Goal: Information Seeking & Learning: Learn about a topic

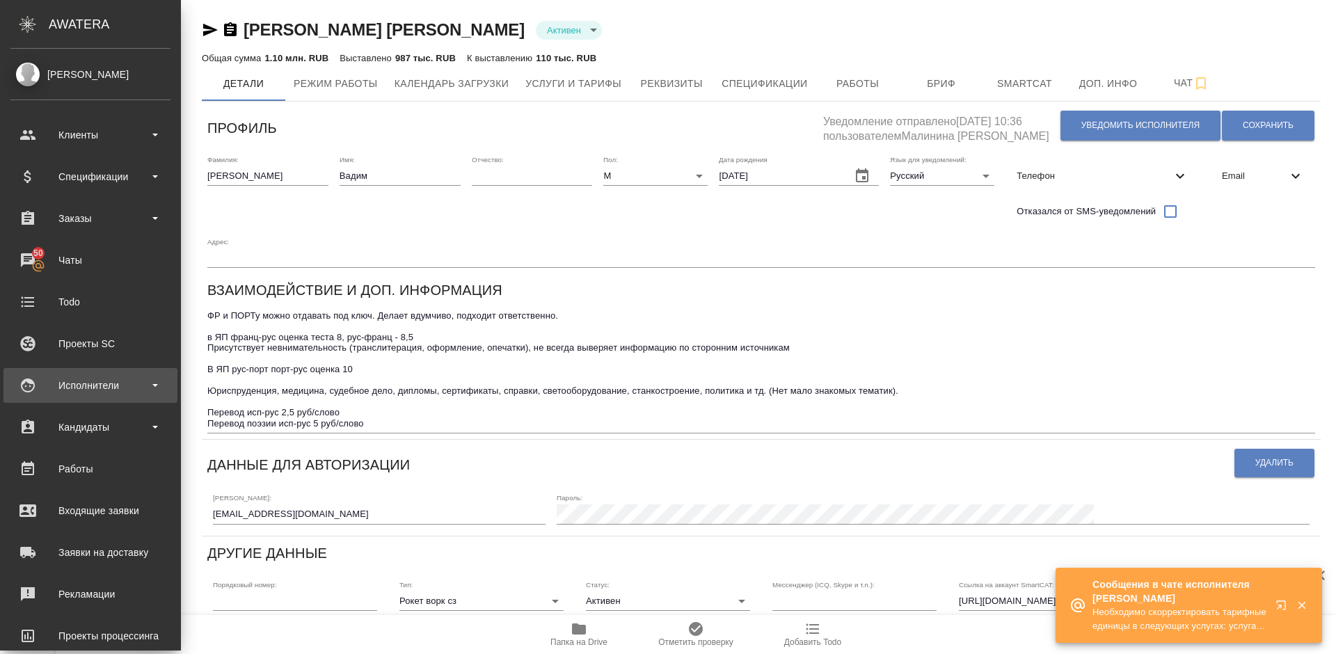
click at [122, 381] on div "Исполнители" at bounding box center [90, 385] width 160 height 21
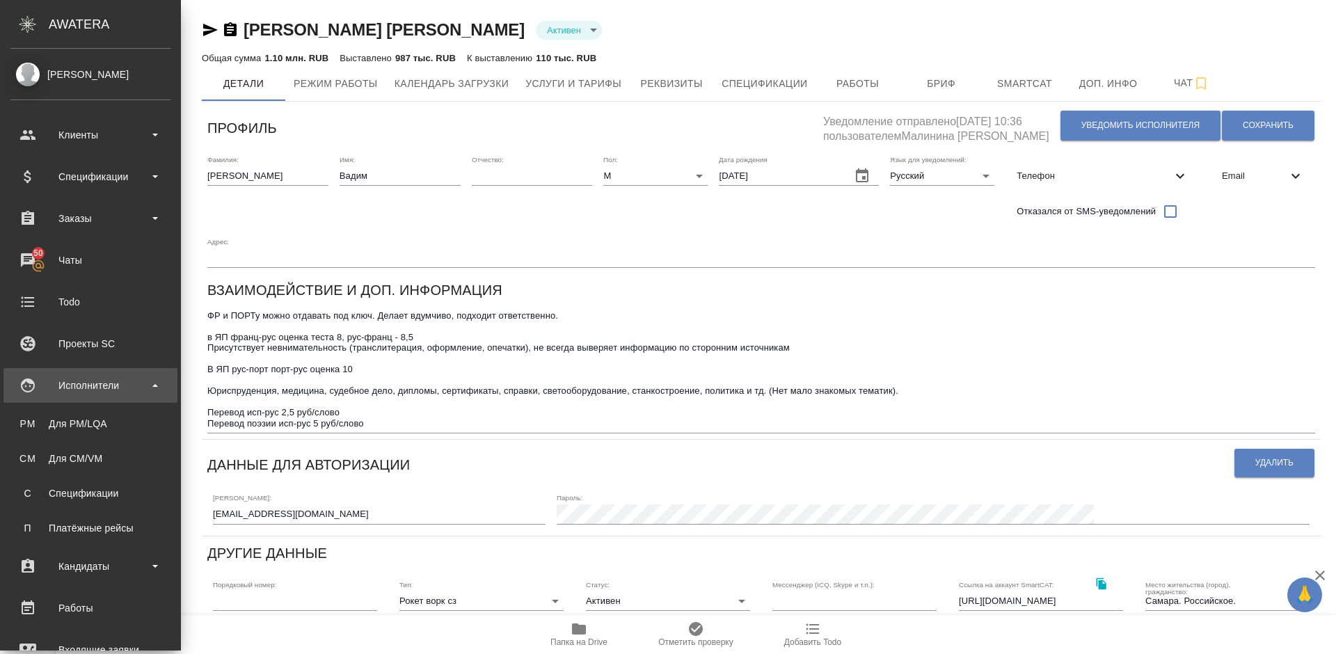
click at [133, 389] on div "Исполнители" at bounding box center [90, 385] width 160 height 21
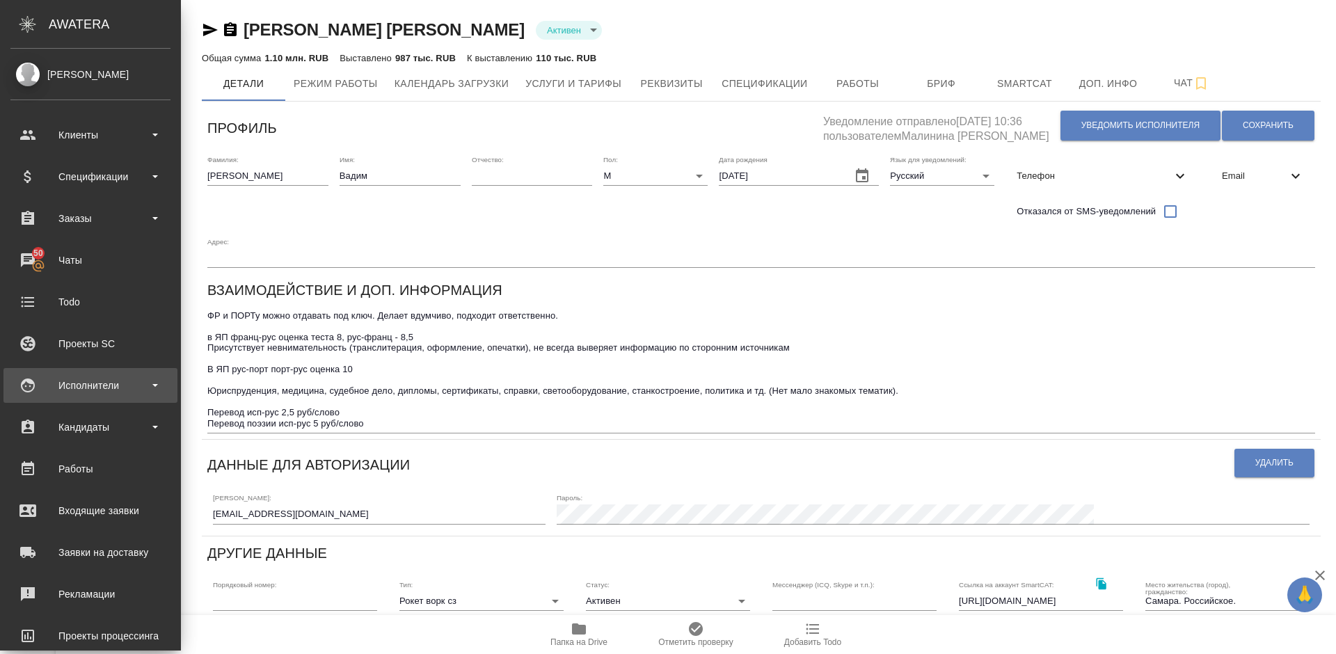
click at [121, 386] on div "Исполнители" at bounding box center [90, 385] width 160 height 21
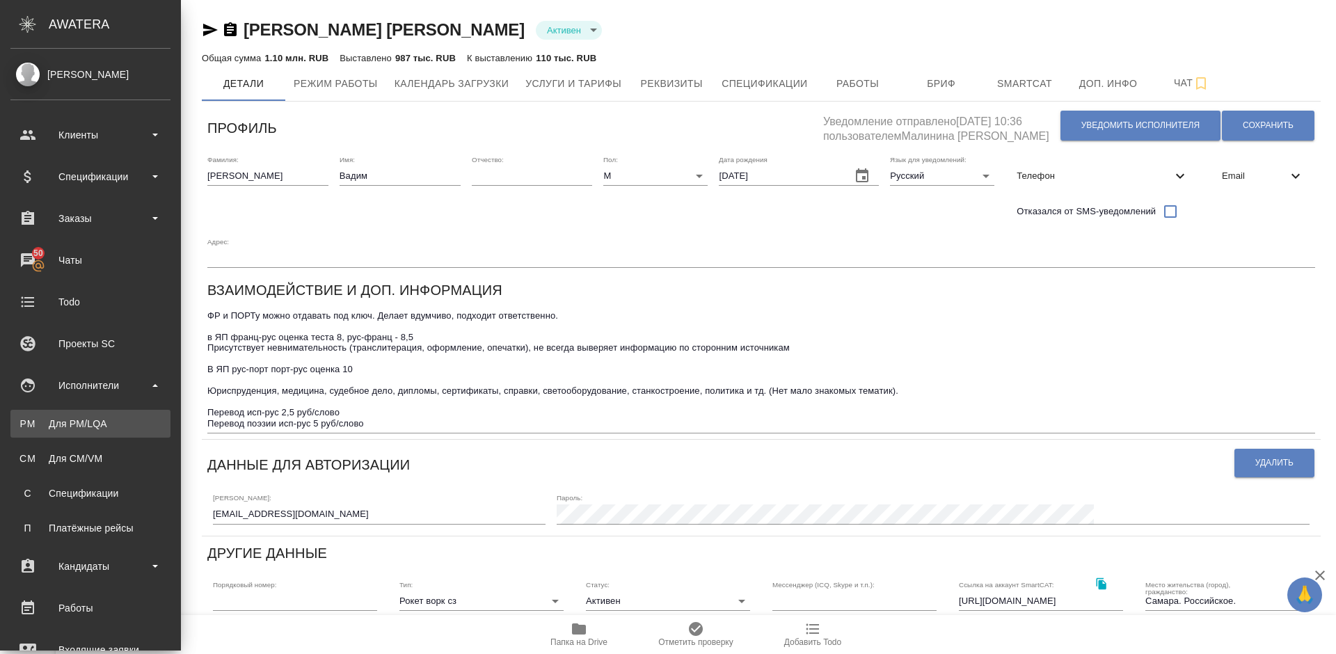
click at [125, 424] on div "Для PM/LQA" at bounding box center [90, 424] width 146 height 14
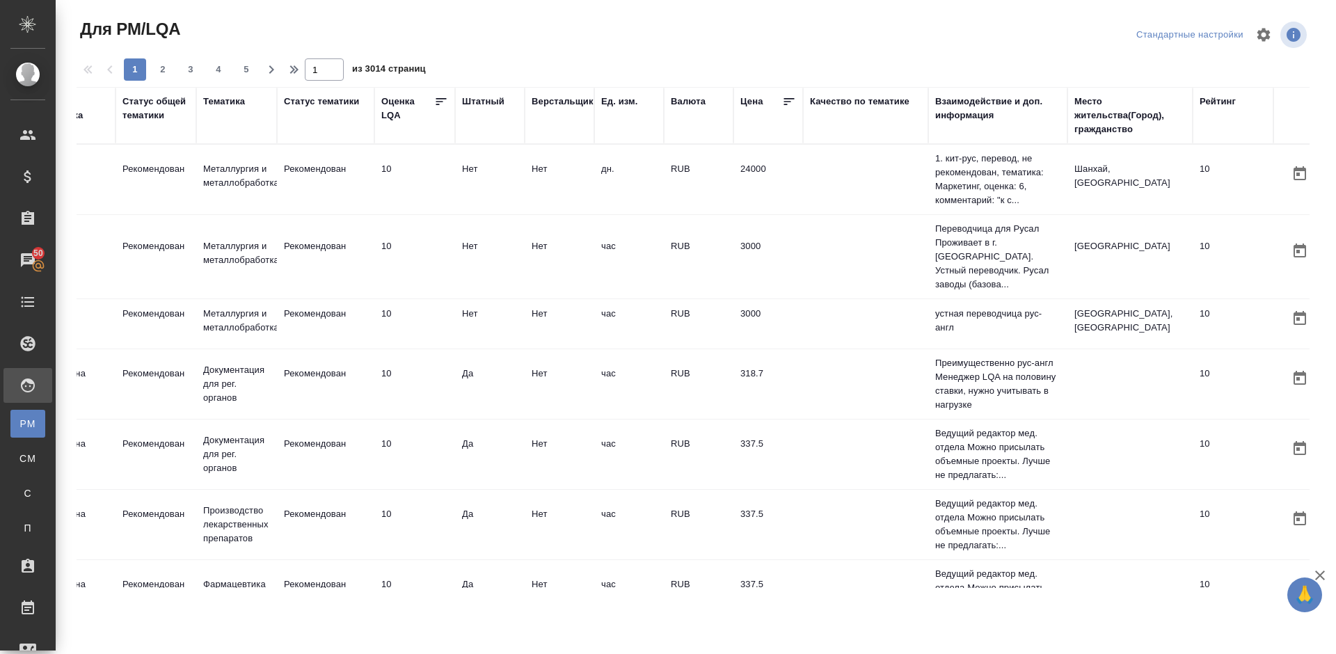
scroll to position [0, 992]
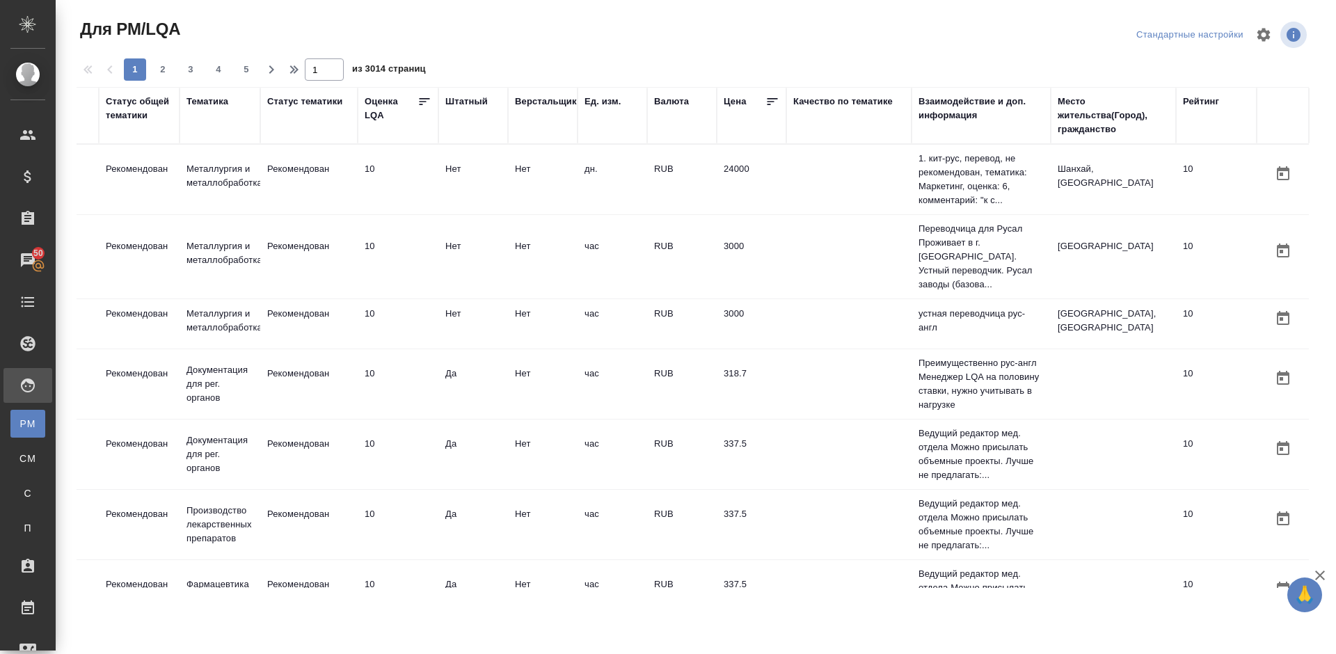
click at [1069, 125] on div "Место жительства(Город), гражданство" at bounding box center [1113, 116] width 111 height 42
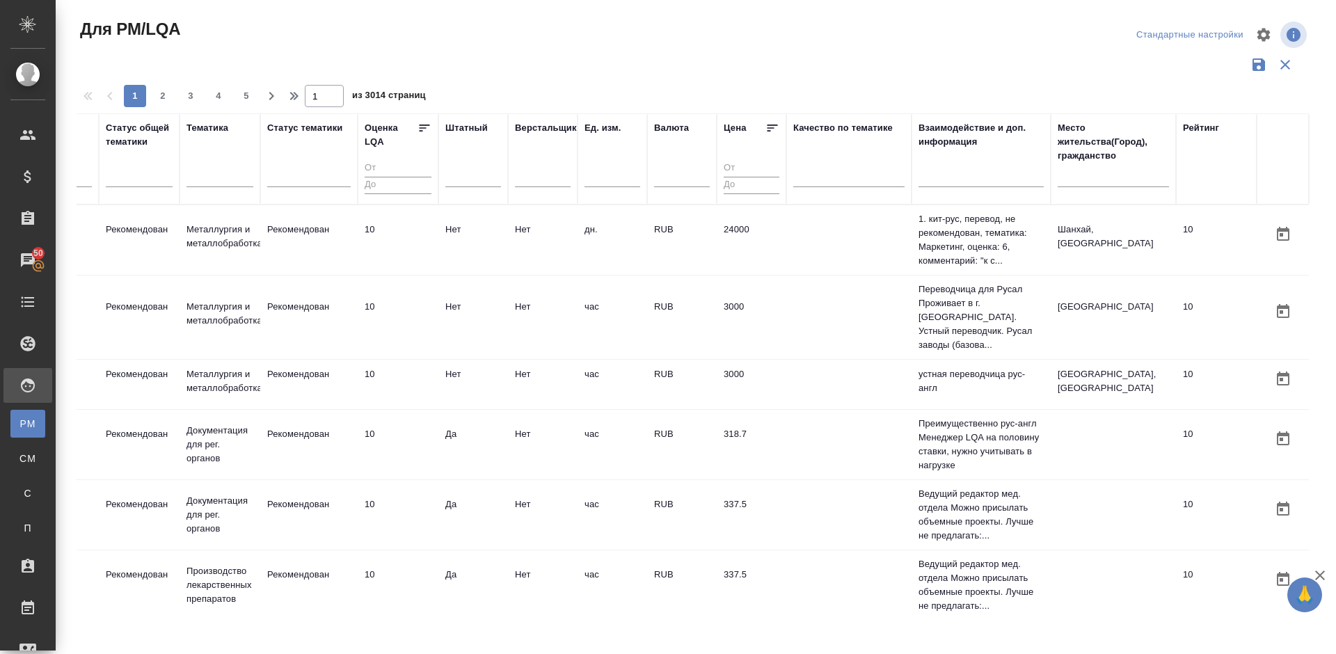
click at [1075, 177] on input "text" at bounding box center [1113, 178] width 111 height 17
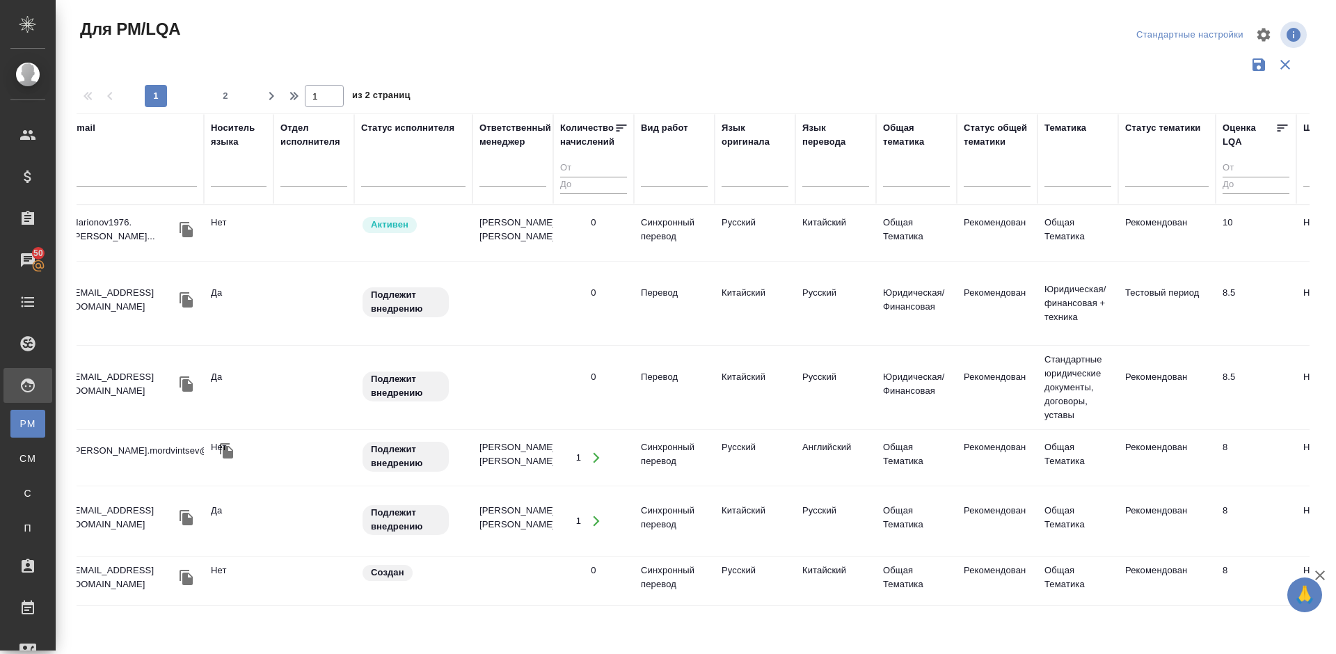
scroll to position [0, 0]
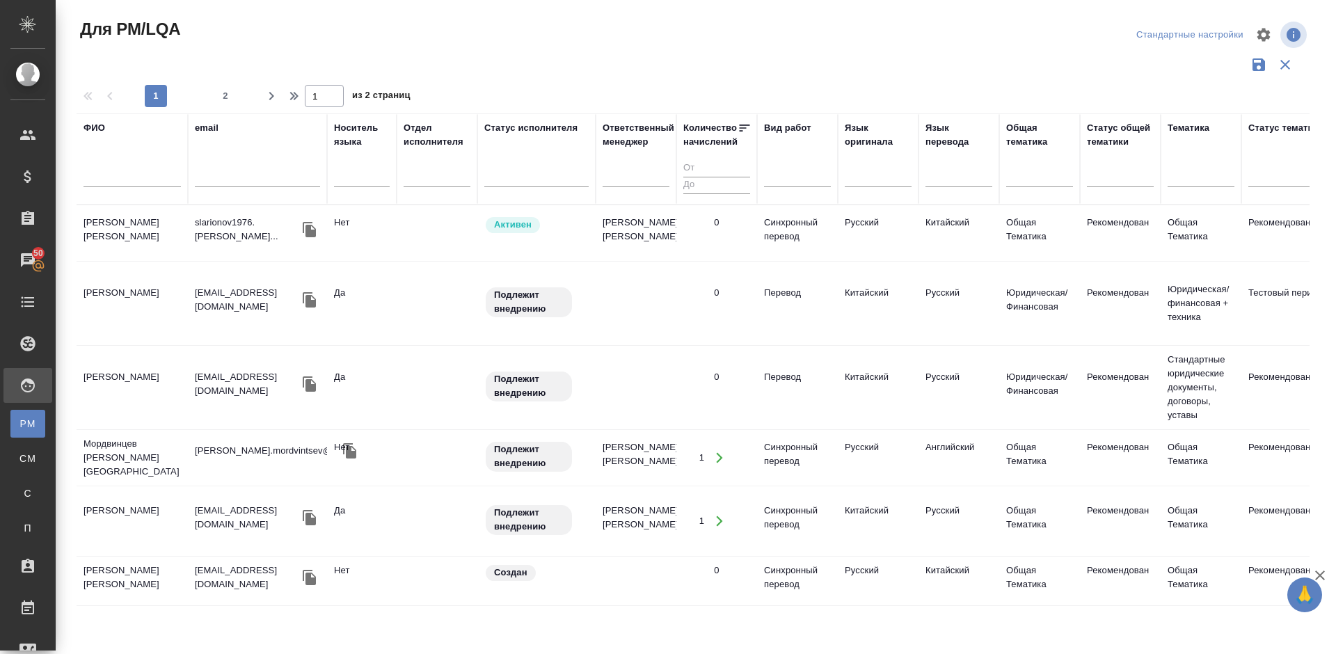
type input "влади"
click at [156, 244] on td "Ларионов Сергей Николаевич" at bounding box center [132, 233] width 111 height 49
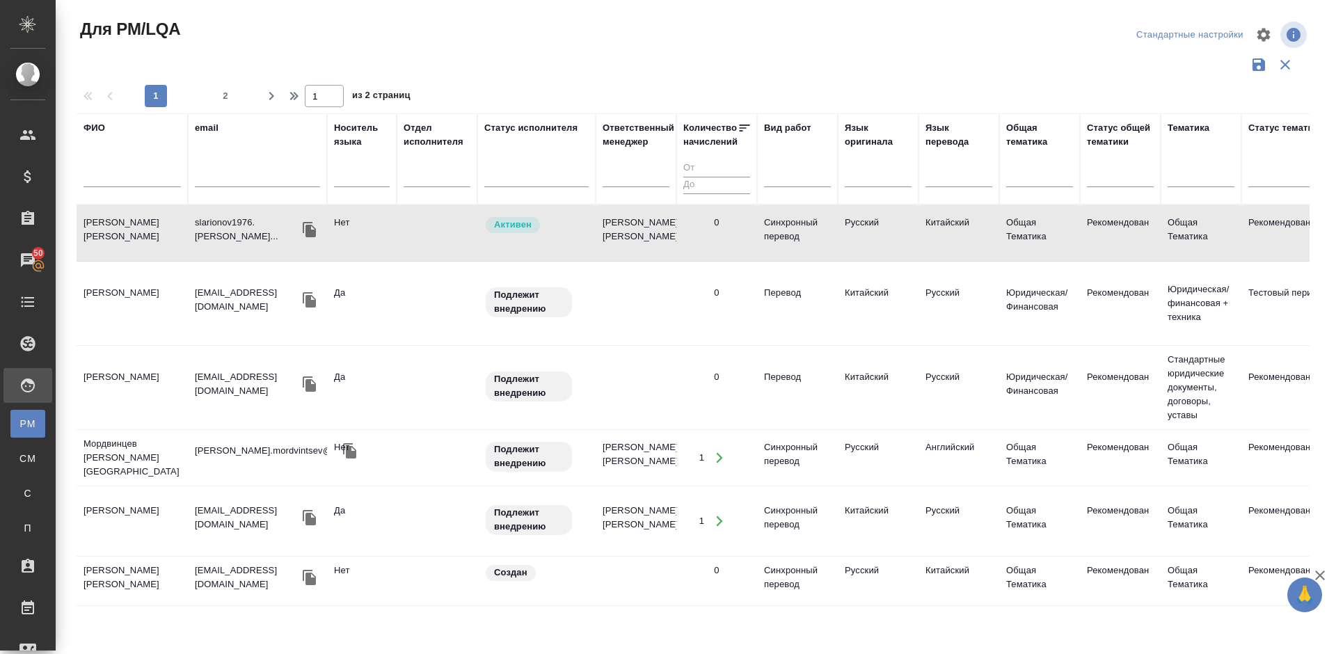
click at [175, 301] on td "Ионина Агата Дмитриевна" at bounding box center [132, 303] width 111 height 49
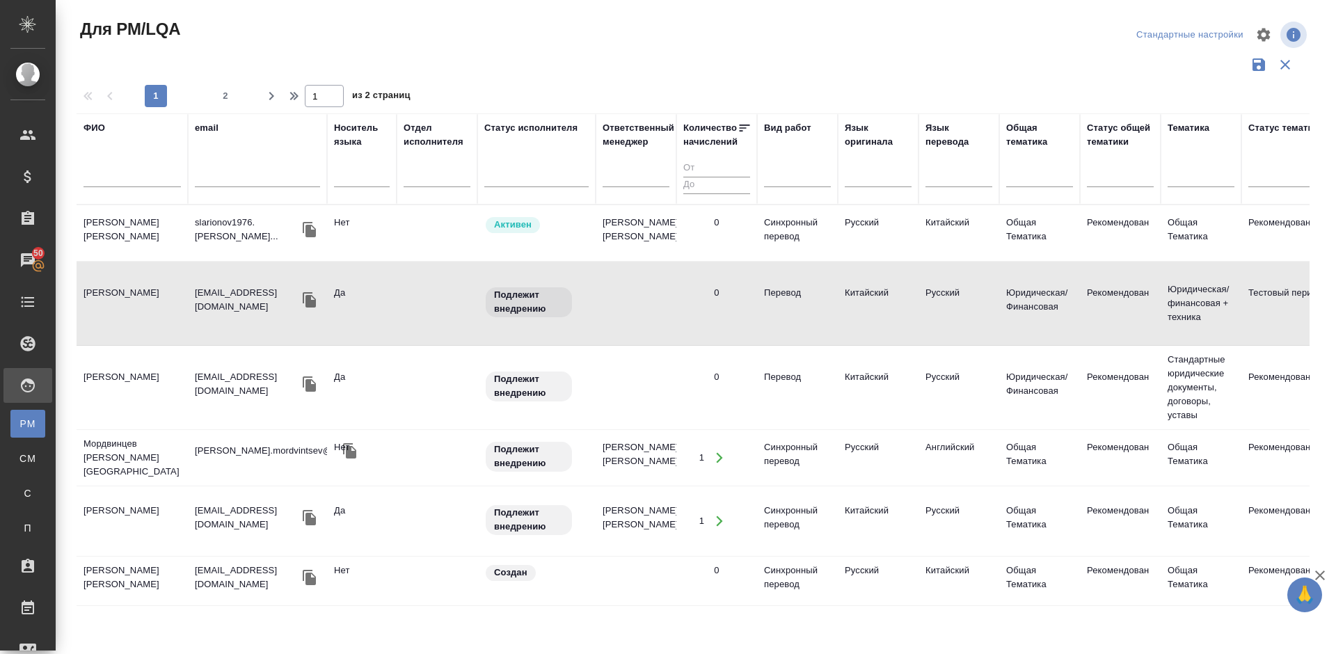
click at [169, 497] on td "Хуэйлинь Сюэ" at bounding box center [132, 521] width 111 height 49
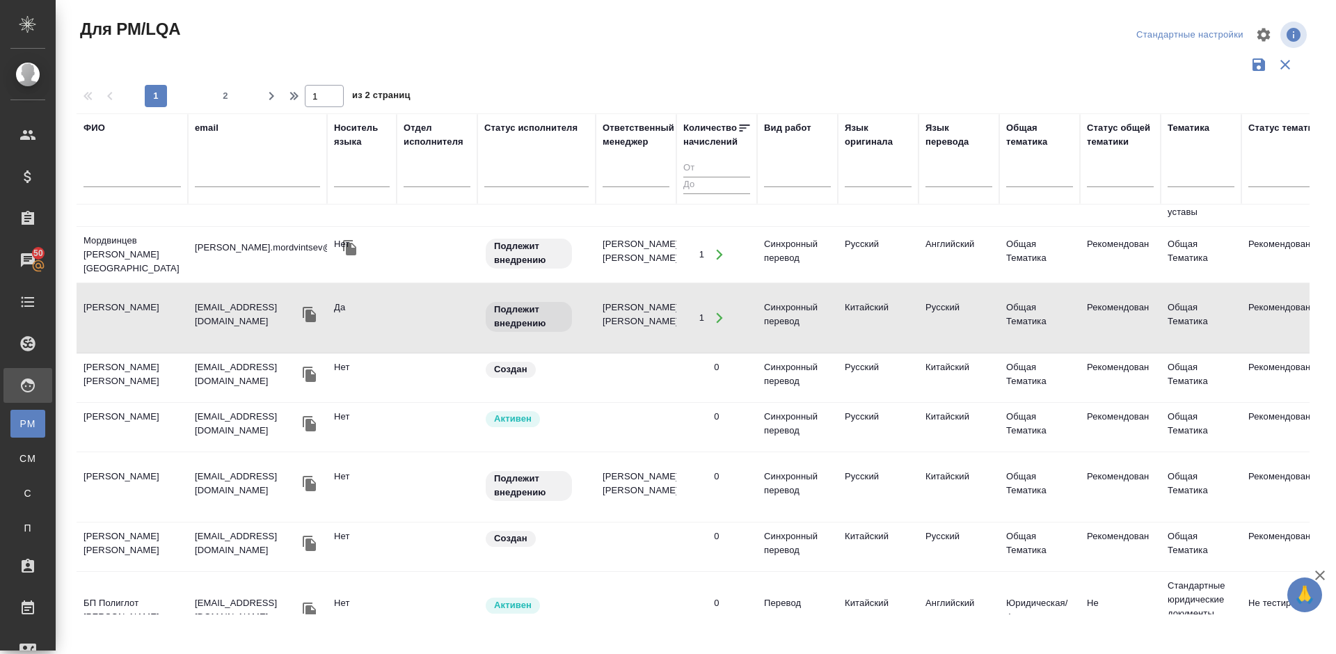
scroll to position [230, 0]
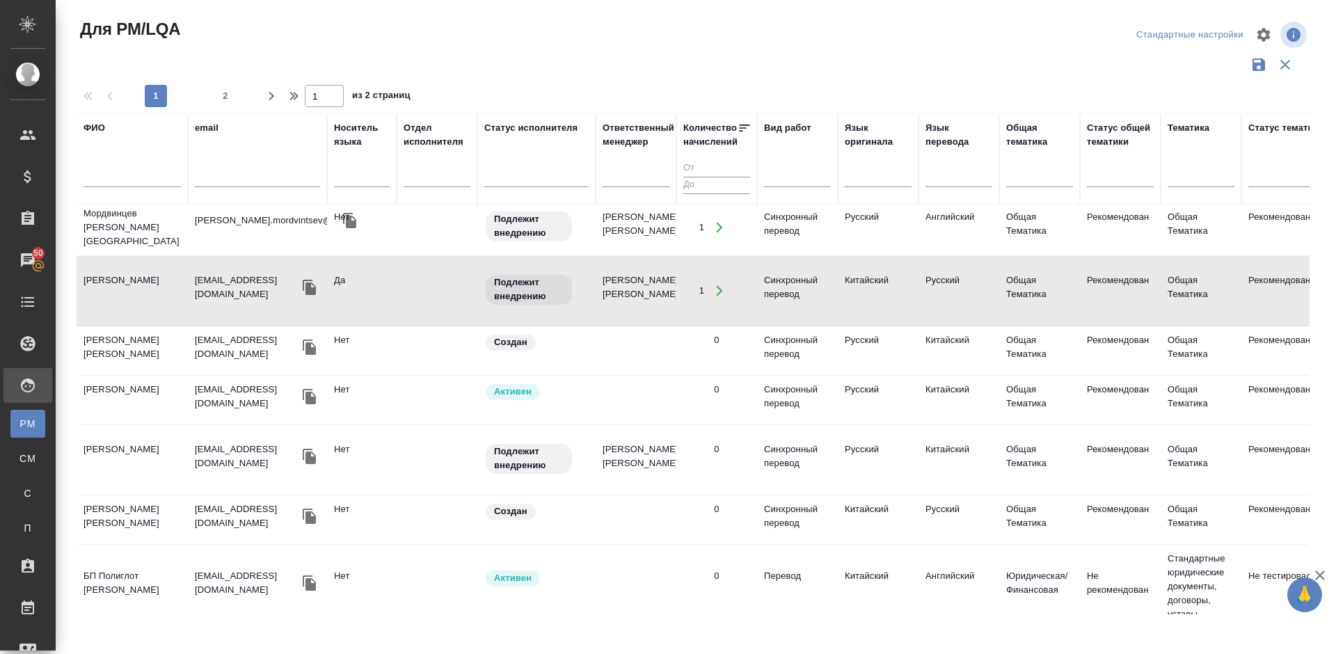
click at [165, 376] on td "Бойко Иван" at bounding box center [132, 400] width 111 height 49
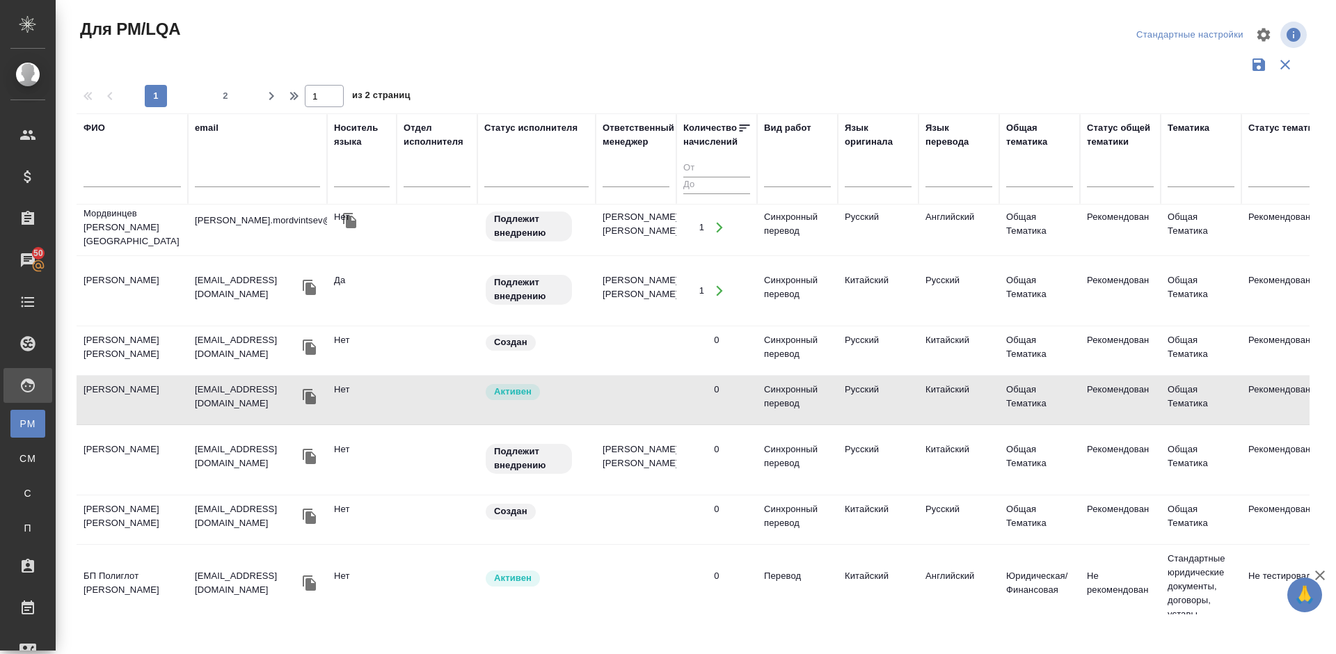
click at [159, 267] on td "Хуэйлинь Сюэ" at bounding box center [132, 291] width 111 height 49
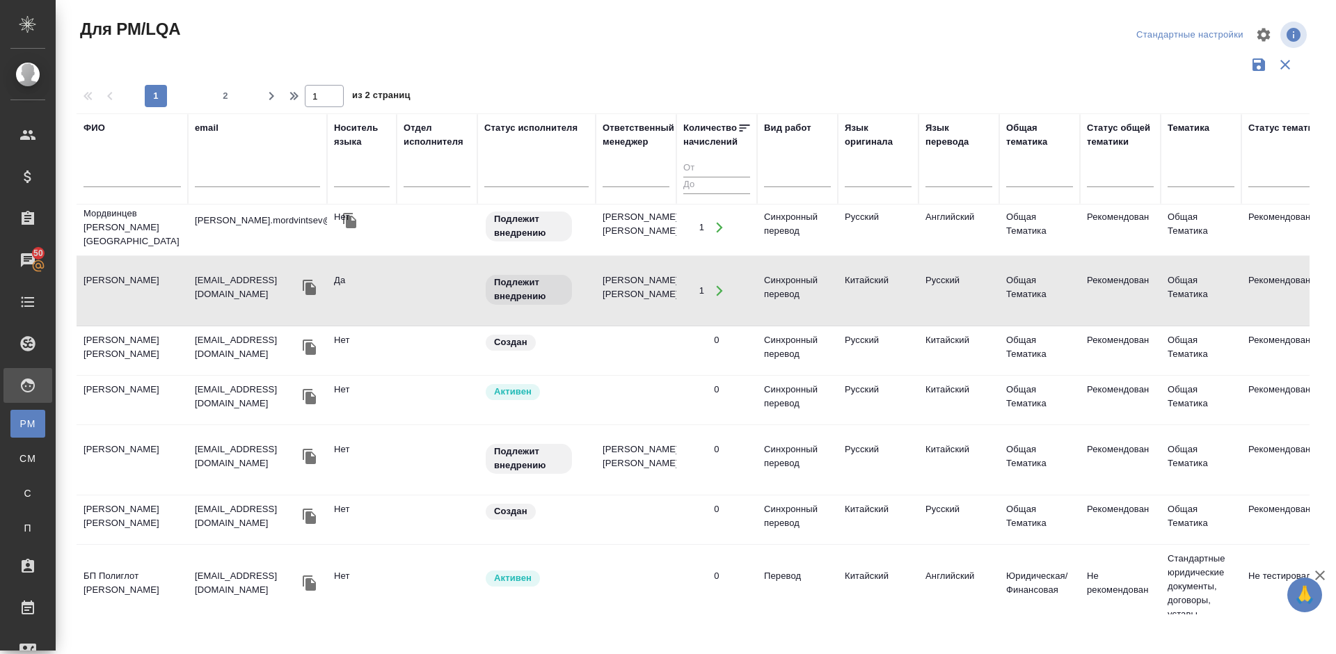
click at [155, 330] on td "Дуденкова Виктория Андреевна" at bounding box center [132, 350] width 111 height 49
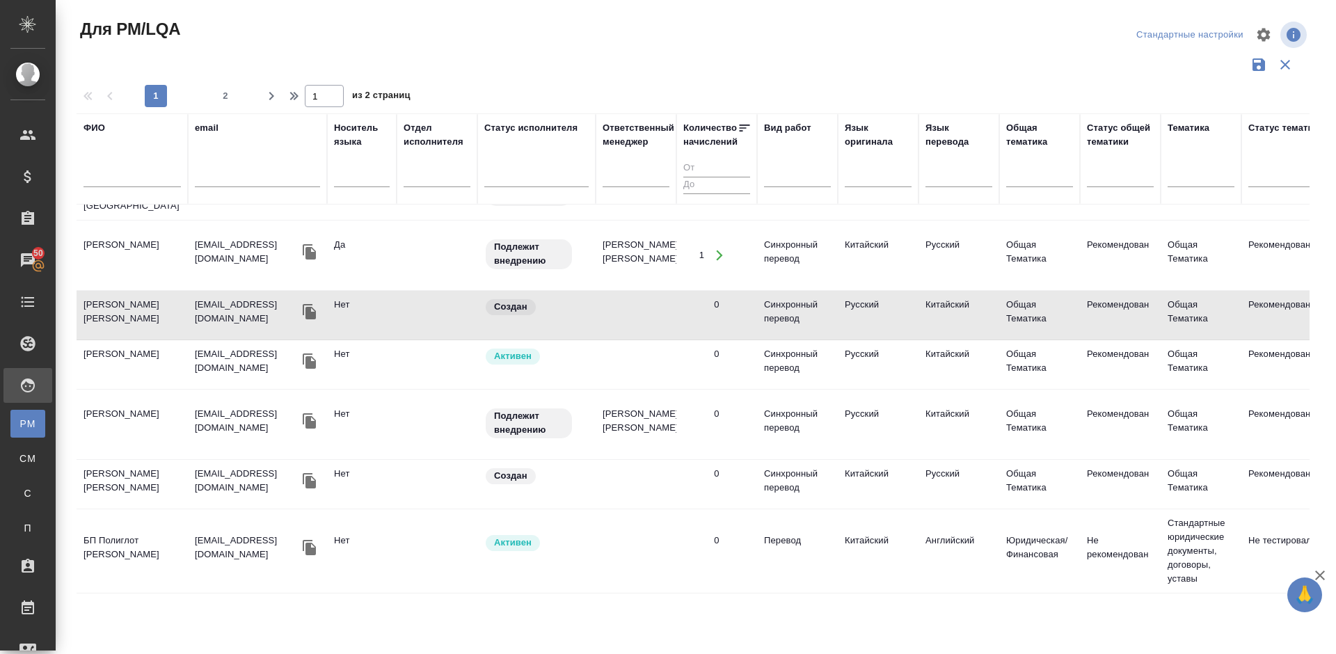
scroll to position [0, 0]
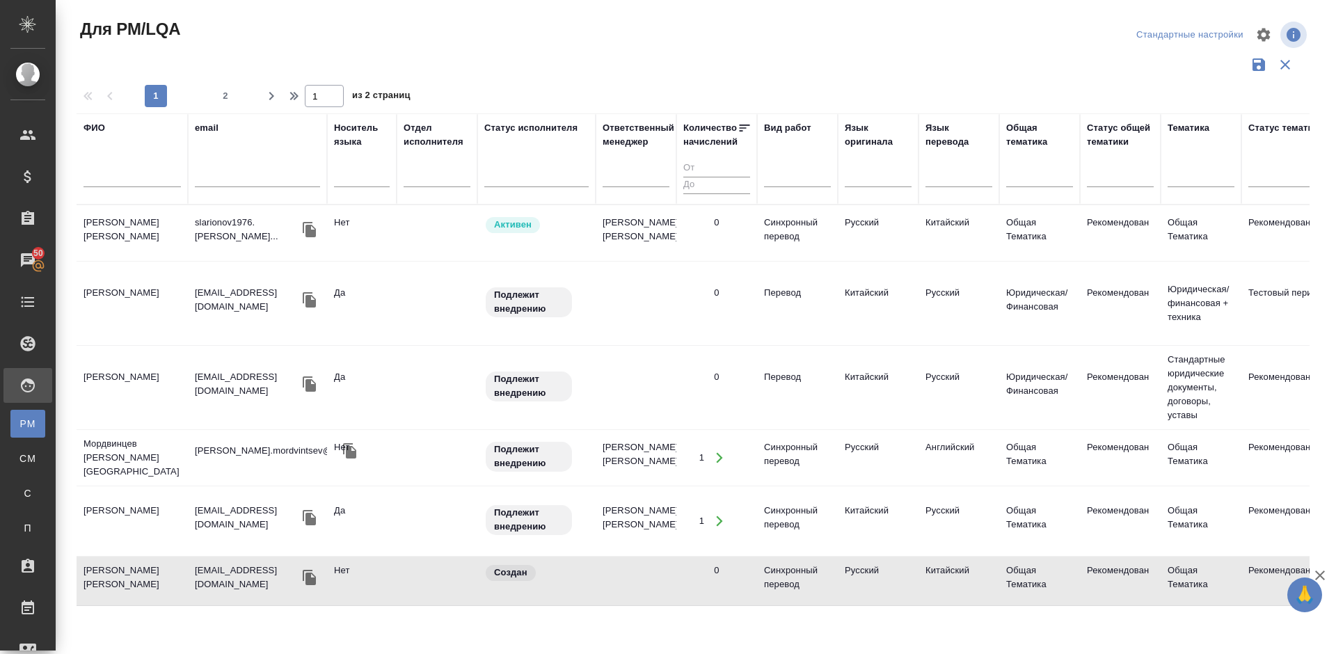
click at [177, 557] on td "Дуденкова Виктория Андреевна" at bounding box center [132, 581] width 111 height 49
click at [166, 497] on td "Хуэйлинь Сюэ" at bounding box center [132, 521] width 111 height 49
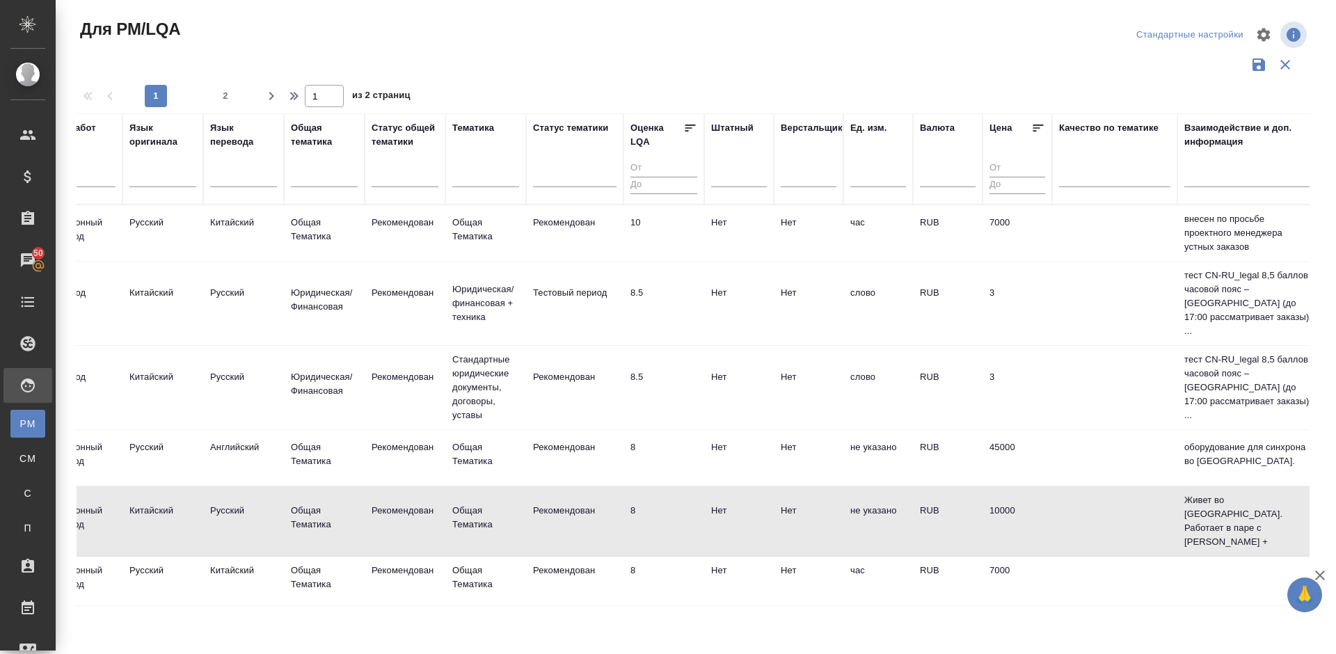
scroll to position [0, 813]
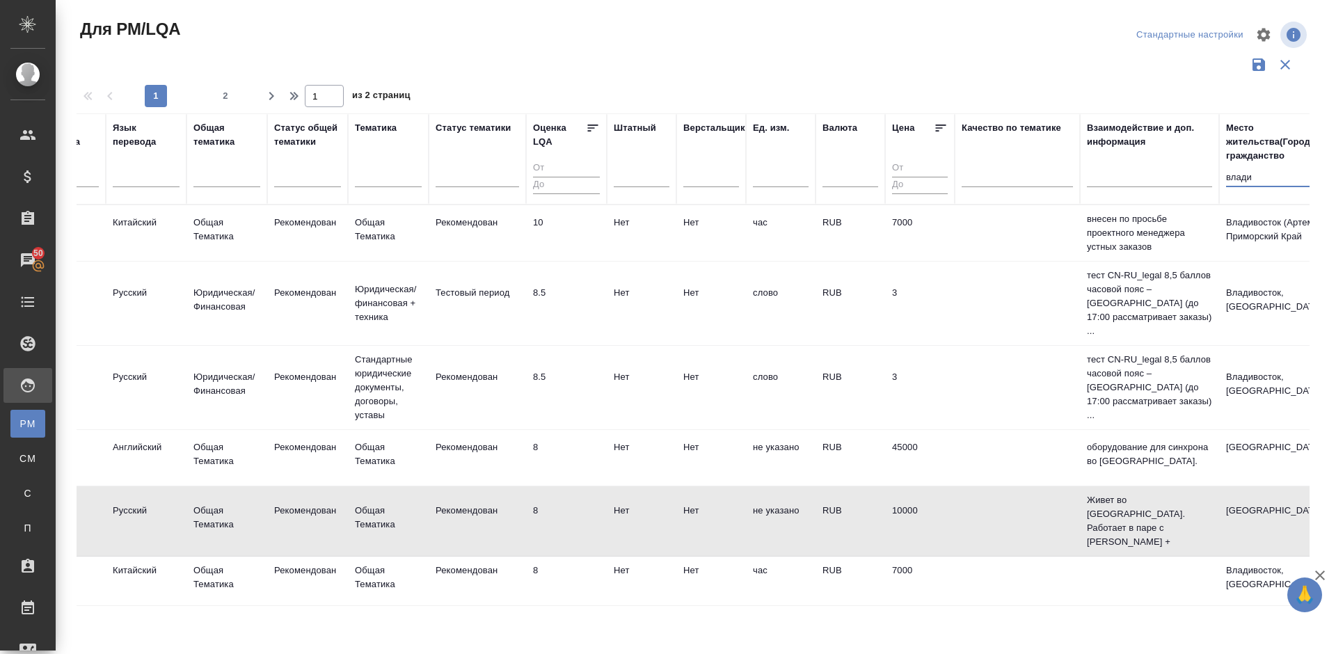
drag, startPoint x: 1261, startPoint y: 182, endPoint x: 1215, endPoint y: 177, distance: 46.2
click at [1215, 177] on tr "ФИО email Носитель языка Отдел исполнителя Статус исполнителя Ответственный мен…" at bounding box center [371, 158] width 2214 height 91
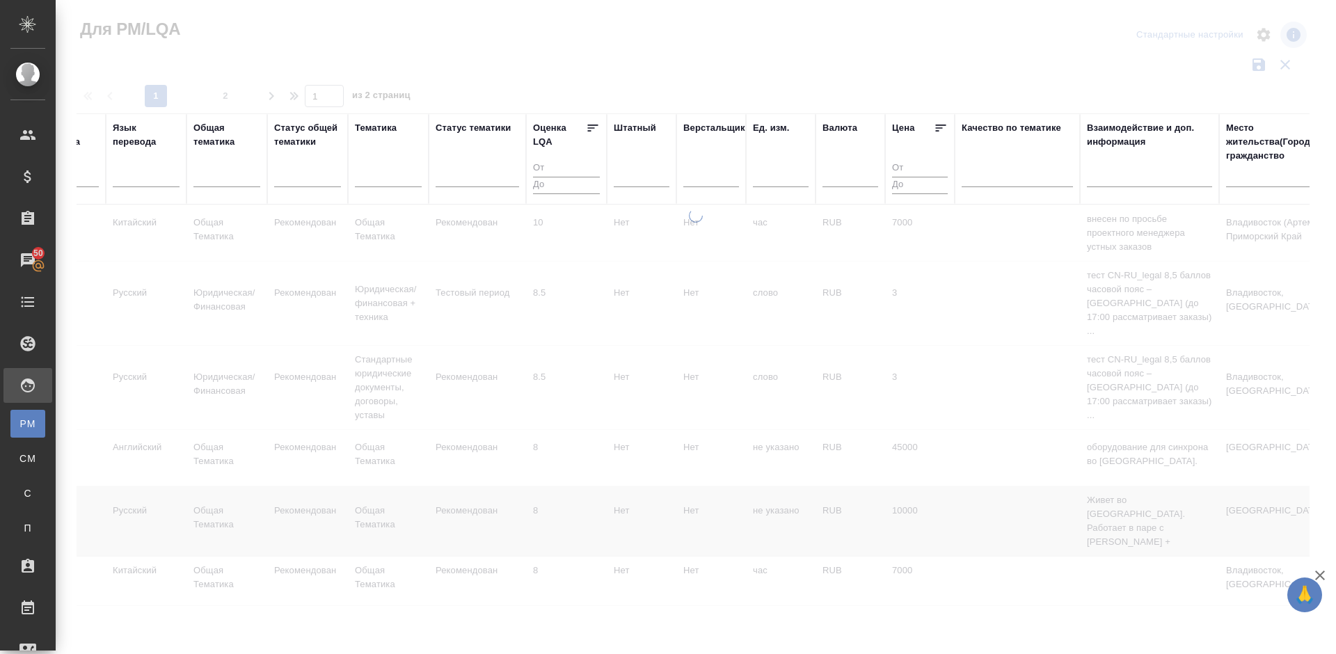
click at [536, 610] on div at bounding box center [696, 415] width 1281 height 413
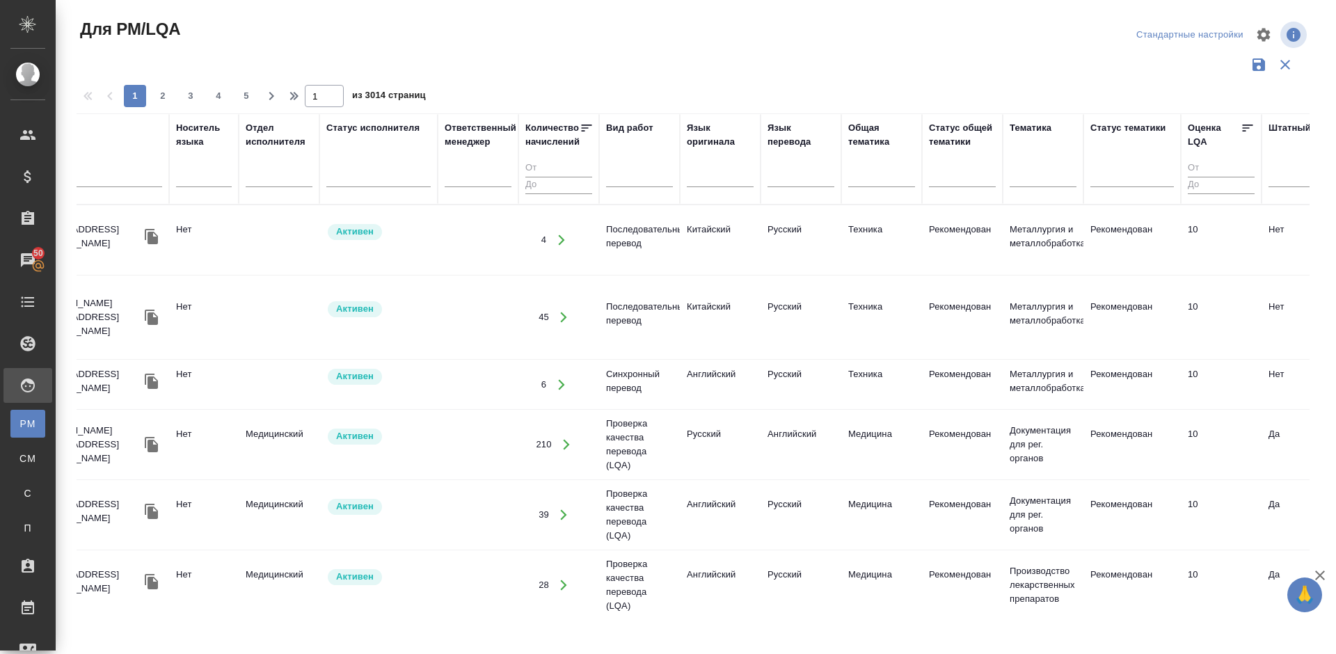
scroll to position [0, 0]
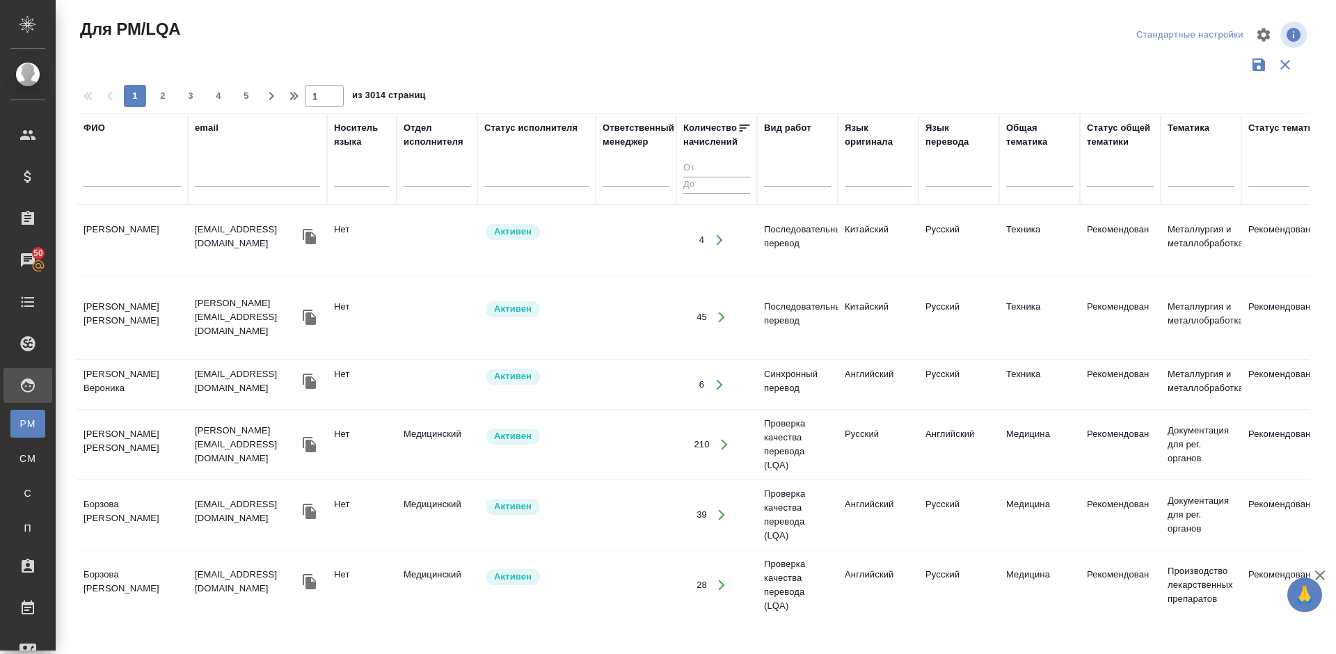
click at [103, 134] on div "ФИО" at bounding box center [95, 128] width 22 height 14
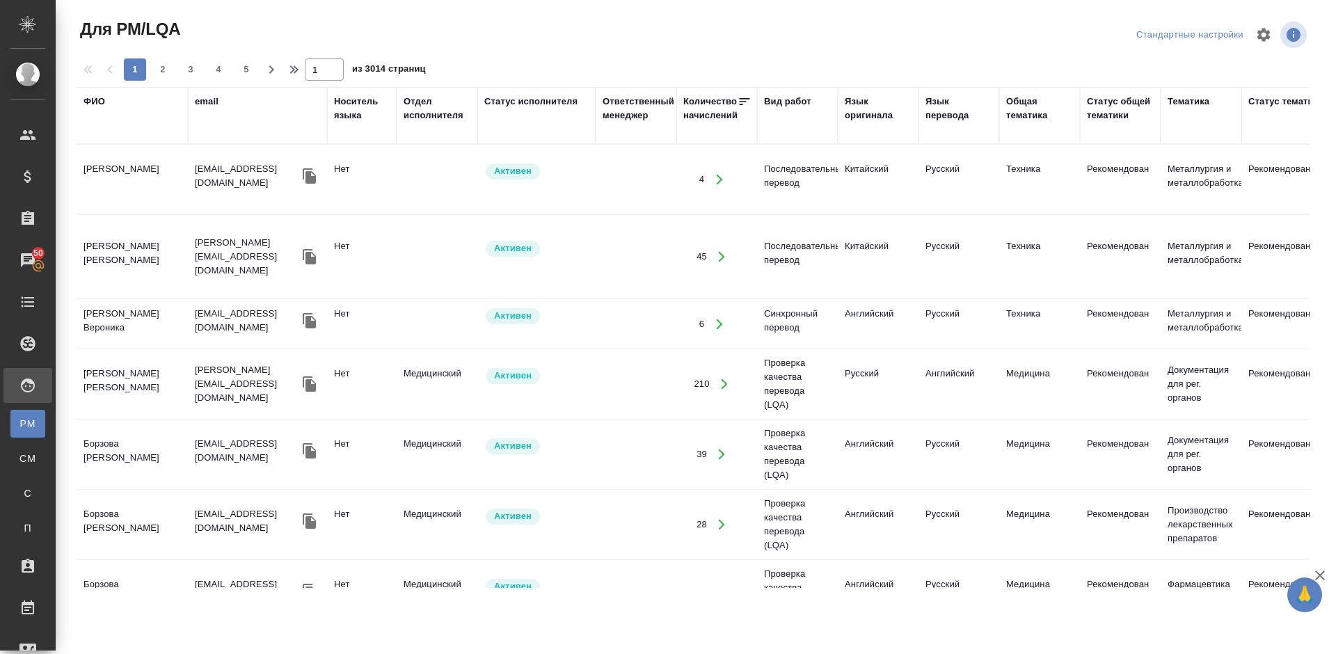
click at [99, 96] on div "ФИО" at bounding box center [95, 102] width 22 height 14
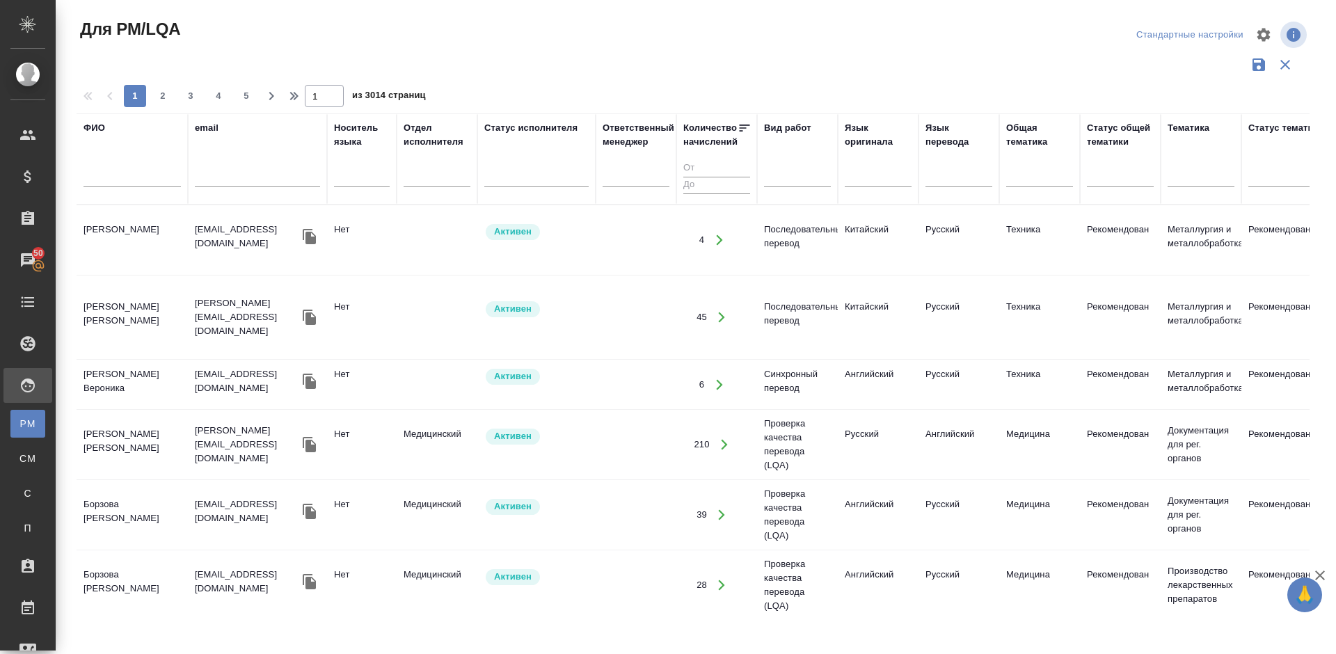
click at [130, 180] on input "text" at bounding box center [132, 178] width 97 height 17
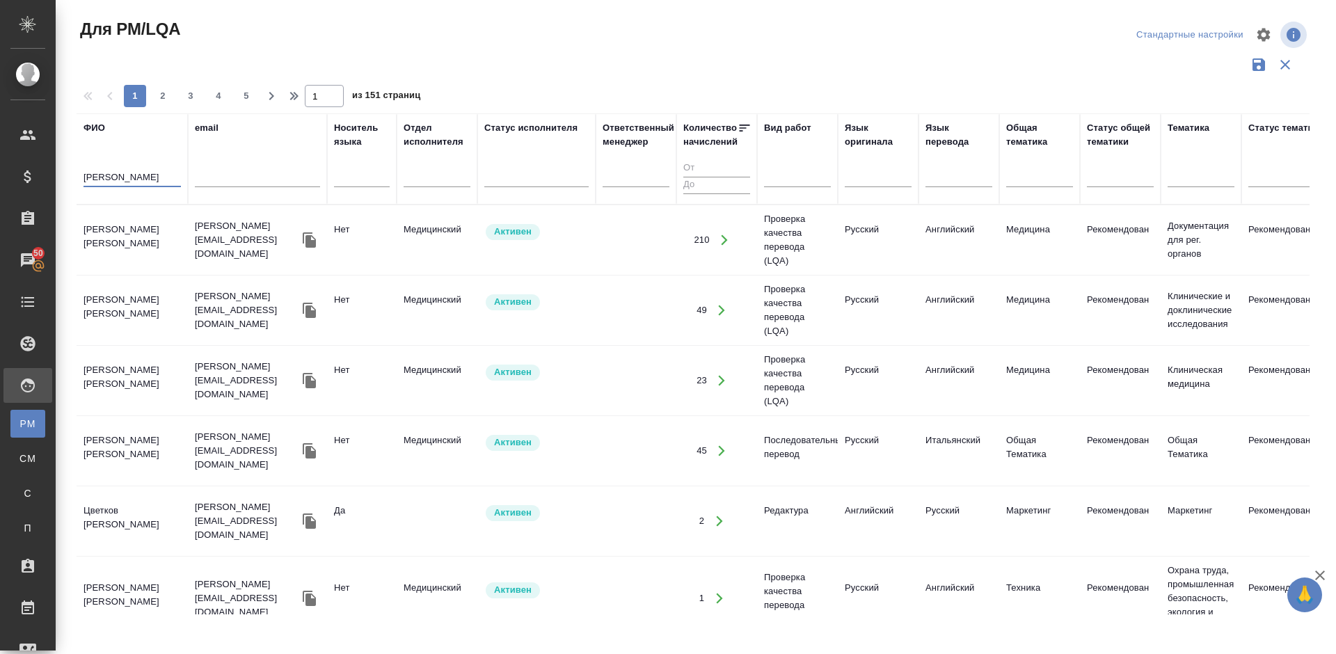
type input "Владимирова"
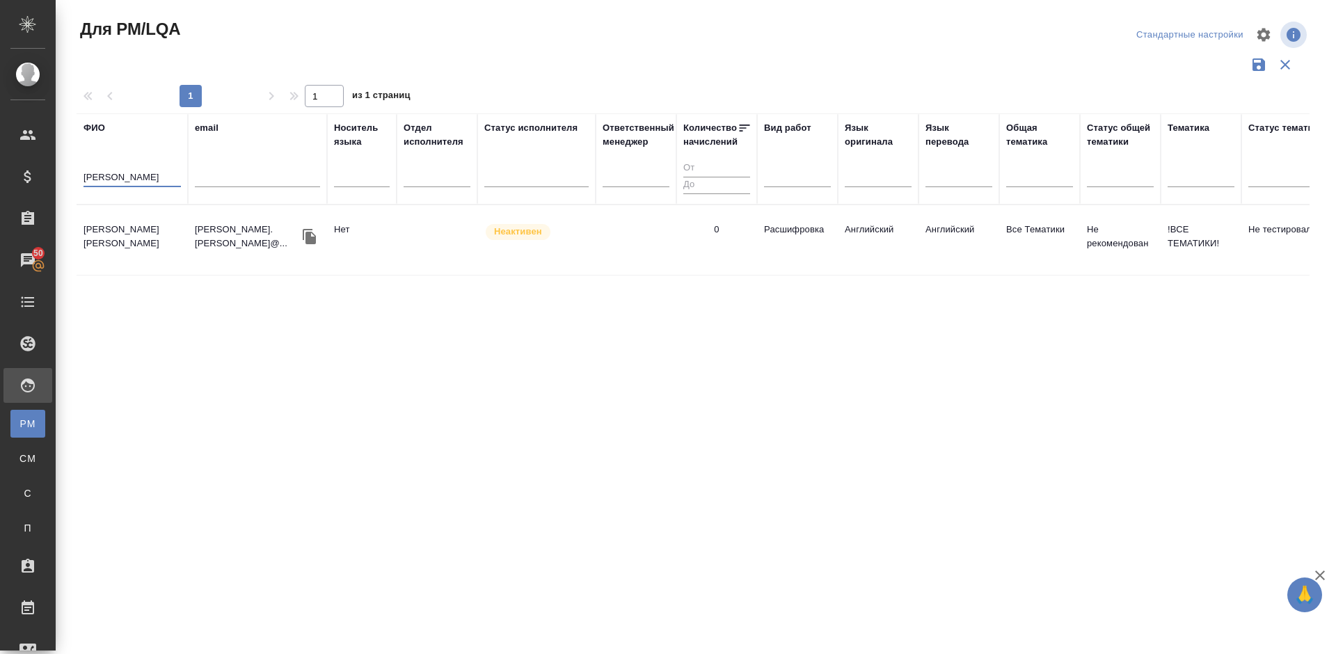
drag, startPoint x: 155, startPoint y: 177, endPoint x: 84, endPoint y: 173, distance: 70.5
click at [84, 173] on input "Владимирова" at bounding box center [132, 178] width 97 height 17
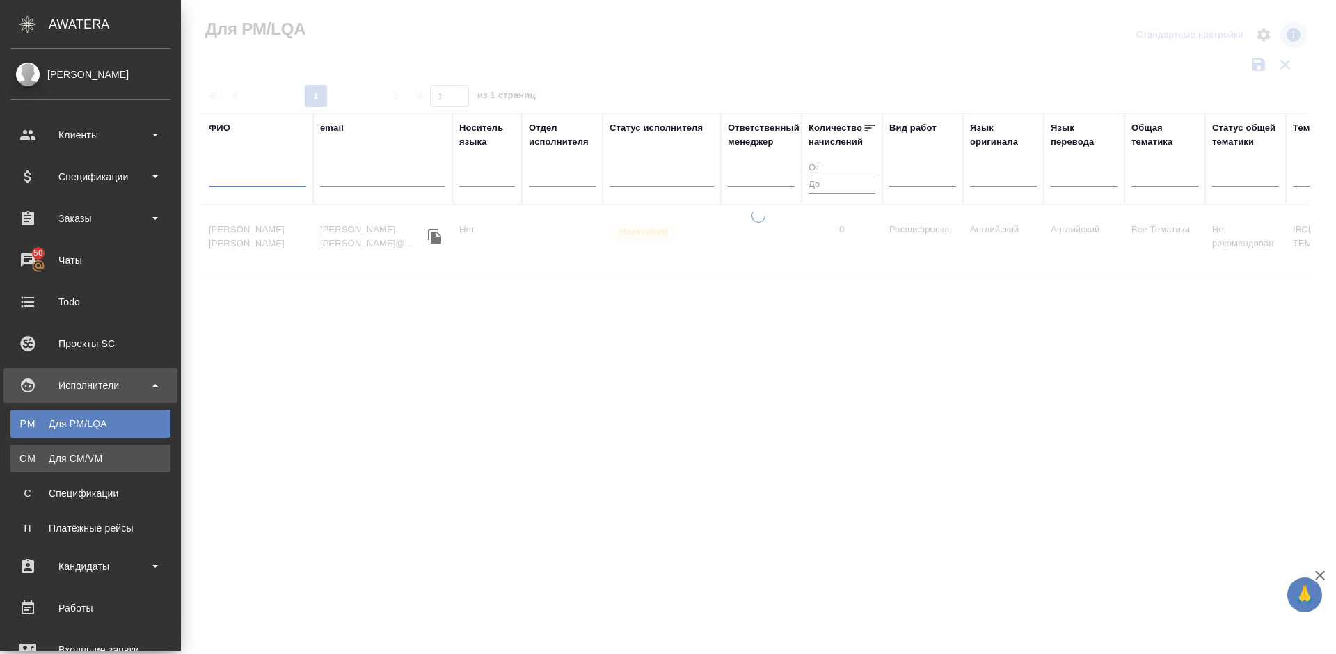
click at [43, 455] on div "Для CM/VM" at bounding box center [90, 459] width 146 height 14
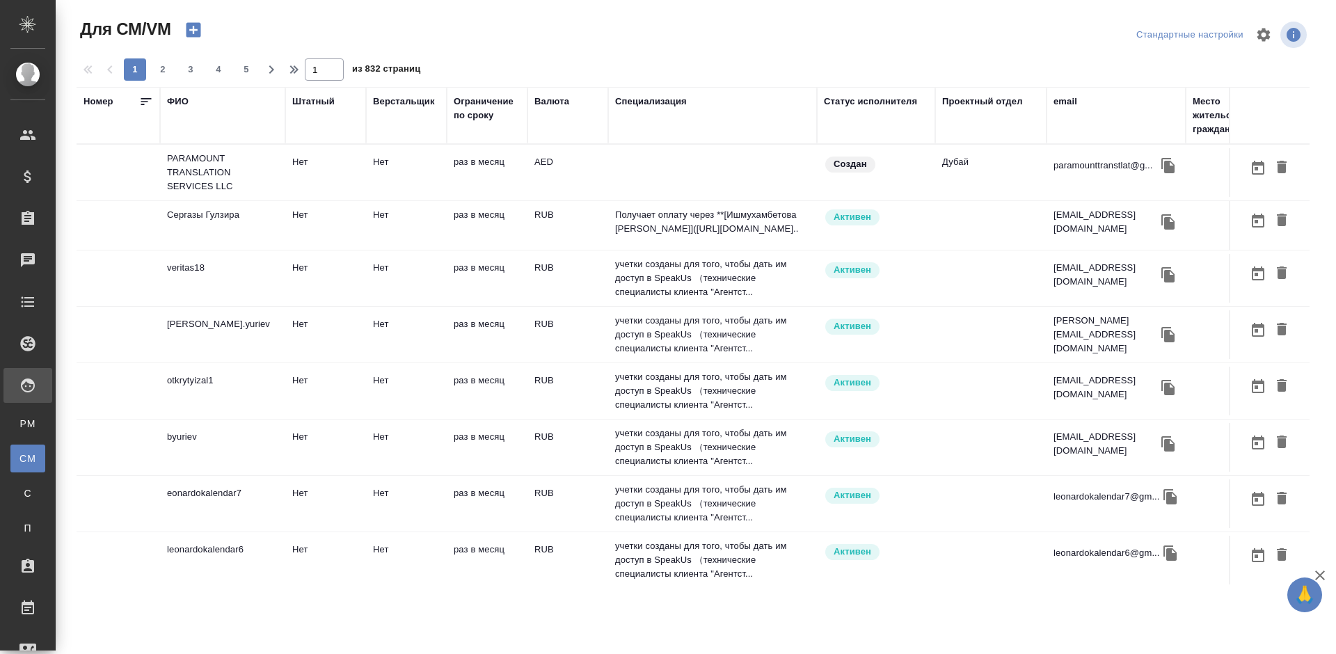
click at [185, 100] on div "ФИО" at bounding box center [178, 102] width 22 height 14
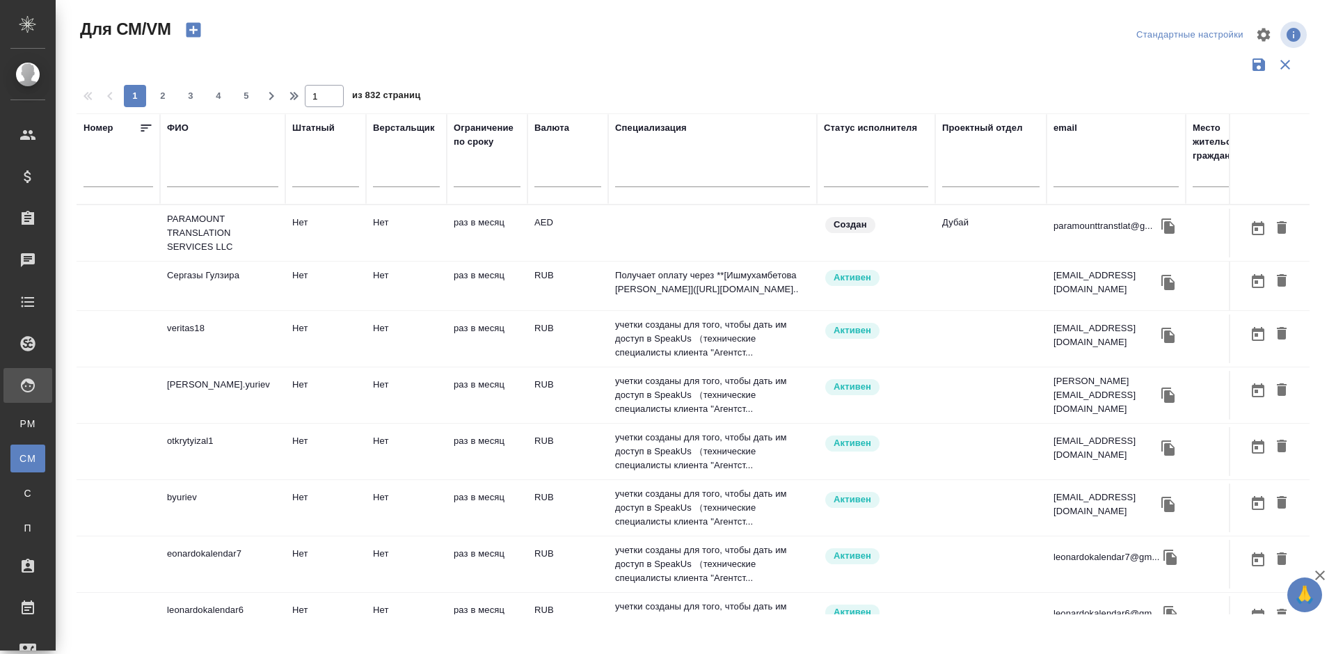
paste input "Владимирова"
click at [199, 173] on input "text" at bounding box center [222, 178] width 111 height 17
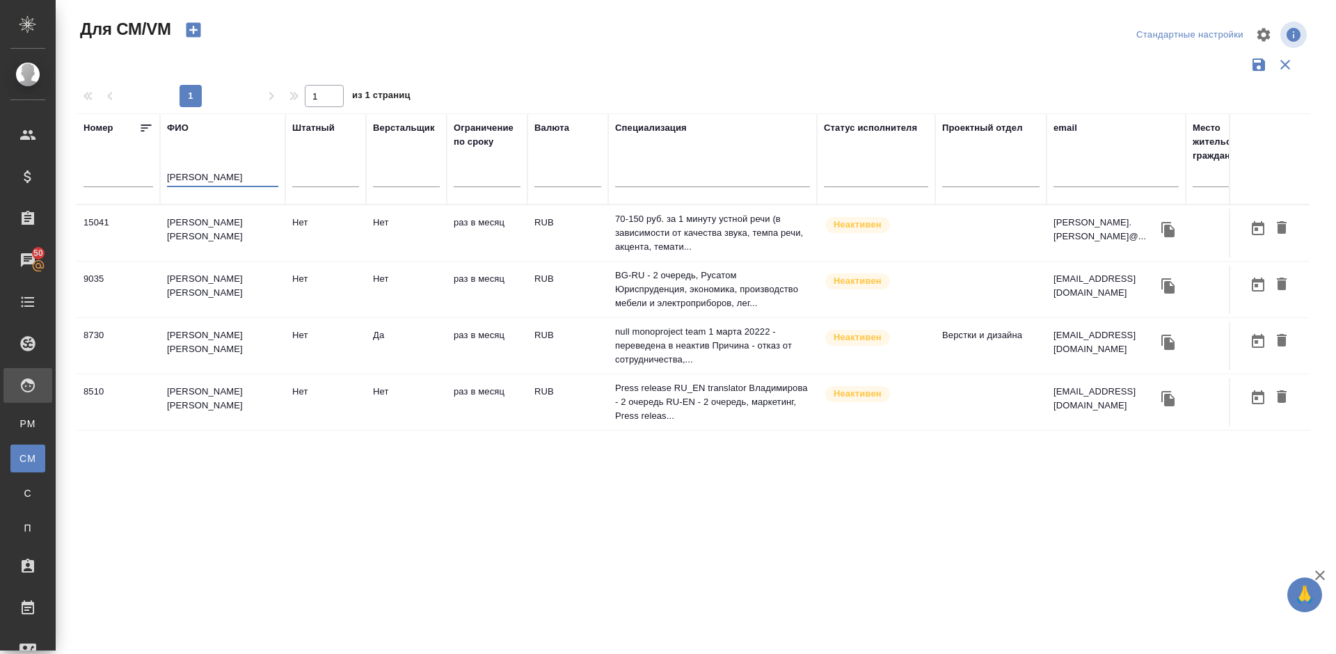
type input "Владимирова"
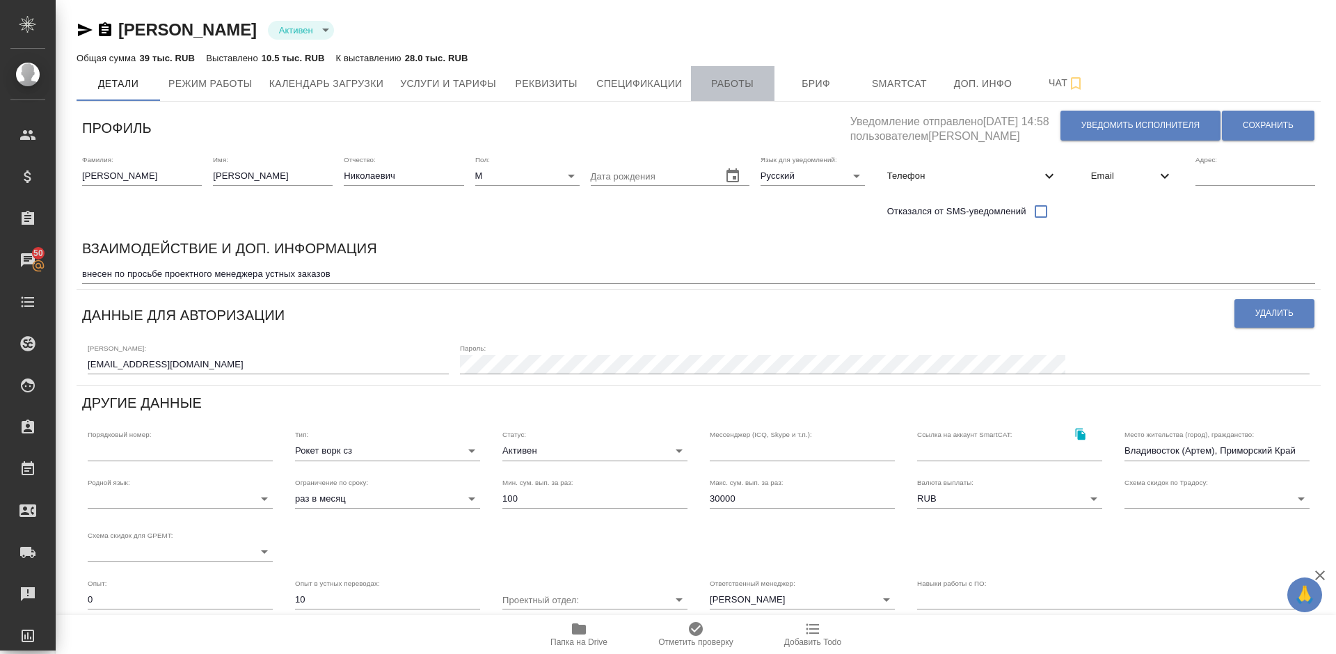
click at [715, 89] on span "Работы" at bounding box center [733, 83] width 67 height 17
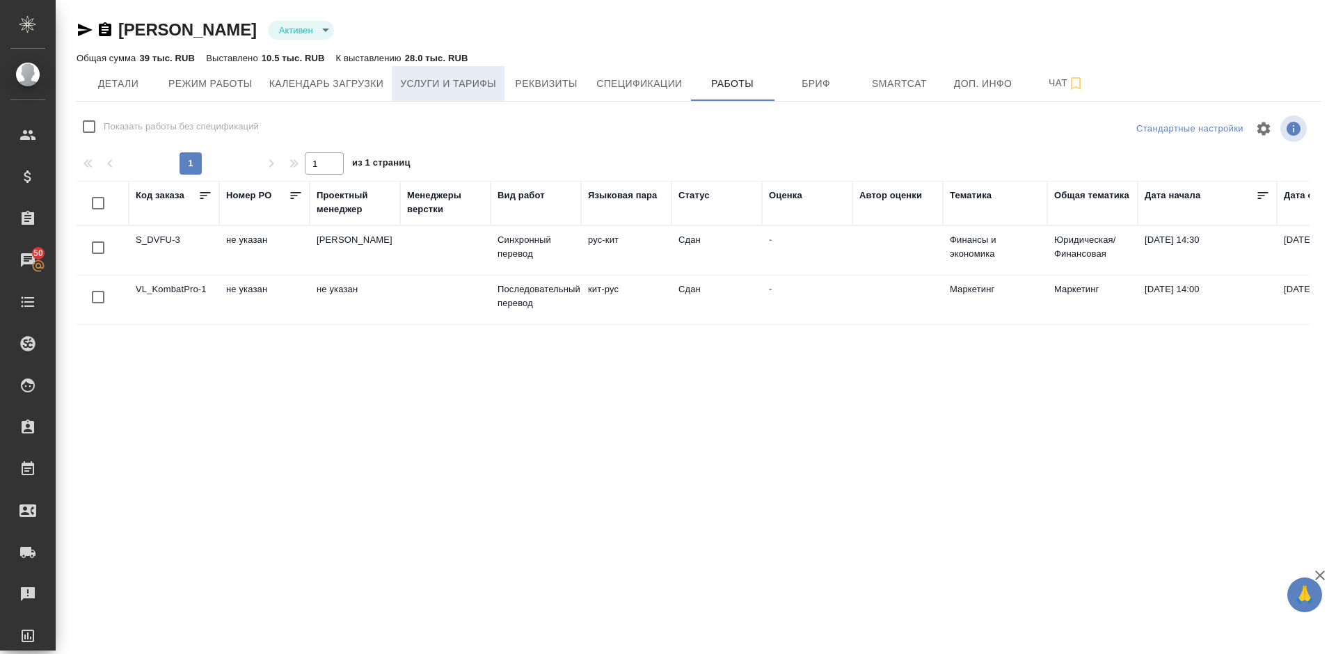
click at [472, 77] on span "Услуги и тарифы" at bounding box center [448, 83] width 96 height 17
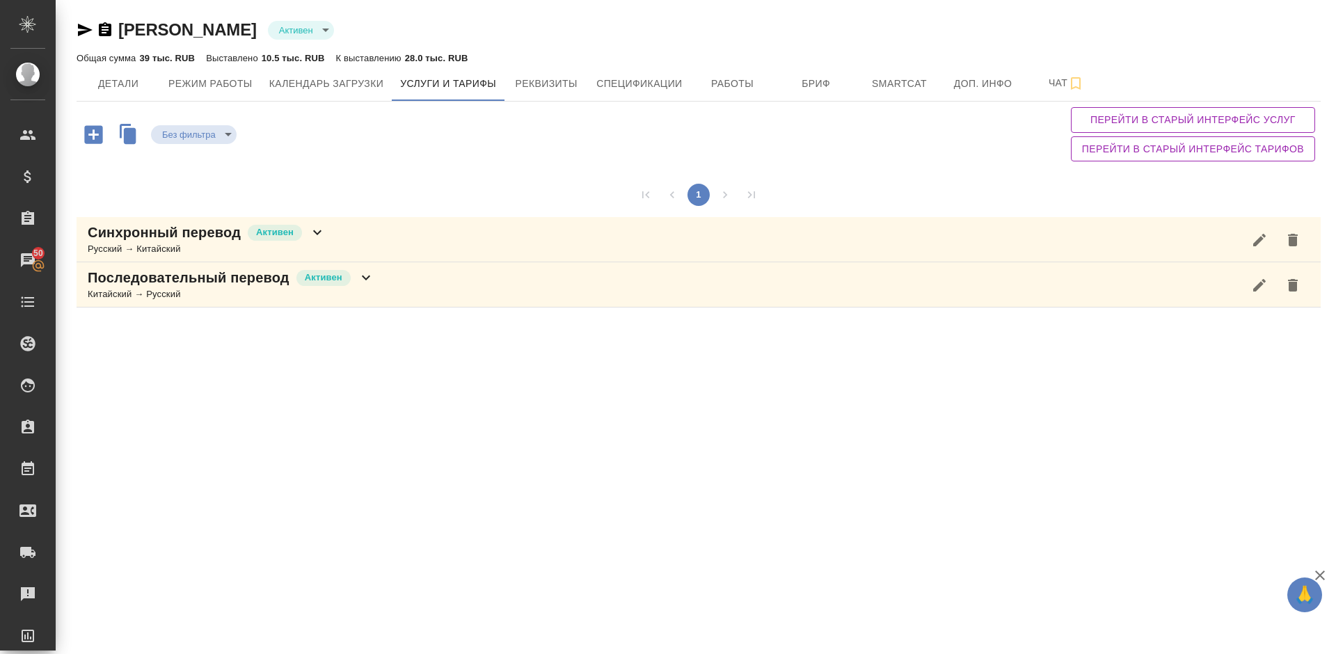
click at [411, 281] on div "Последовательный перевод Активен Китайский → Русский" at bounding box center [699, 284] width 1245 height 45
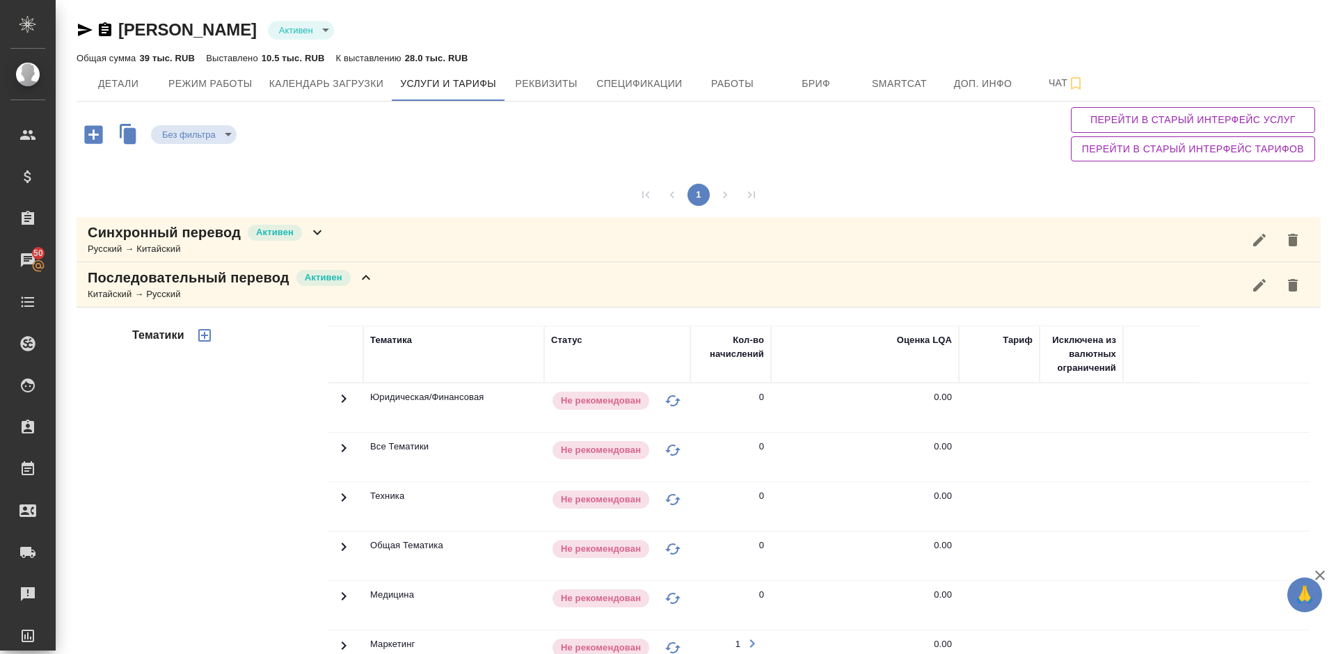
click at [266, 465] on div "Тематики" at bounding box center [228, 549] width 199 height 466
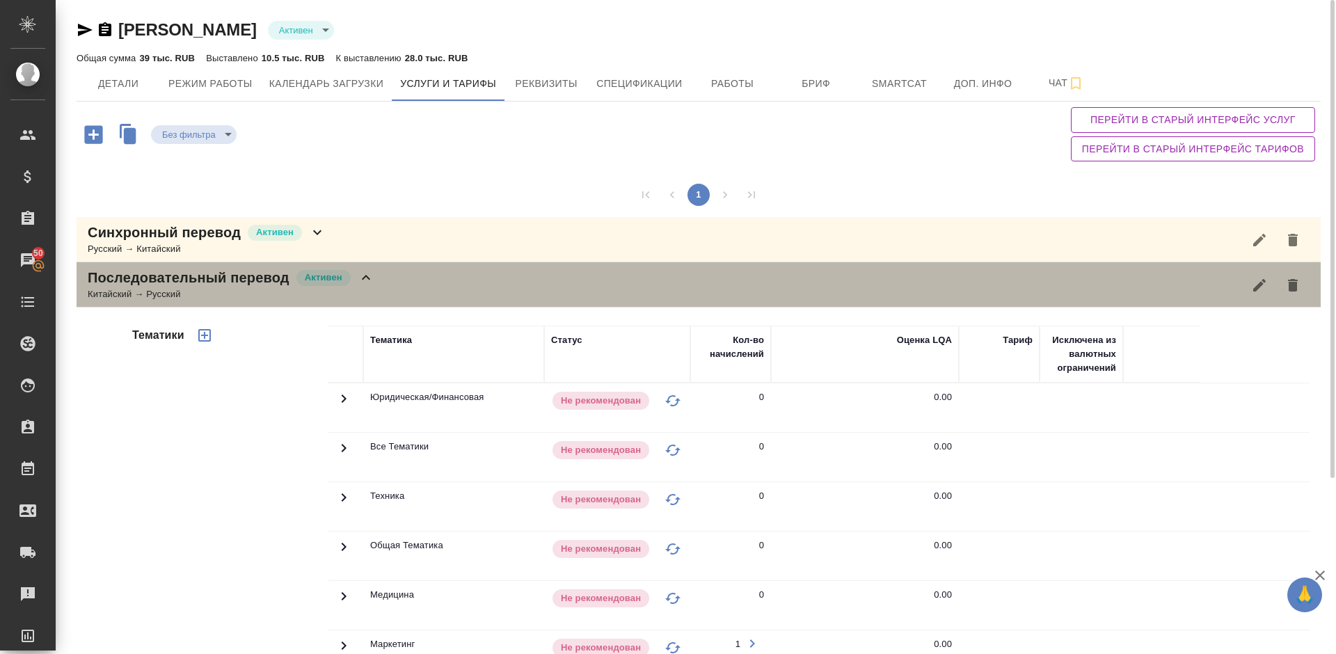
click at [383, 285] on div "Последовательный перевод Активен Китайский → Русский" at bounding box center [699, 284] width 1245 height 45
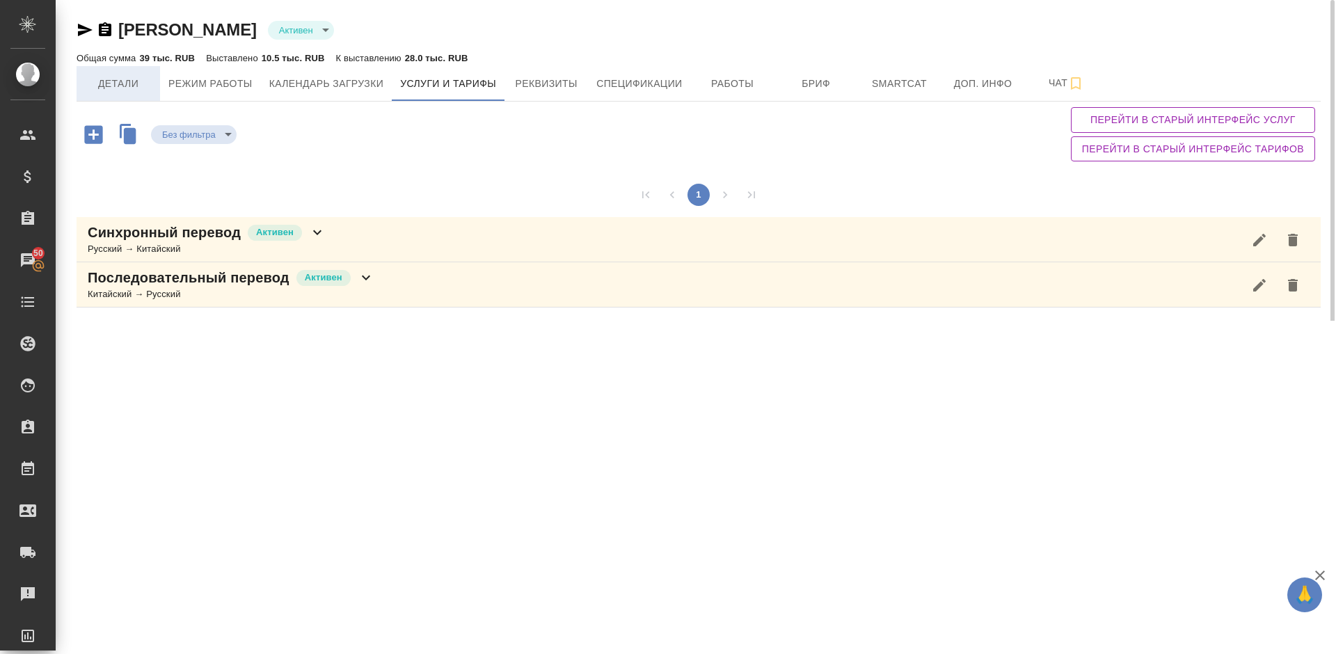
click at [126, 83] on span "Детали" at bounding box center [118, 83] width 67 height 17
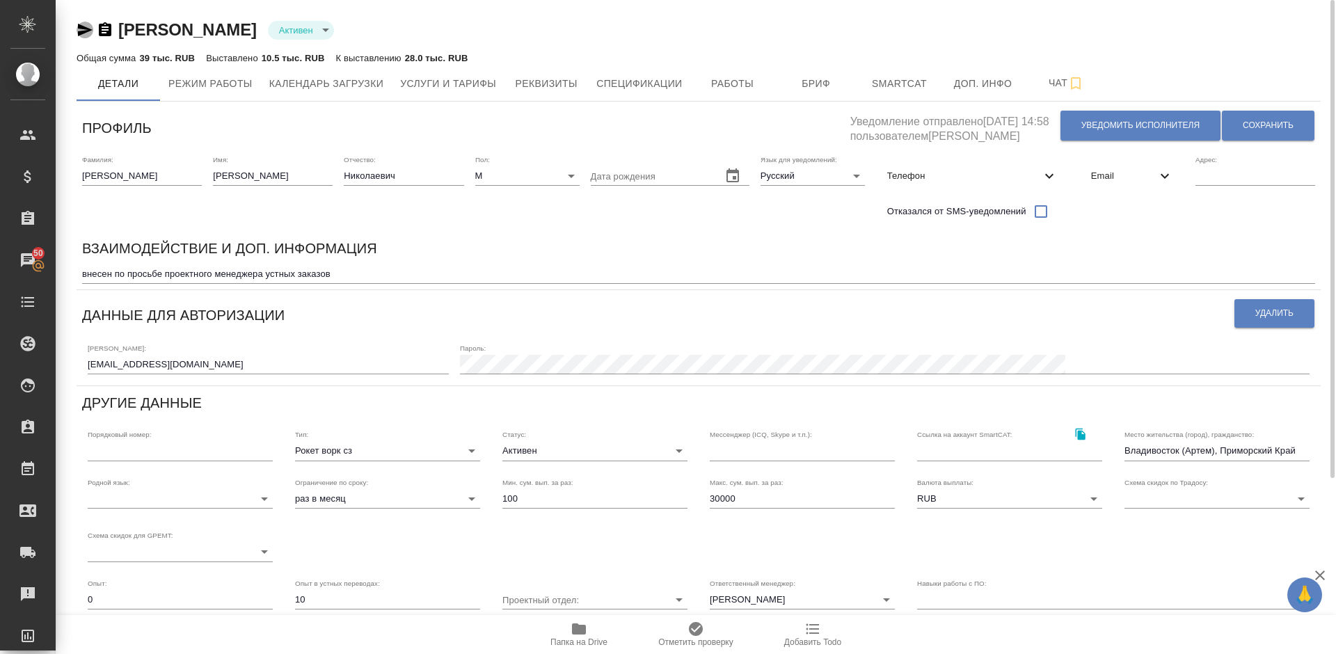
click at [87, 27] on icon "button" at bounding box center [85, 30] width 17 height 17
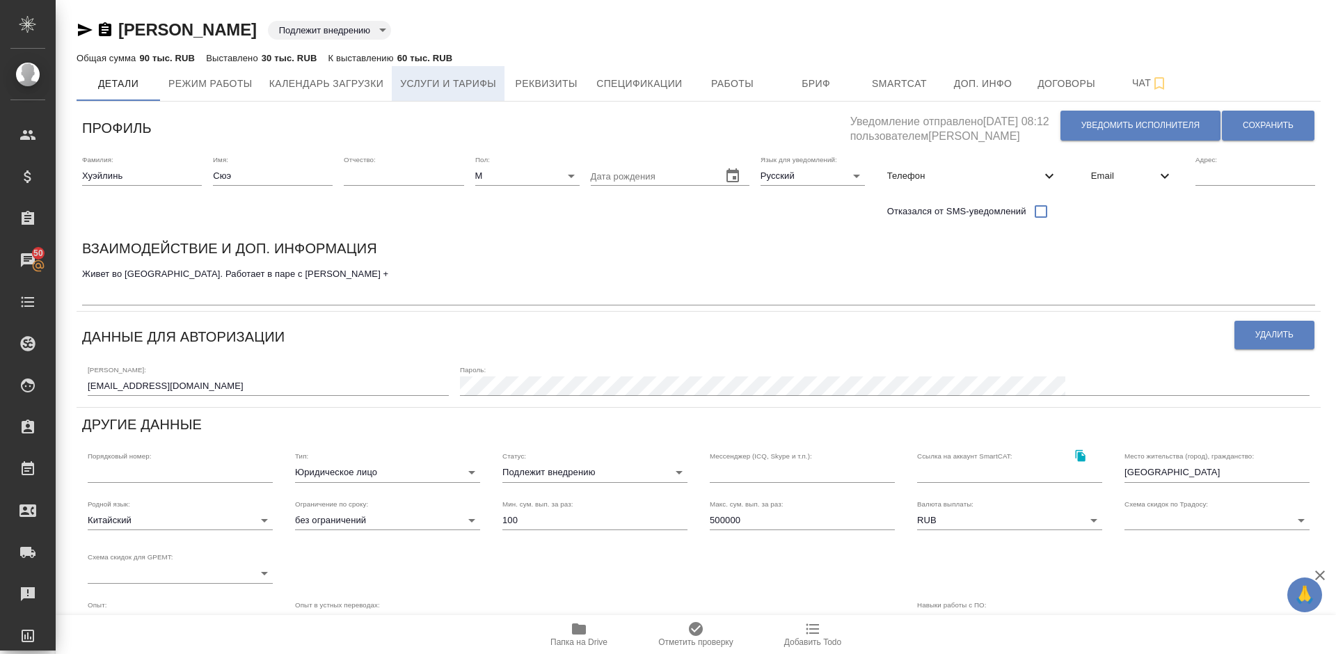
click at [493, 85] on span "Услуги и тарифы" at bounding box center [448, 83] width 96 height 17
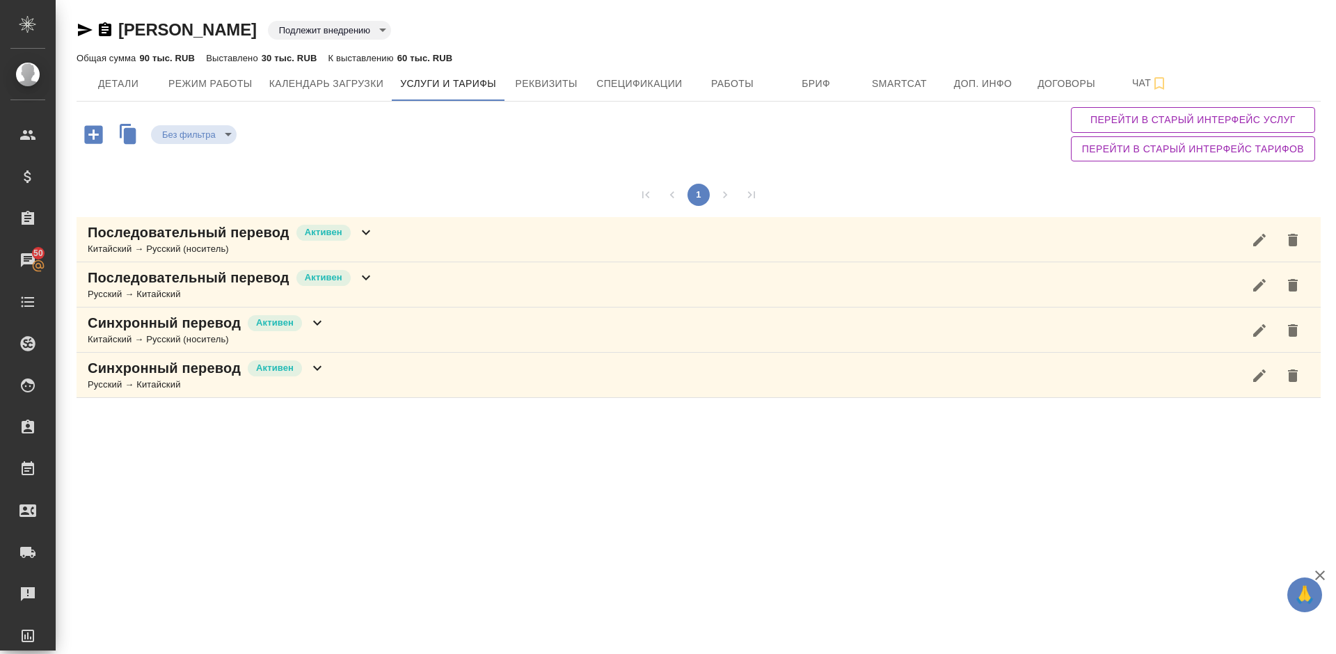
click at [418, 292] on div "Последовательный перевод Активен Русский → Китайский" at bounding box center [699, 284] width 1245 height 45
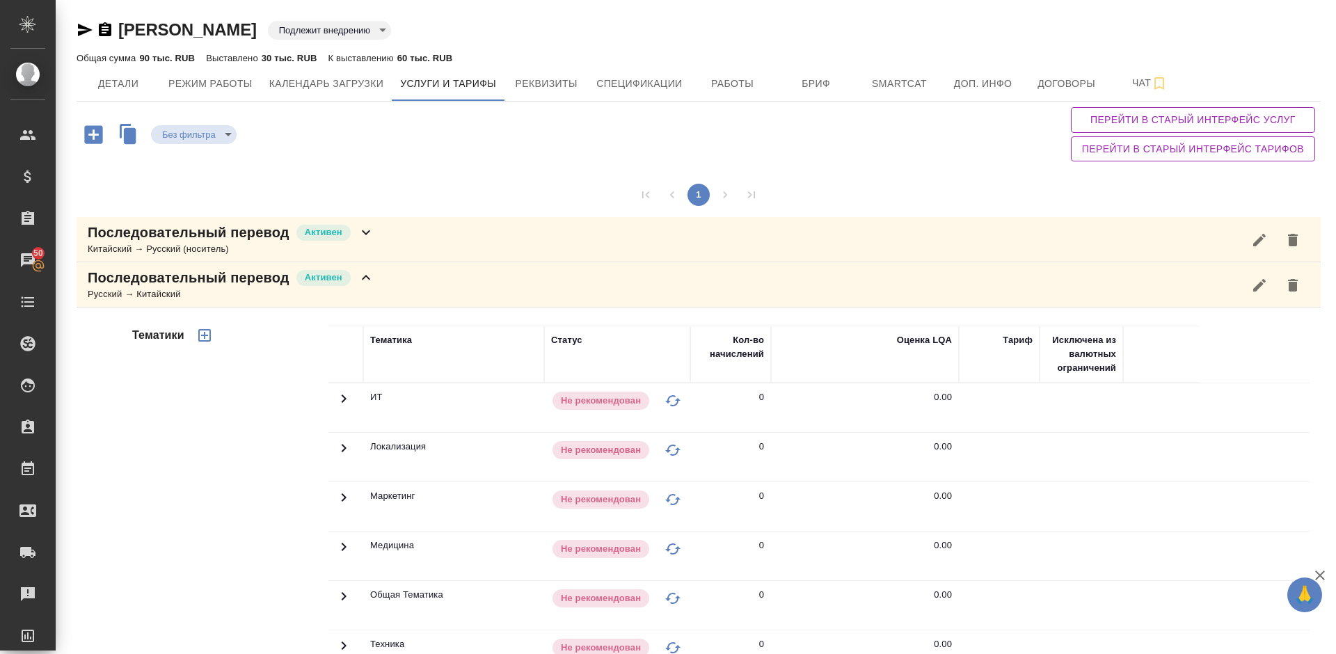
click at [232, 491] on div "Тематики" at bounding box center [228, 549] width 199 height 466
click at [390, 242] on div "Последовательный перевод Активен Китайский → Русский (носитель)" at bounding box center [699, 239] width 1245 height 45
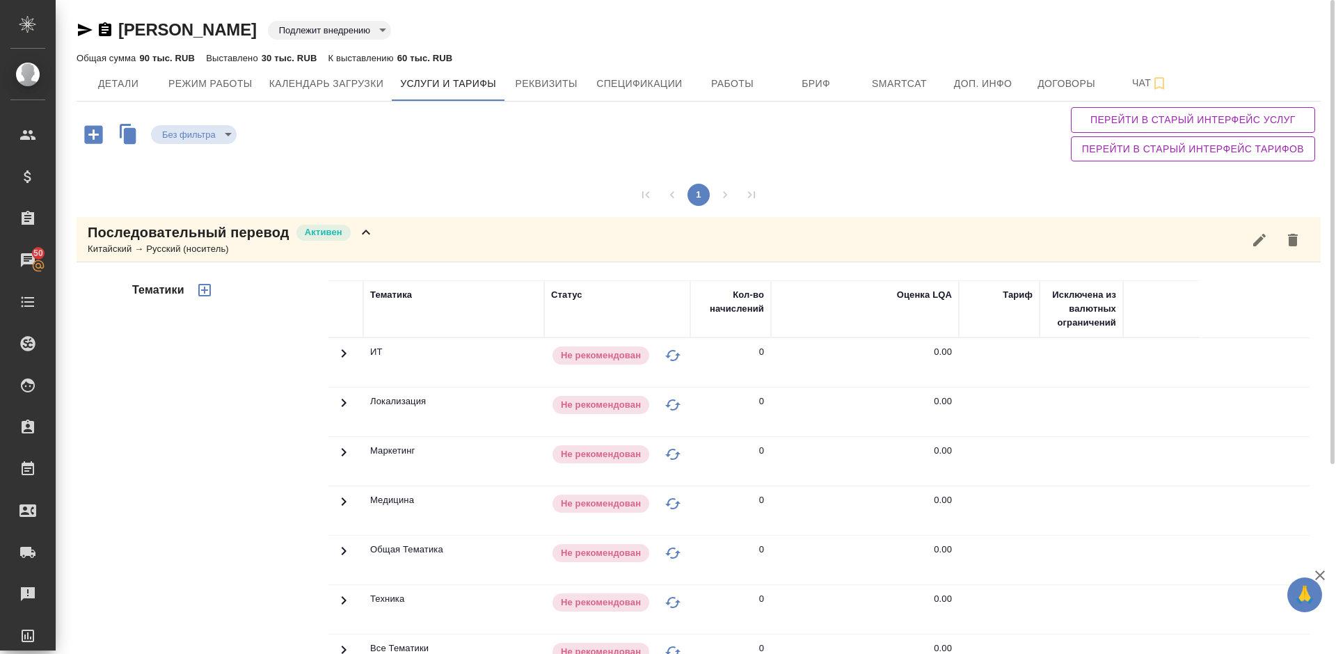
click at [214, 433] on div "Тематики" at bounding box center [228, 504] width 199 height 466
click at [729, 90] on span "Работы" at bounding box center [733, 83] width 67 height 17
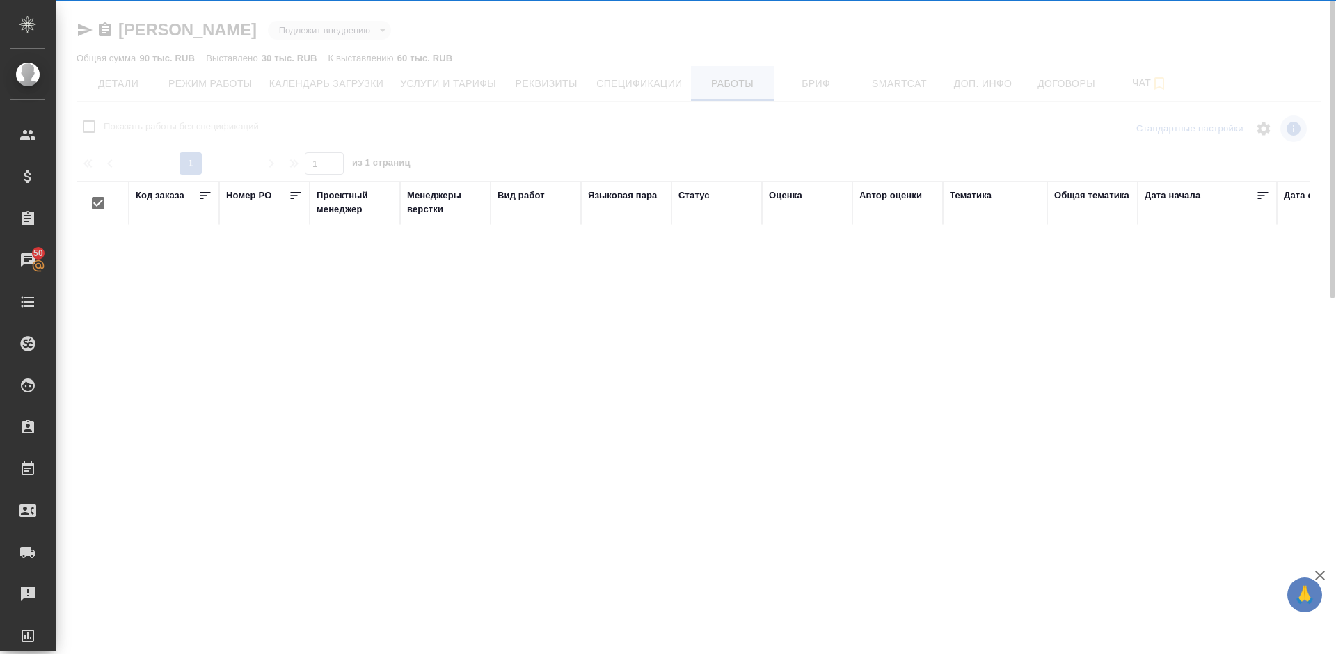
checkbox input "false"
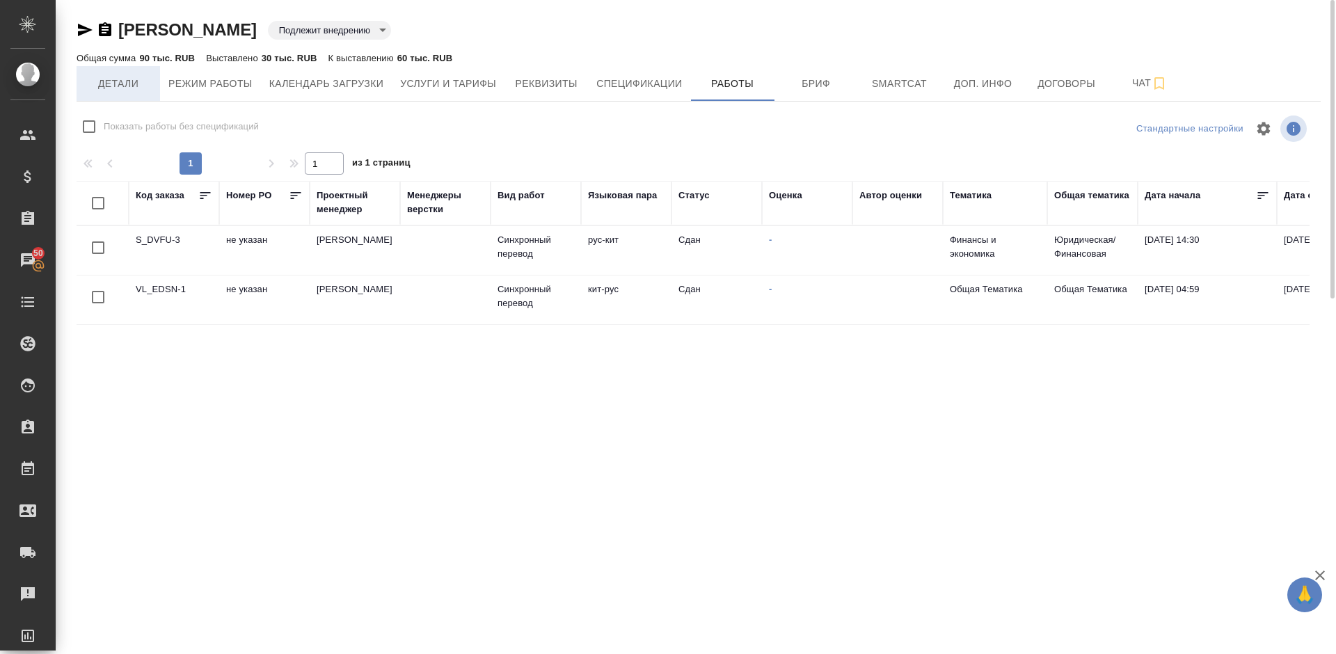
click at [116, 90] on span "Детали" at bounding box center [118, 83] width 67 height 17
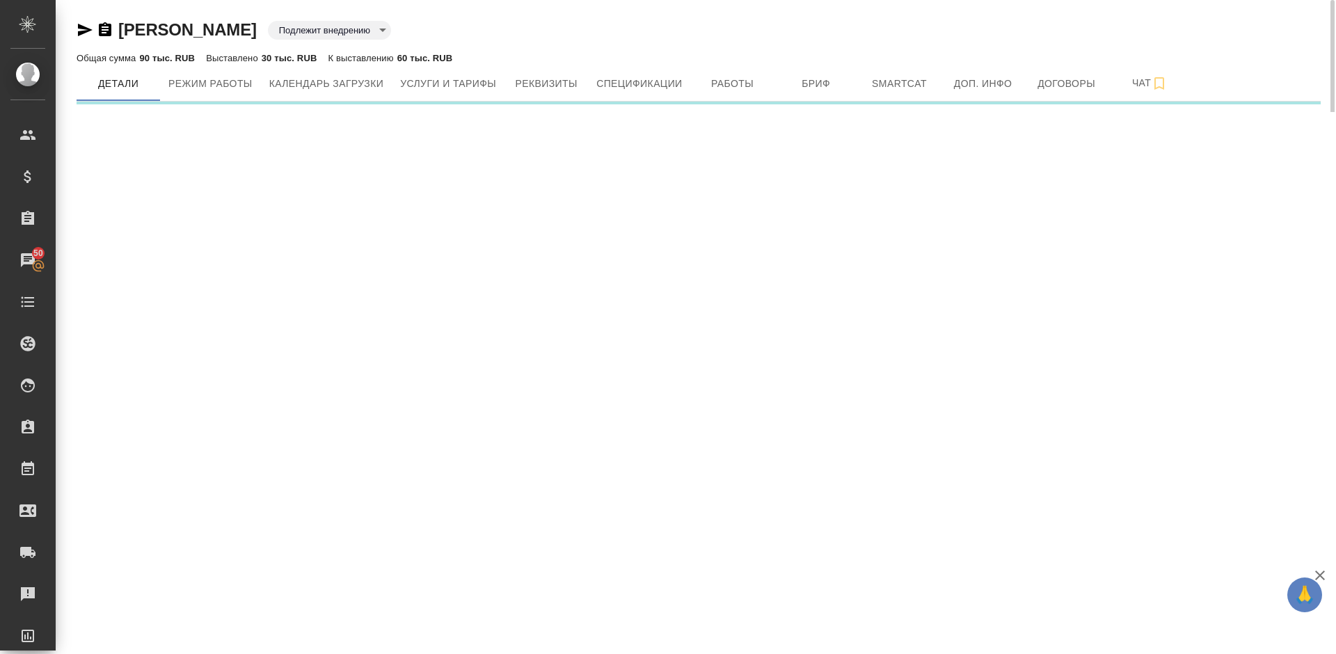
click at [82, 32] on icon "button" at bounding box center [85, 30] width 15 height 13
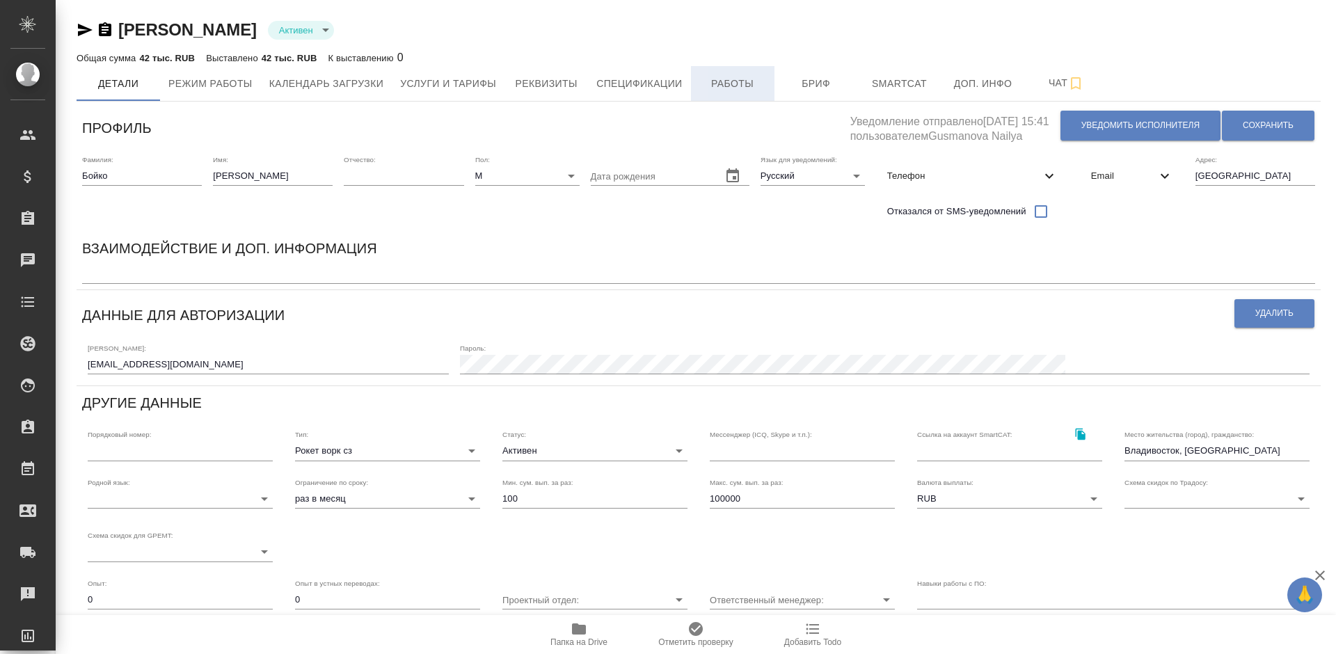
click at [727, 76] on span "Работы" at bounding box center [733, 83] width 67 height 17
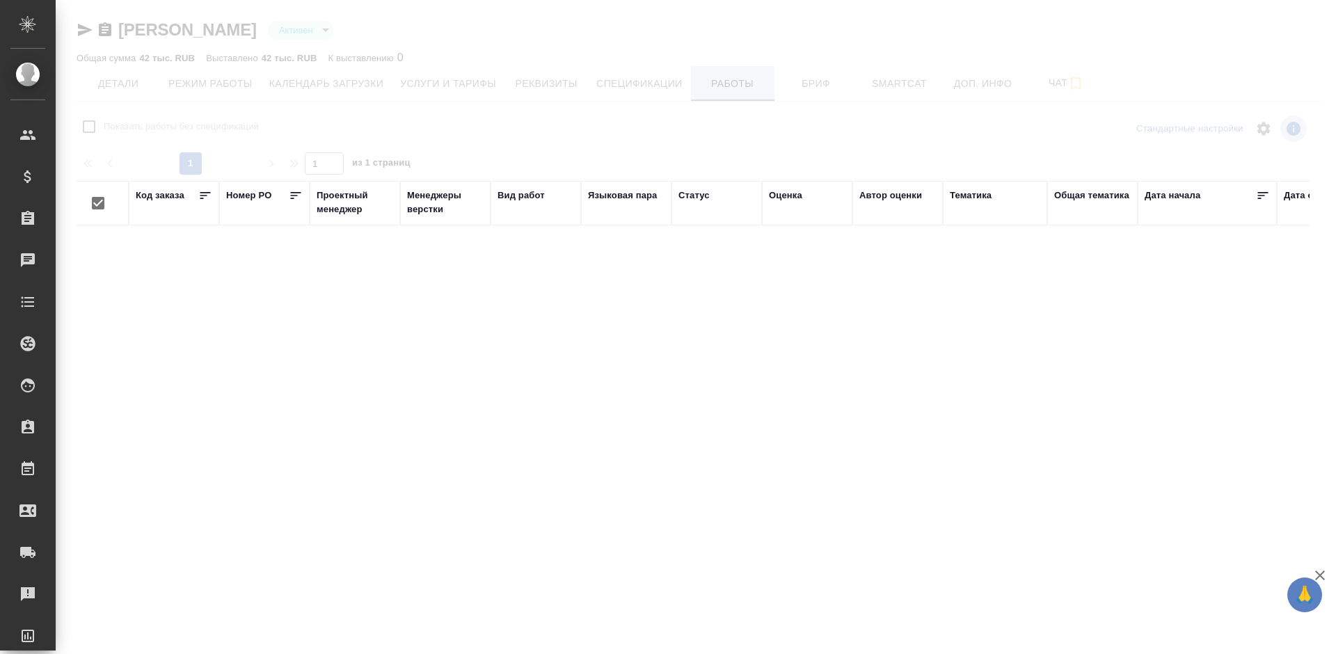
checkbox input "false"
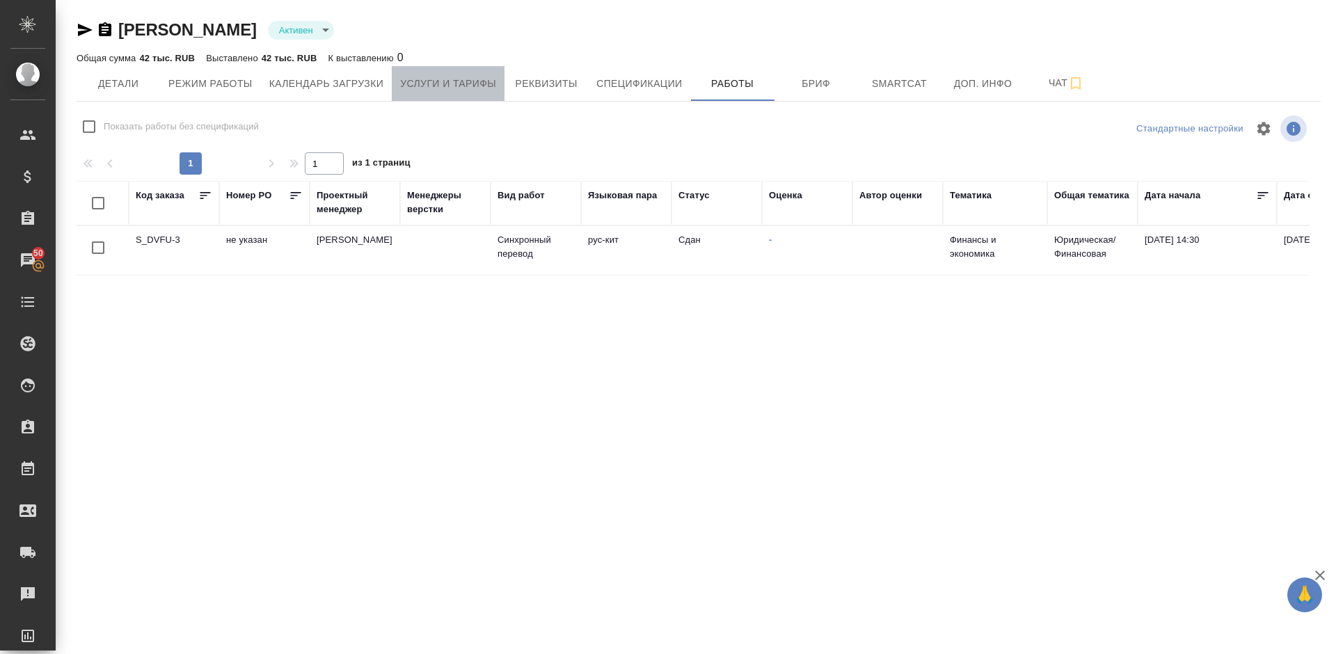
click at [467, 91] on span "Услуги и тарифы" at bounding box center [448, 83] width 96 height 17
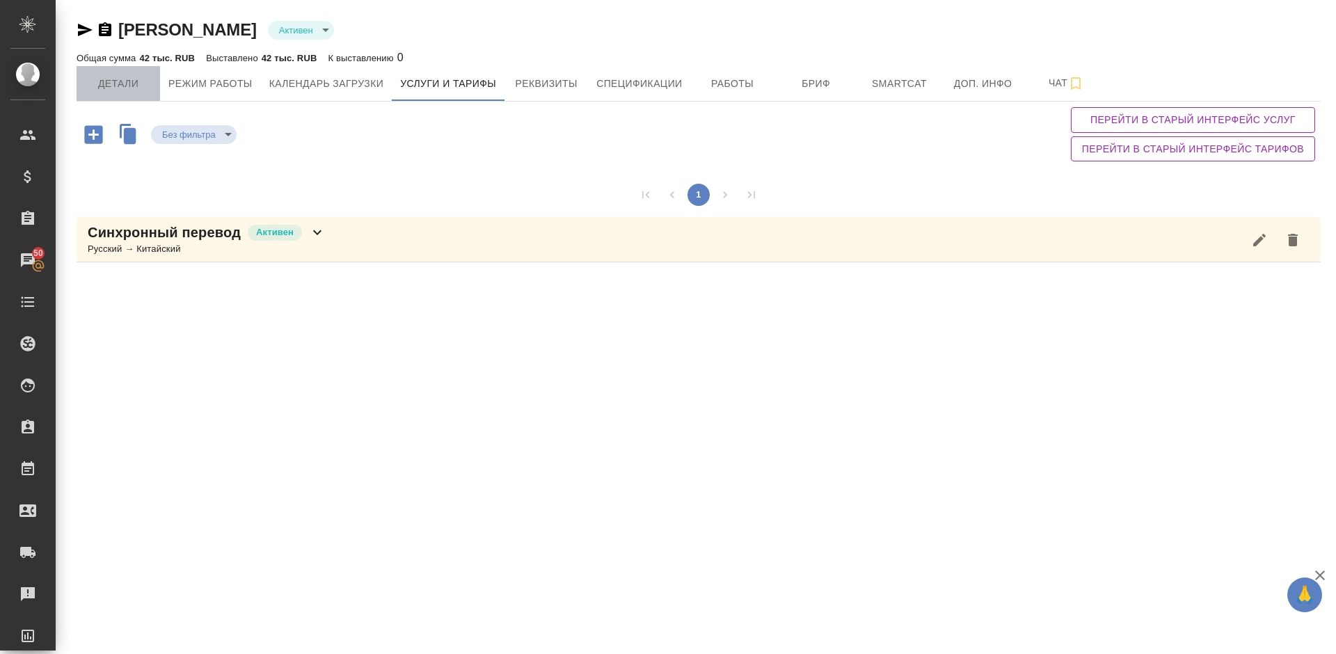
click at [136, 88] on span "Детали" at bounding box center [118, 83] width 67 height 17
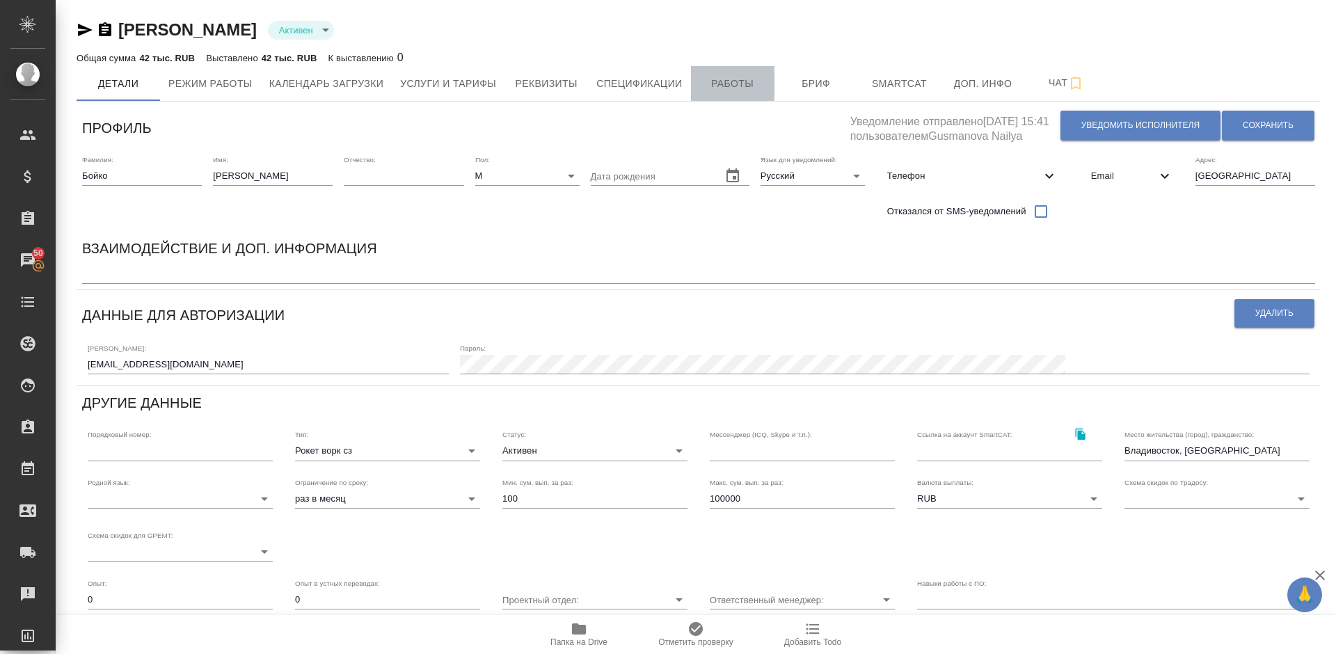
click at [735, 92] on span "Работы" at bounding box center [733, 83] width 67 height 17
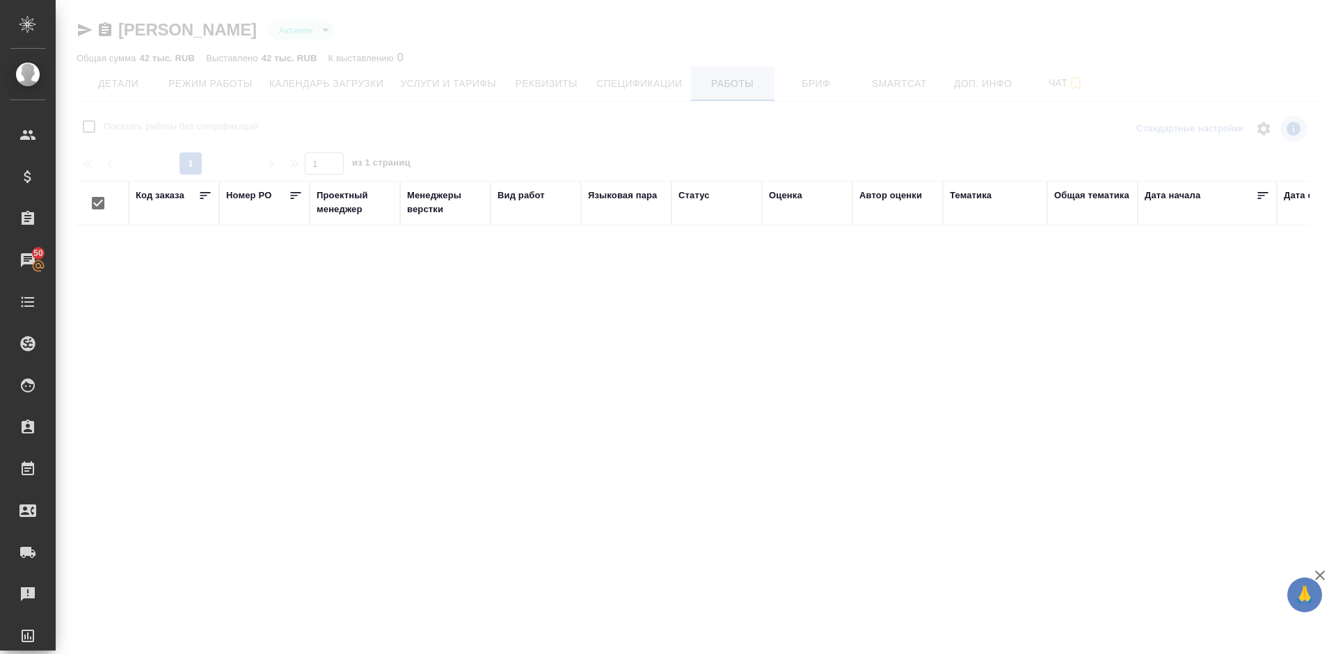
checkbox input "false"
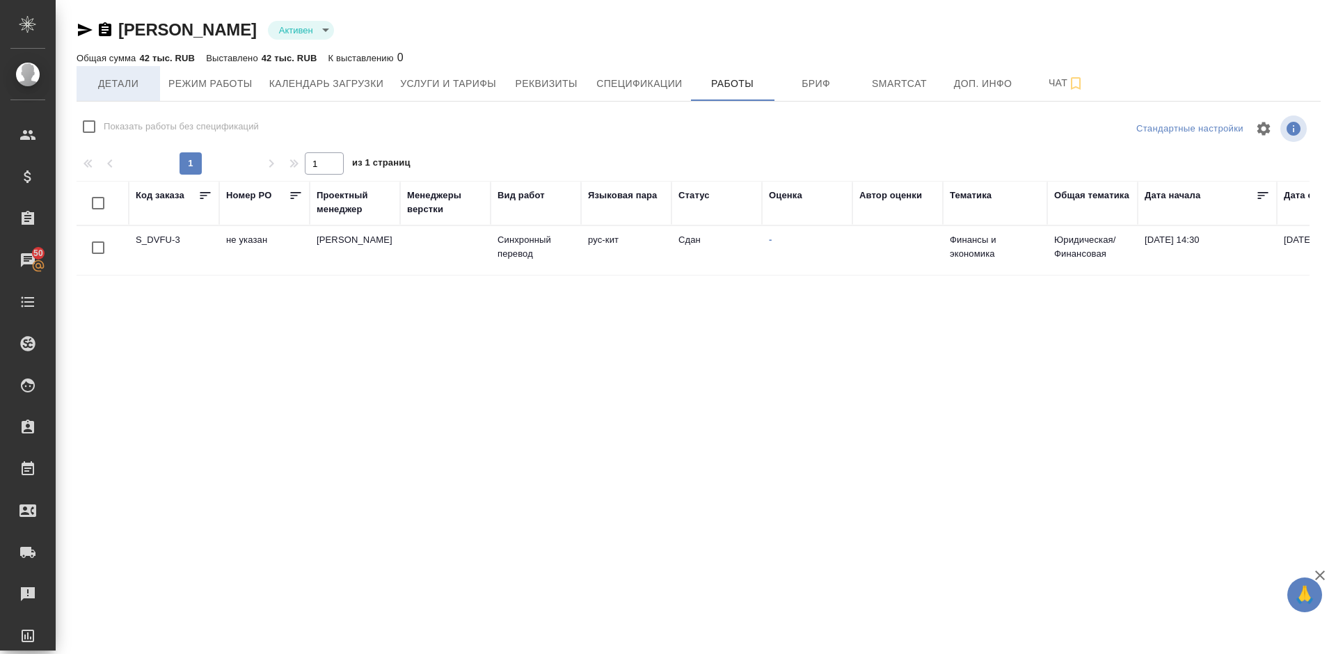
click at [126, 90] on span "Детали" at bounding box center [118, 83] width 67 height 17
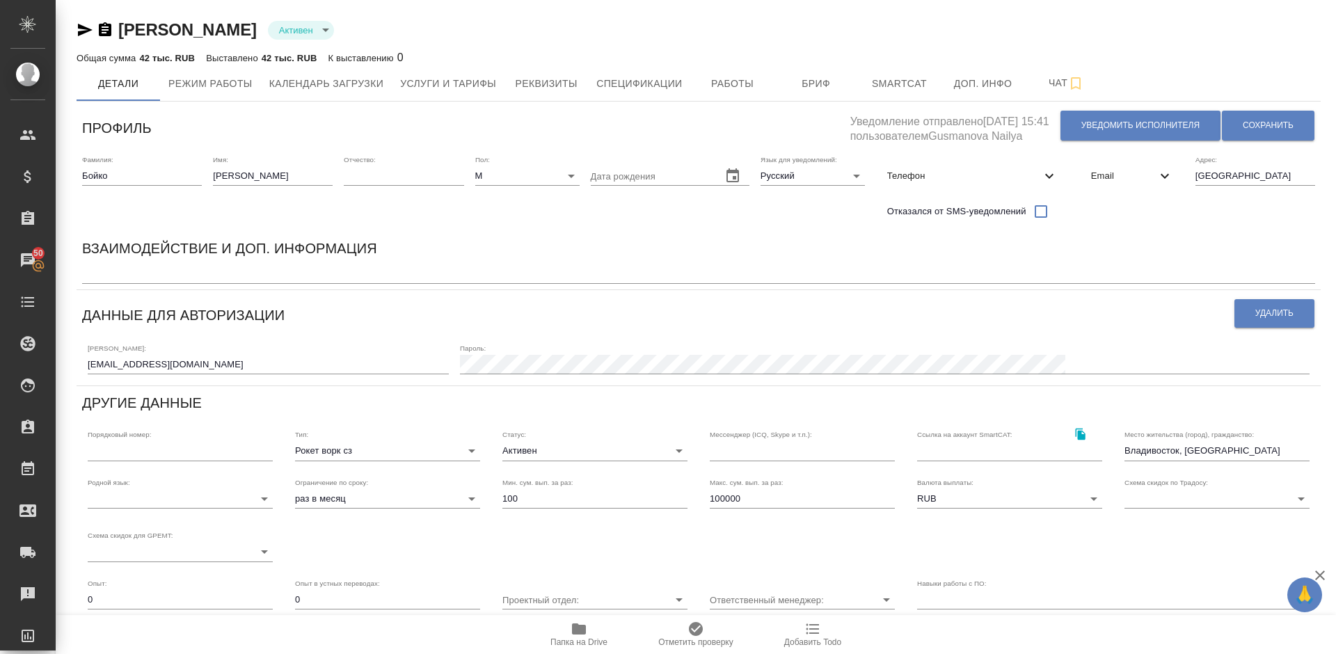
click at [86, 29] on icon "button" at bounding box center [85, 30] width 15 height 13
click at [729, 79] on span "Работы" at bounding box center [733, 83] width 67 height 17
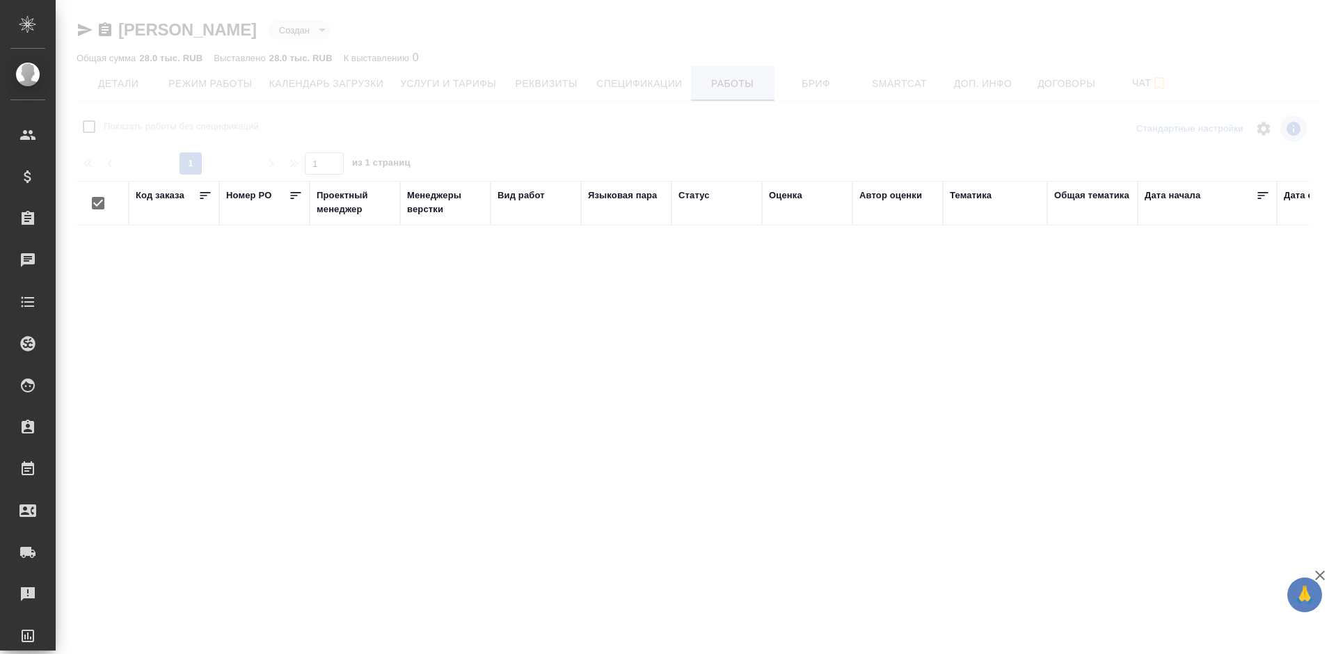
checkbox input "false"
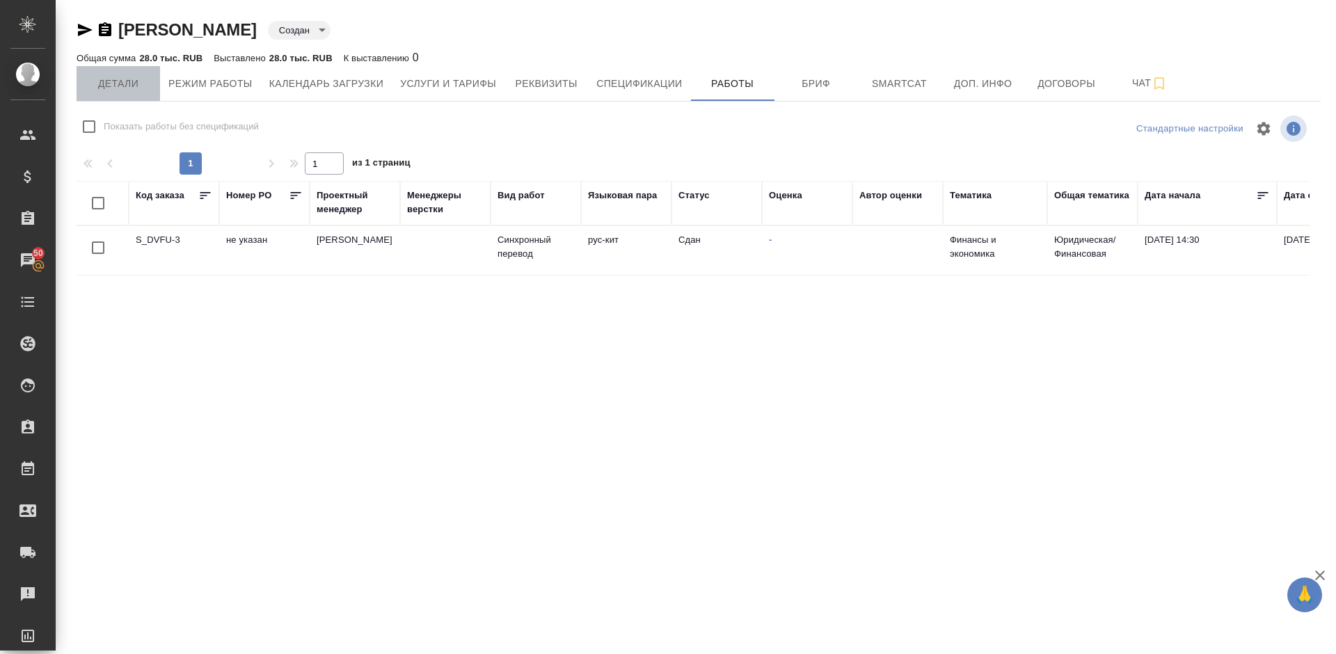
click at [121, 88] on span "Детали" at bounding box center [118, 83] width 67 height 17
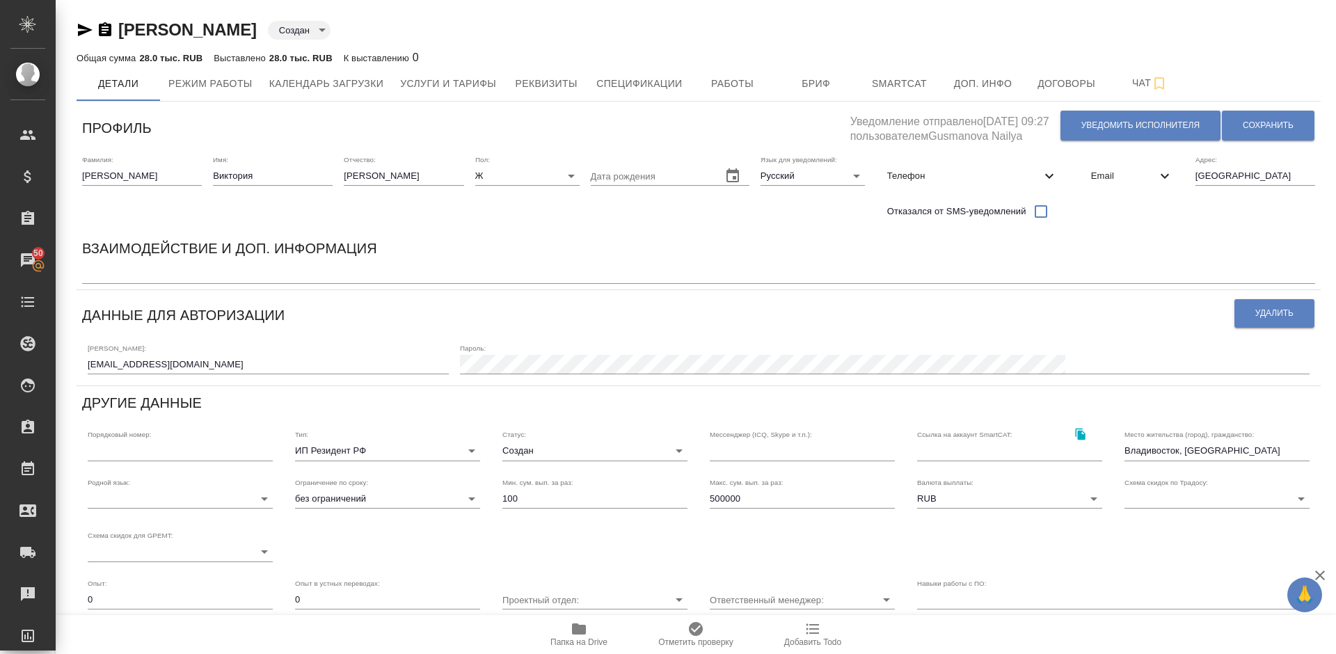
click at [583, 629] on icon "button" at bounding box center [579, 629] width 14 height 11
click at [81, 24] on div "[PERSON_NAME] created Общая сумма 28.0 тыс. RUB Выставлено 28.0 тыс. RUB К выст…" at bounding box center [699, 422] width 1260 height 844
click at [81, 25] on icon "button" at bounding box center [85, 30] width 15 height 13
click at [926, 172] on span "Телефон" at bounding box center [964, 176] width 154 height 14
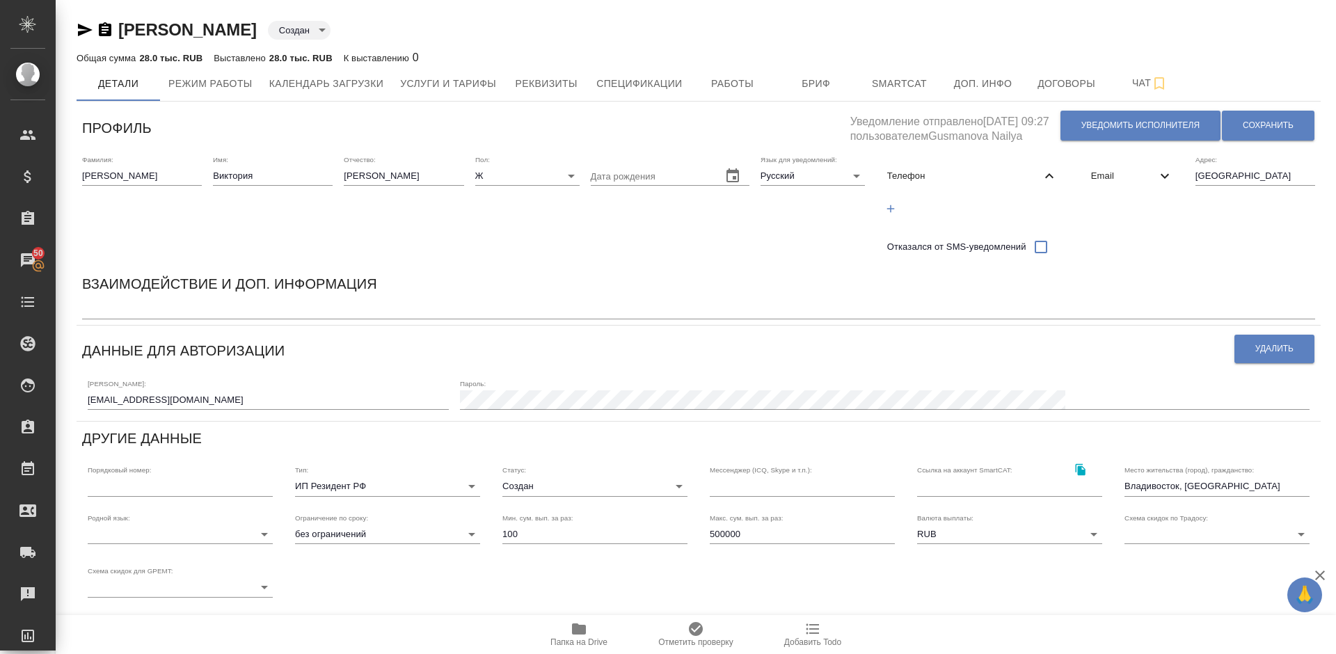
click at [1135, 164] on div "Email" at bounding box center [1132, 176] width 104 height 31
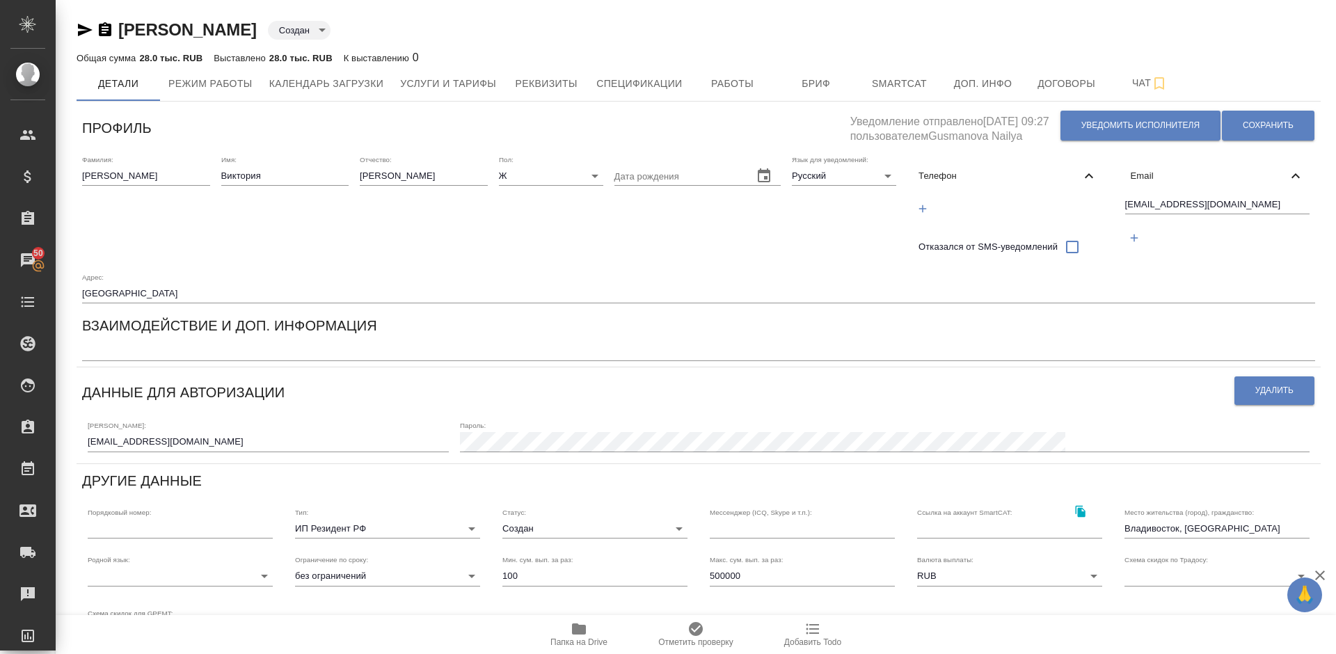
click at [1028, 169] on span "Телефон" at bounding box center [999, 176] width 161 height 14
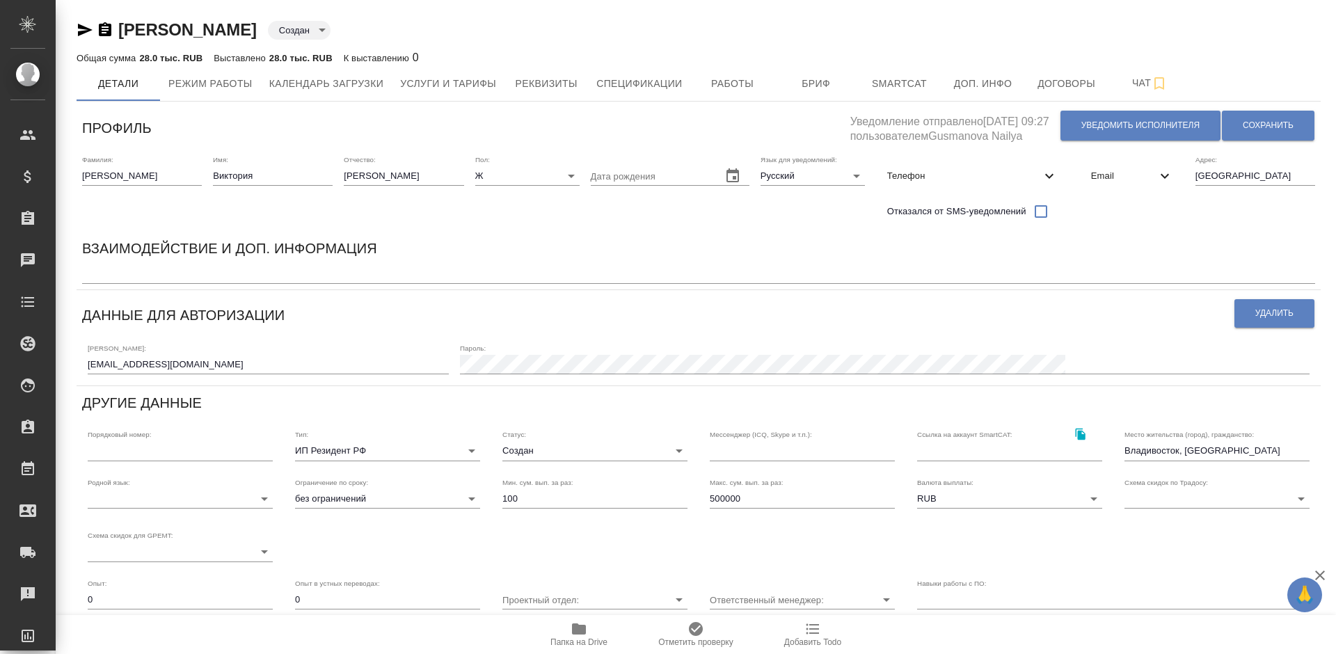
click at [569, 453] on body "🙏 .cls-1 fill:#fff; AWATERA Lazareva Anastasia Клиенты Спецификации Заказы Чаты…" at bounding box center [668, 327] width 1336 height 654
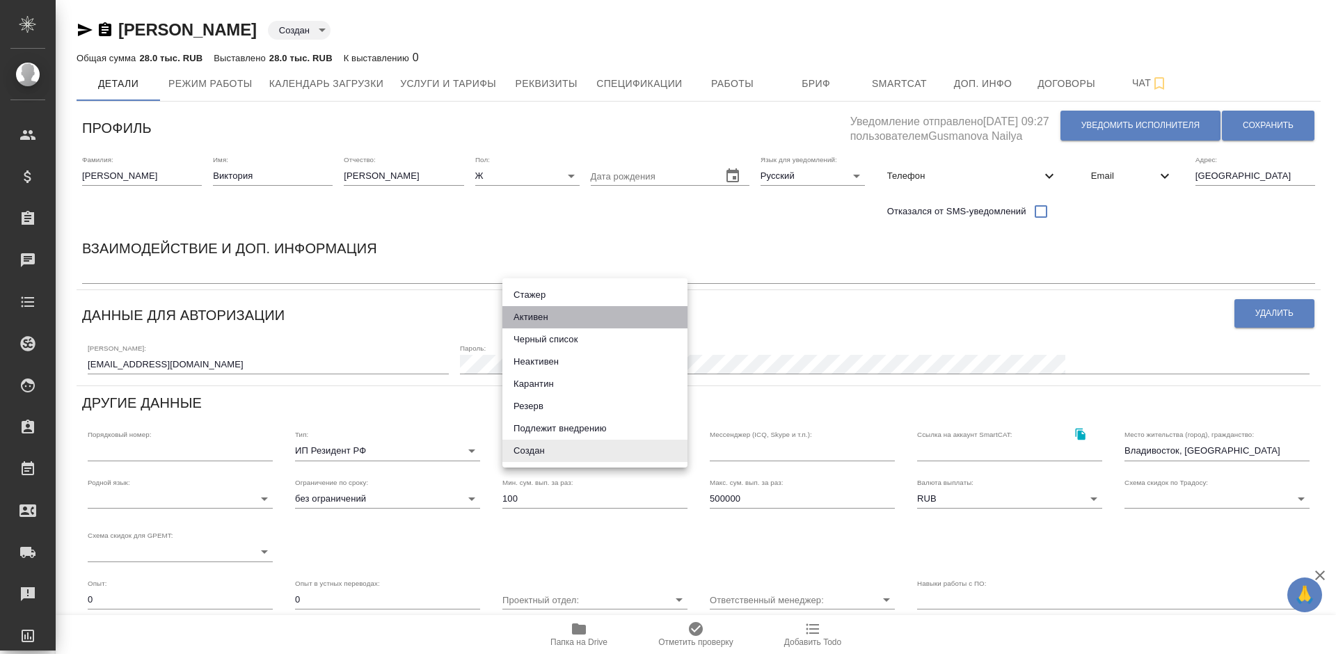
click at [556, 317] on li "Активен" at bounding box center [595, 317] width 185 height 22
type input "active"
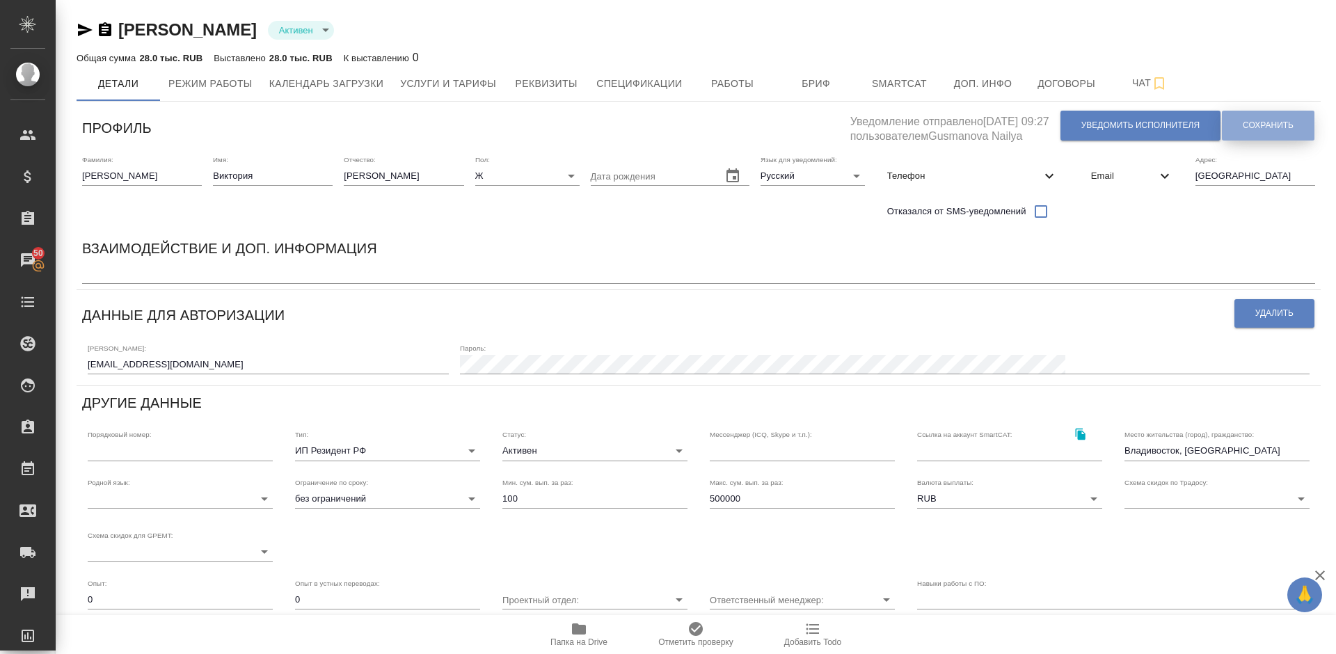
click at [1244, 120] on span "Сохранить" at bounding box center [1268, 126] width 51 height 12
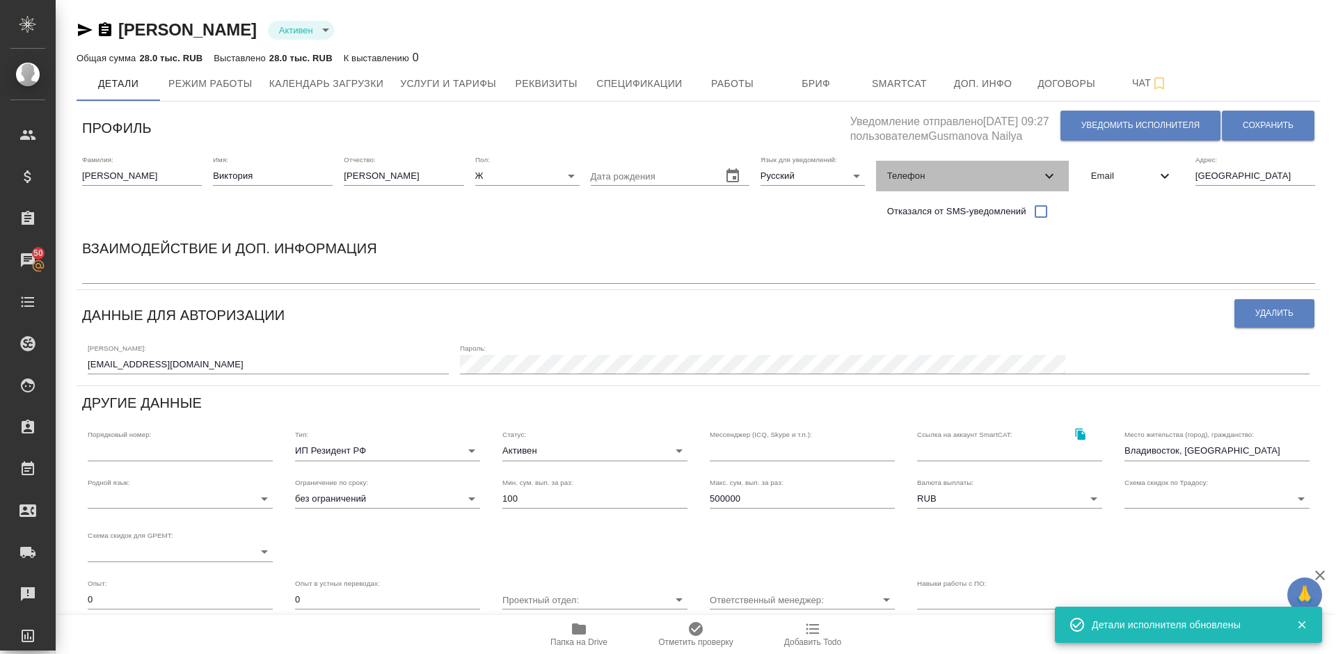
click at [965, 171] on span "Телефон" at bounding box center [964, 176] width 154 height 14
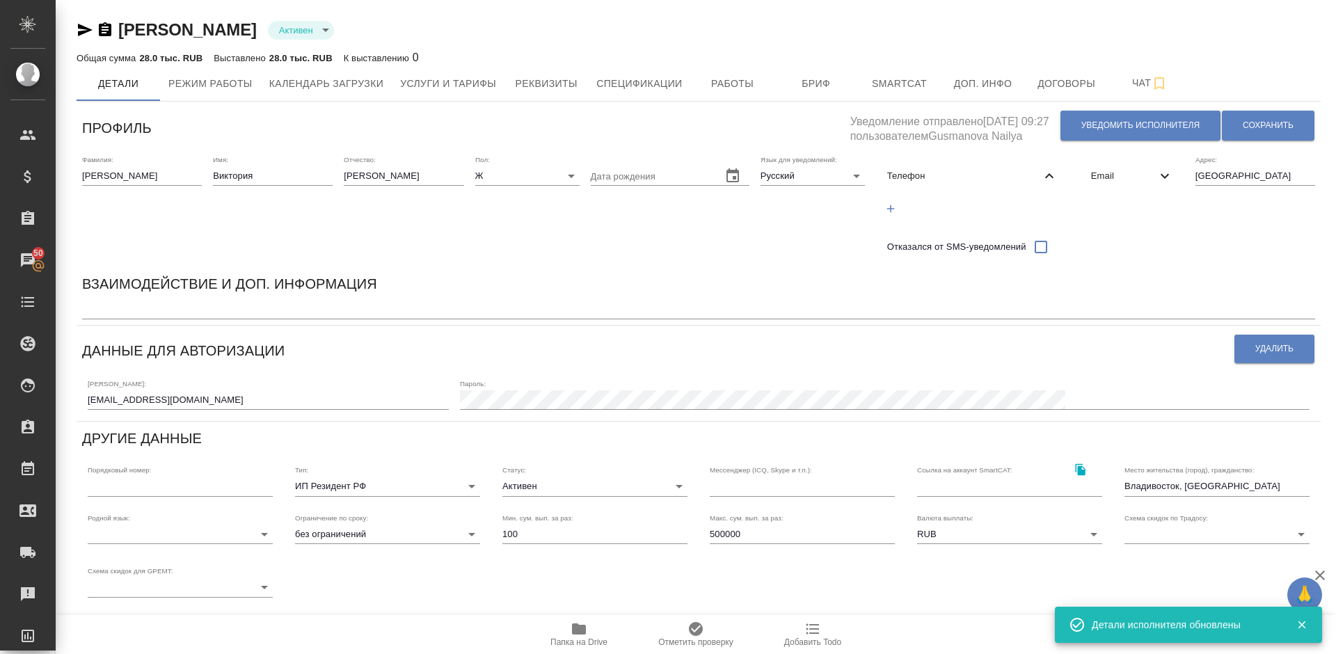
click at [894, 210] on icon "button" at bounding box center [891, 209] width 13 height 13
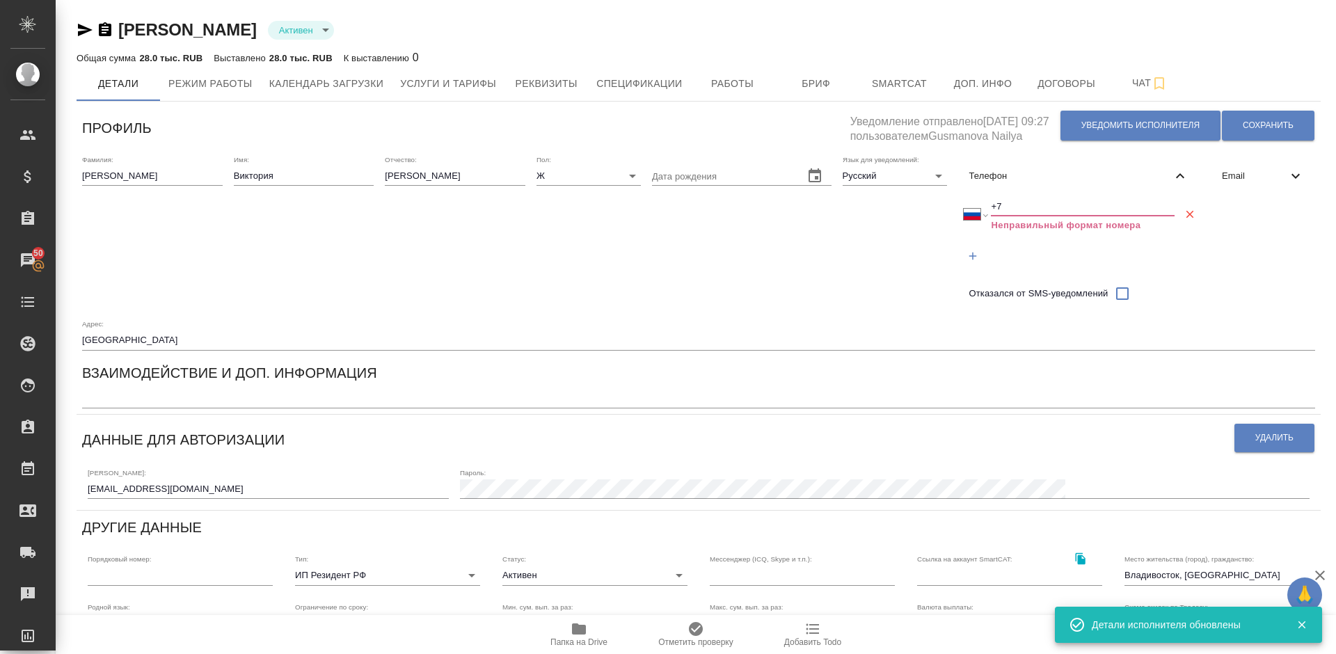
click at [1010, 212] on input "+7" at bounding box center [1083, 206] width 184 height 19
select select "ZZ"
type input "+"
paste input "+89294299029"
type input "+89294299029"
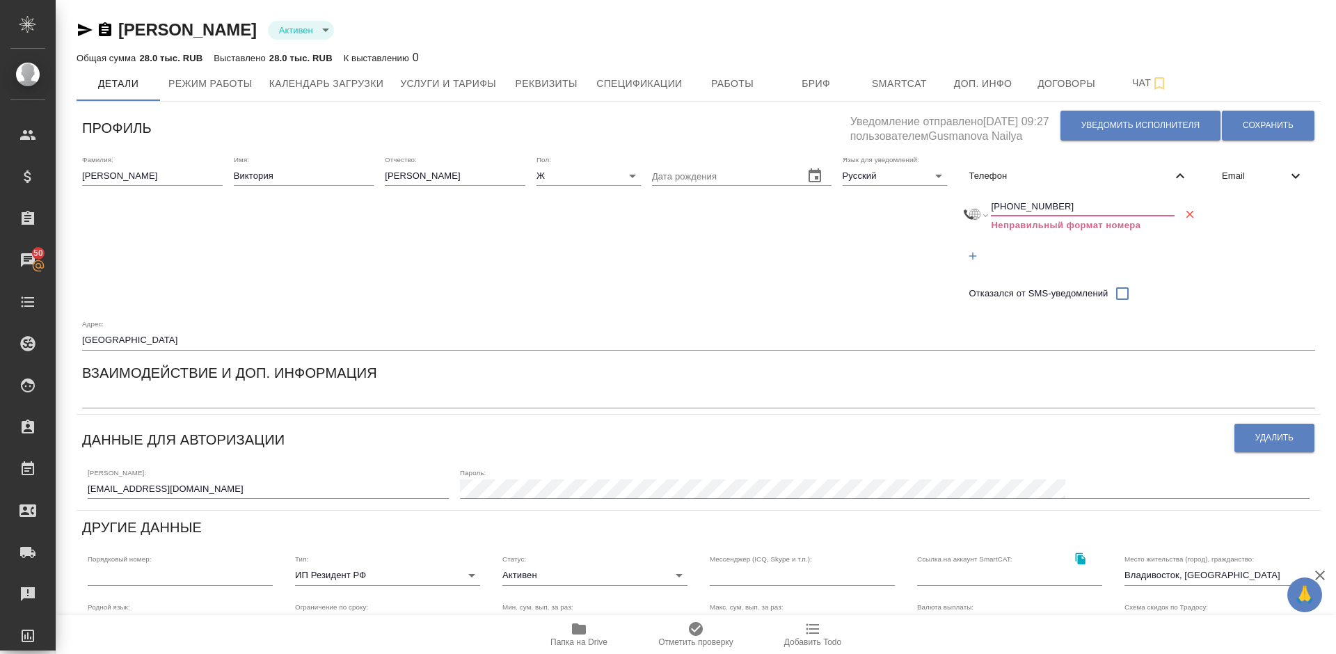
click at [1003, 205] on input "+89294299029" at bounding box center [1083, 206] width 184 height 19
select select "PK"
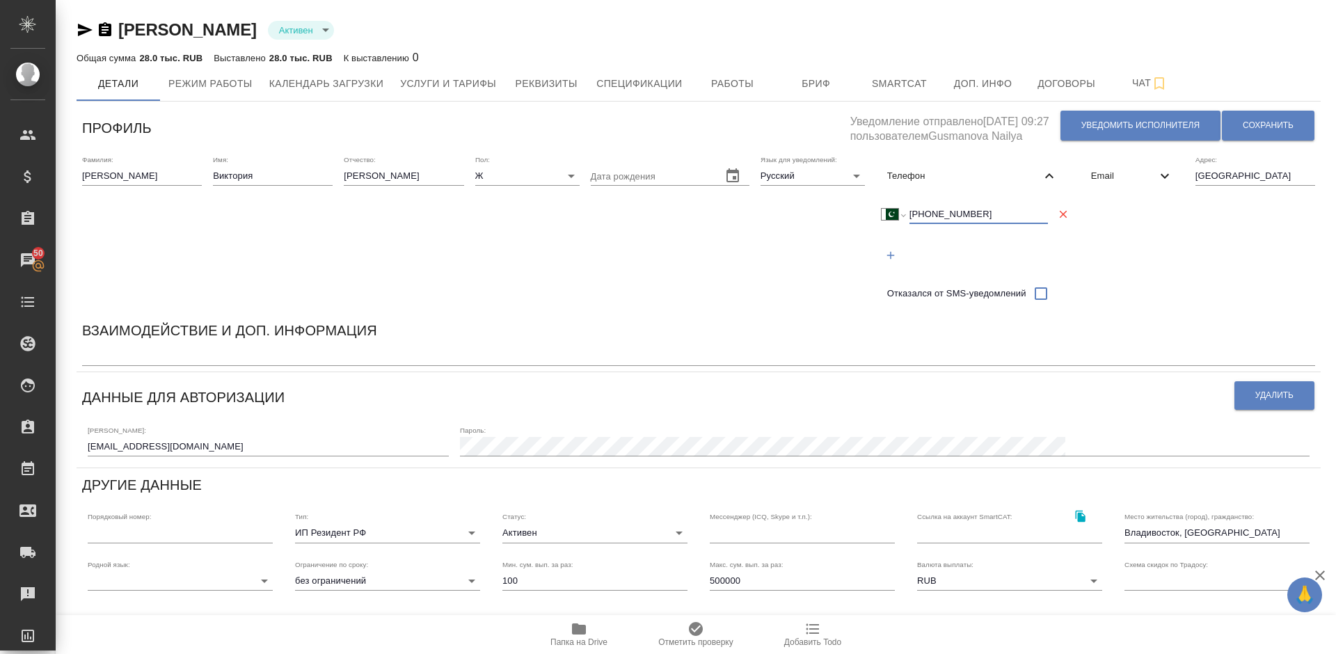
type input "+92 942 99029"
drag, startPoint x: 981, startPoint y: 216, endPoint x: 908, endPoint y: 212, distance: 73.2
click at [908, 212] on div "Международный Австралия Австрия Азербайджан Албания Алжир Американское Самоа Ан…" at bounding box center [965, 214] width 166 height 19
select select "RU"
type input "+7"
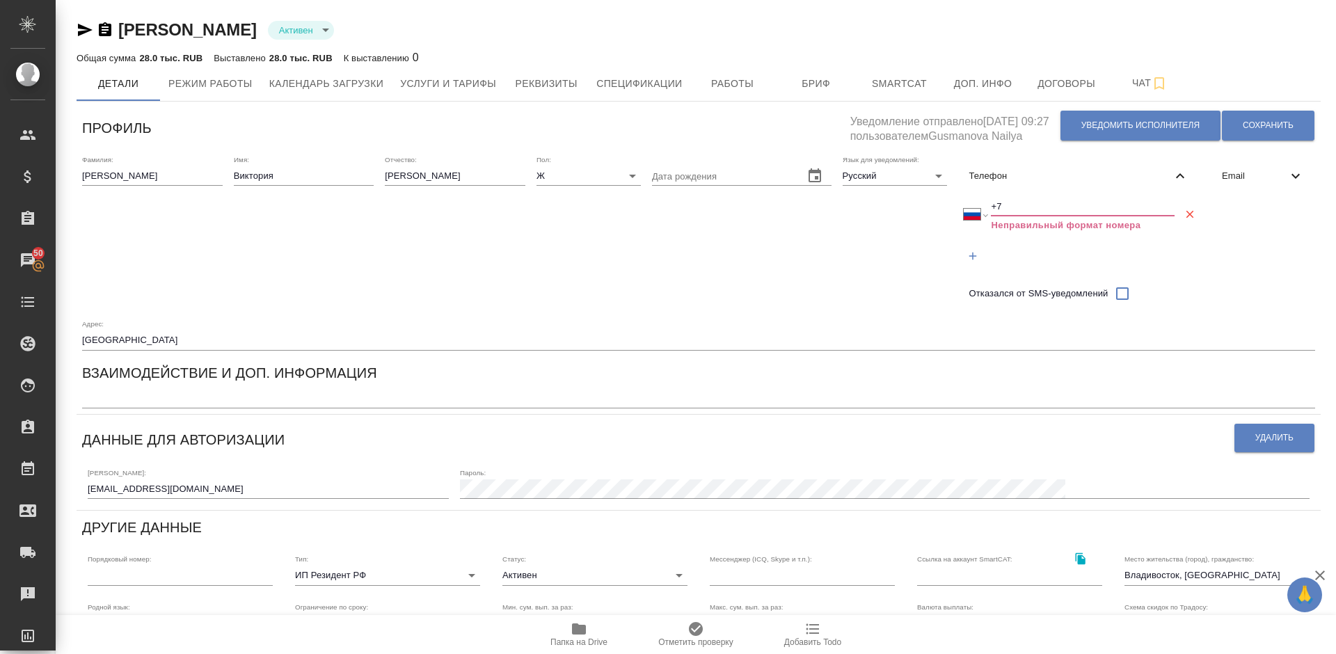
paste textarea "89294299029"
click at [132, 403] on textarea at bounding box center [698, 398] width 1233 height 10
drag, startPoint x: 146, startPoint y: 395, endPoint x: 87, endPoint y: 398, distance: 59.3
click at [87, 398] on textarea "89294299029" at bounding box center [698, 398] width 1233 height 10
type textarea "89294299029"
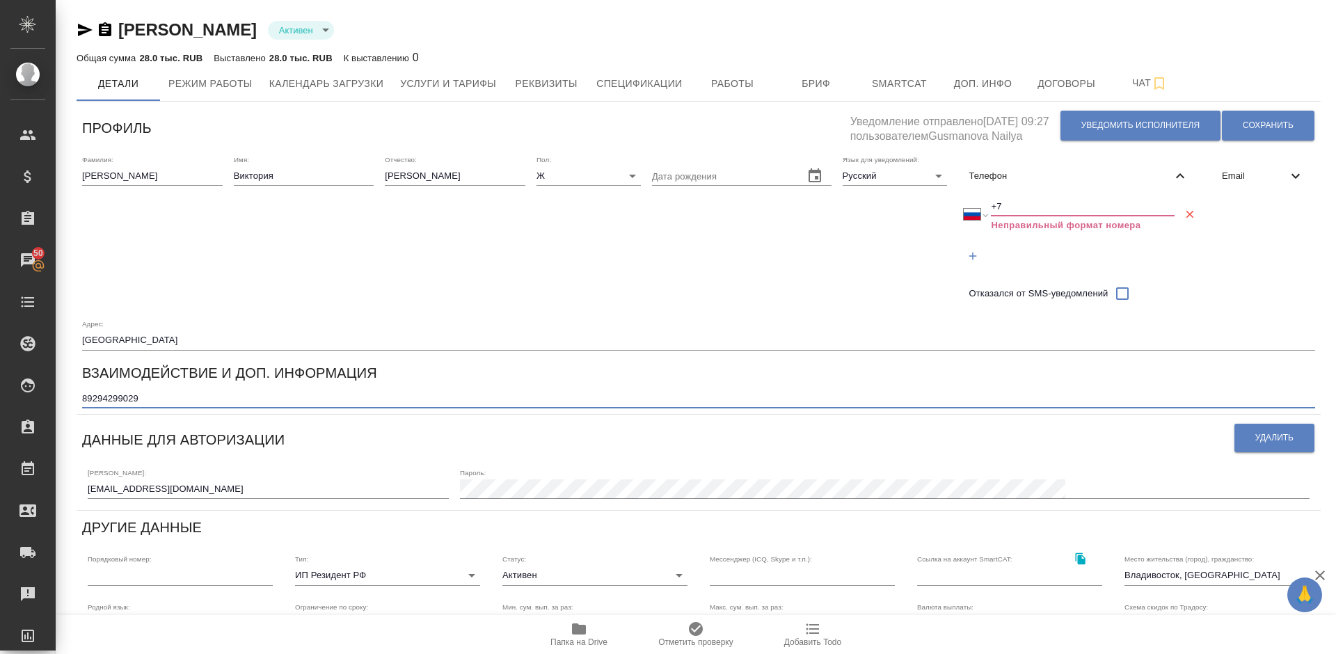
click at [1018, 205] on input "+7" at bounding box center [1083, 206] width 184 height 19
paste input "929 429 90 29"
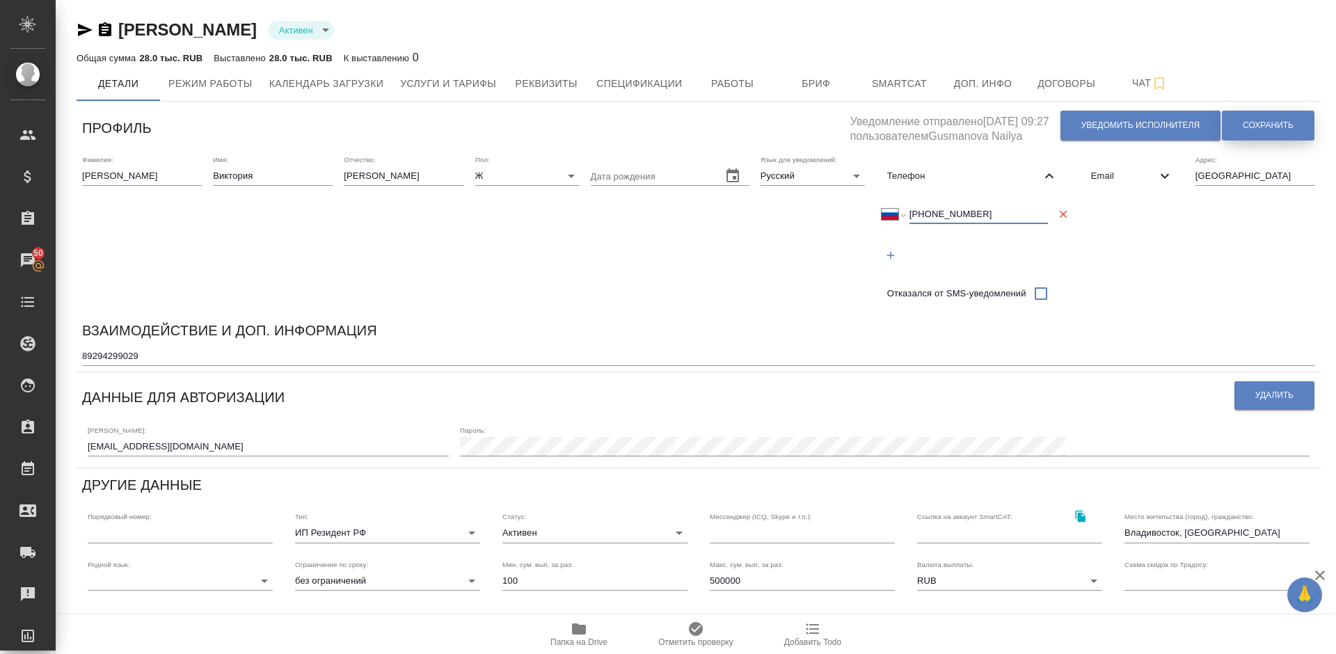
type input "+7 929 429 90 29"
click at [1256, 123] on span "Сохранить" at bounding box center [1268, 126] width 51 height 12
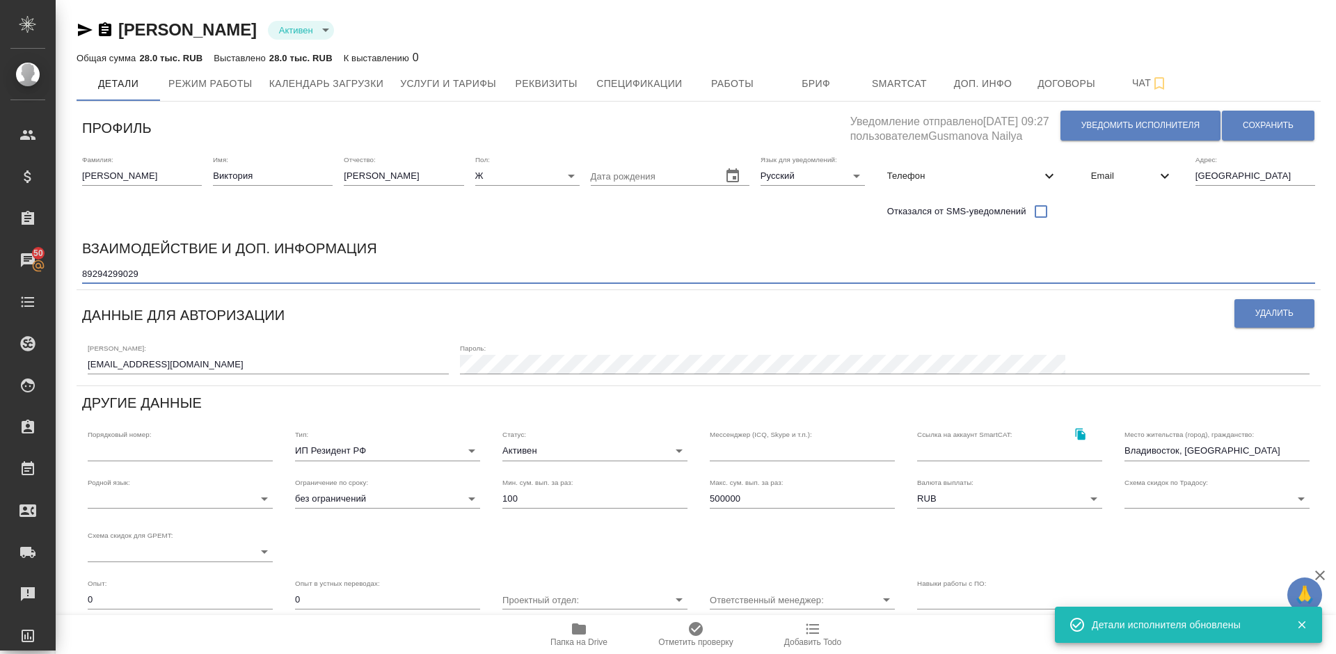
drag, startPoint x: 144, startPoint y: 275, endPoint x: 78, endPoint y: 275, distance: 66.1
click at [78, 275] on div "Взаимодействие и доп. информация 89294299029 x" at bounding box center [699, 261] width 1245 height 58
click at [1264, 128] on span "Сохранить" at bounding box center [1268, 126] width 51 height 12
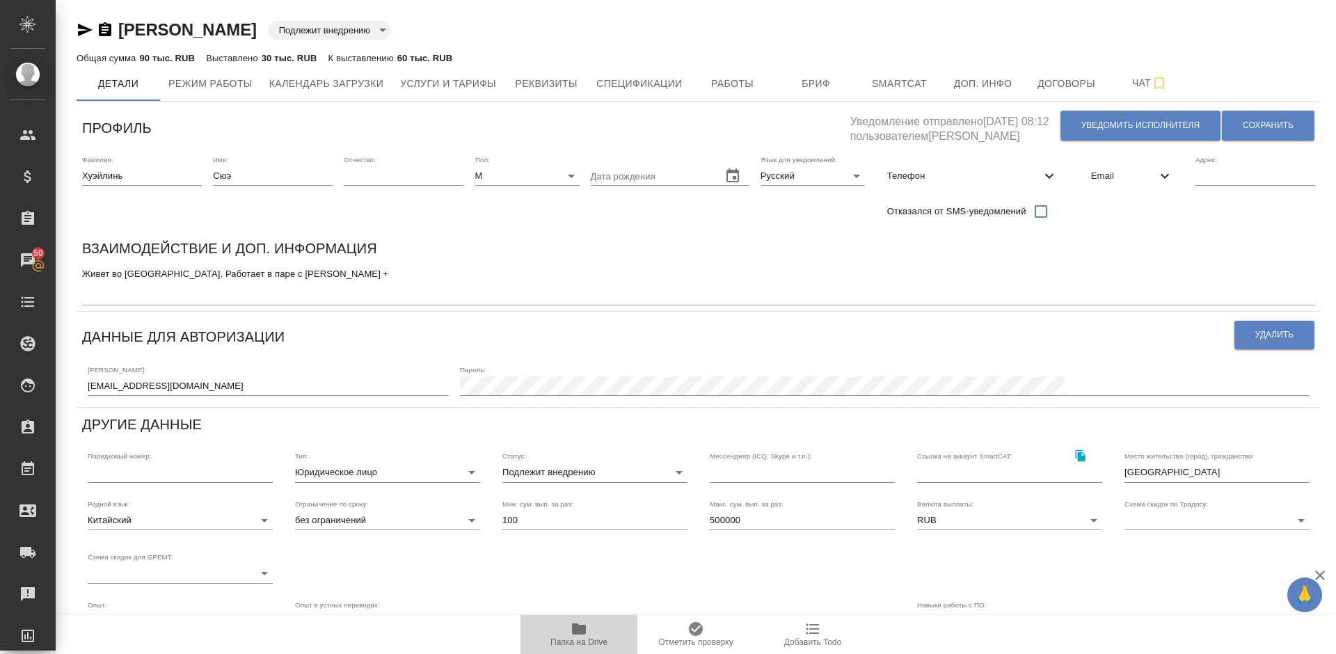
click at [583, 629] on icon "button" at bounding box center [579, 629] width 14 height 11
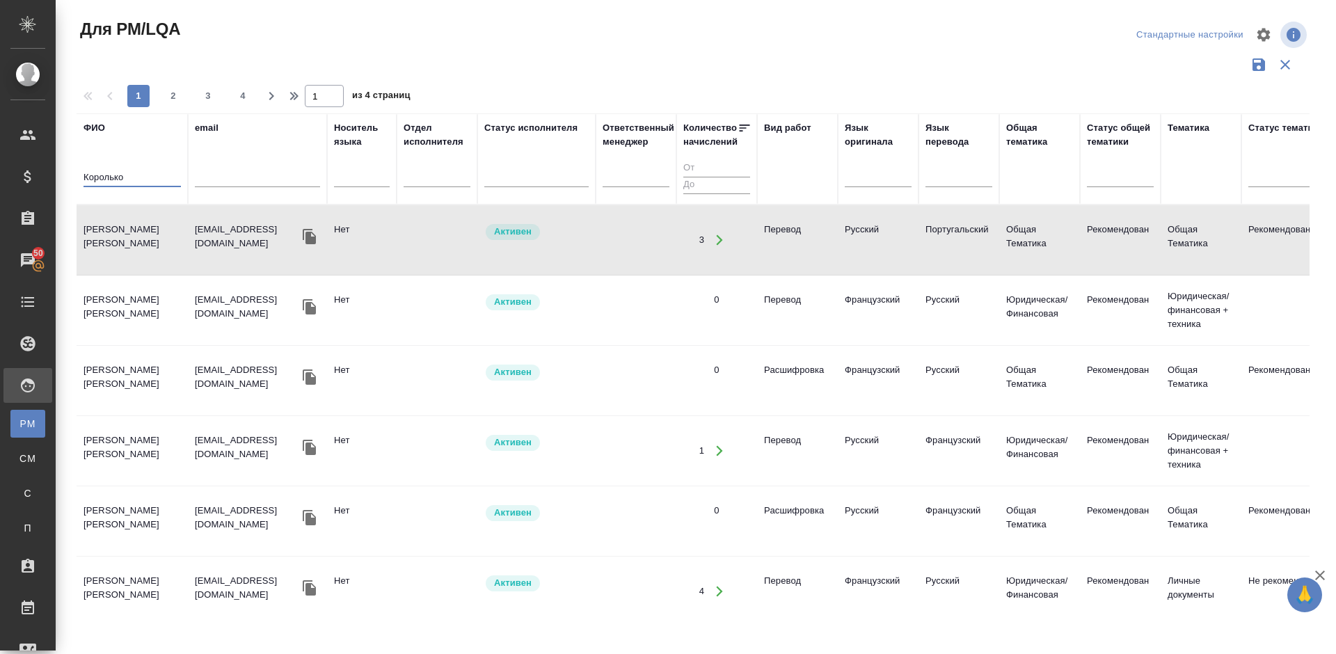
drag, startPoint x: 132, startPoint y: 176, endPoint x: 84, endPoint y: 180, distance: 48.8
click at [84, 180] on input "Королько" at bounding box center [132, 178] width 97 height 17
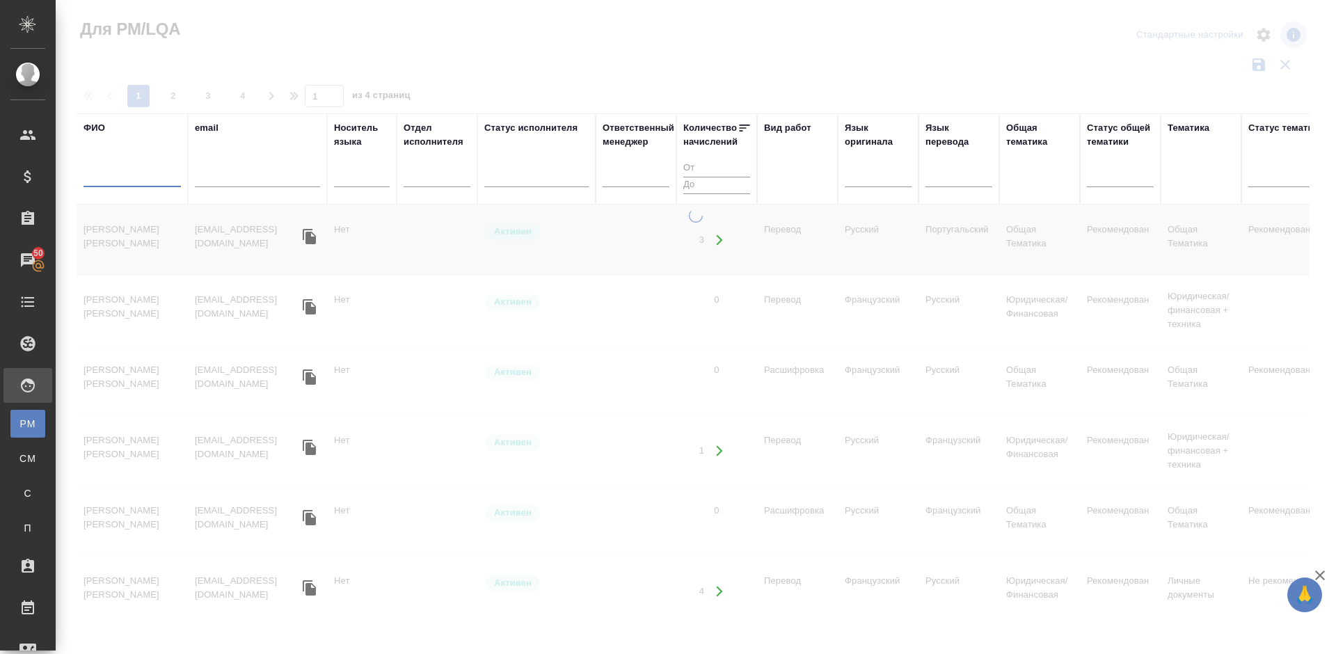
drag, startPoint x: 613, startPoint y: 598, endPoint x: 656, endPoint y: 607, distance: 44.1
click at [670, 606] on div at bounding box center [696, 415] width 1281 height 413
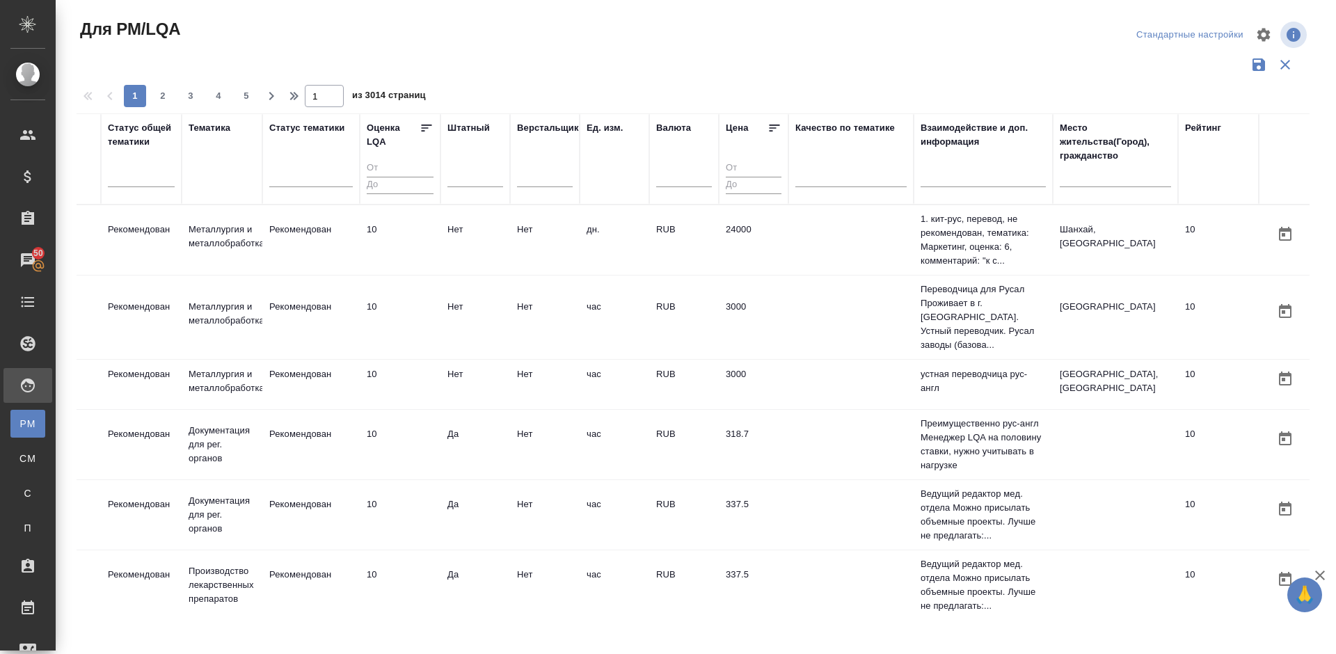
scroll to position [0, 992]
click at [1072, 155] on div "Место жительства(Город), гражданство" at bounding box center [1113, 142] width 111 height 42
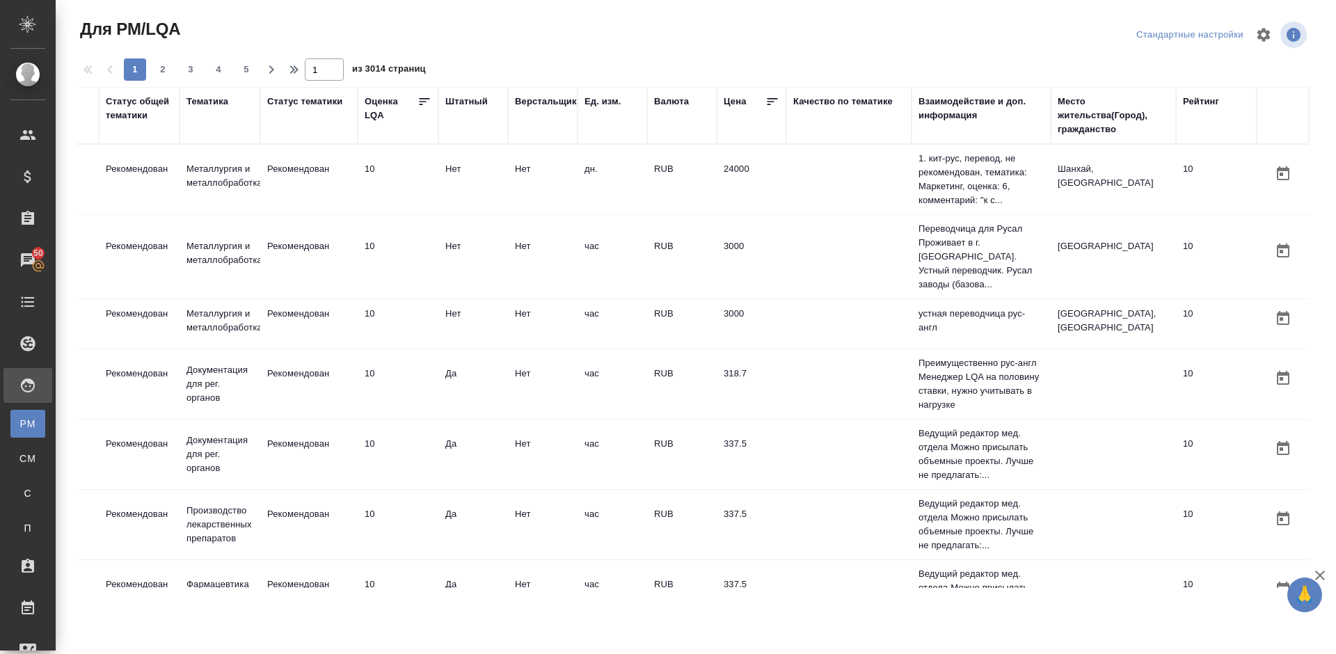
click at [1069, 125] on div "Место жительства(Город), гражданство" at bounding box center [1113, 116] width 111 height 42
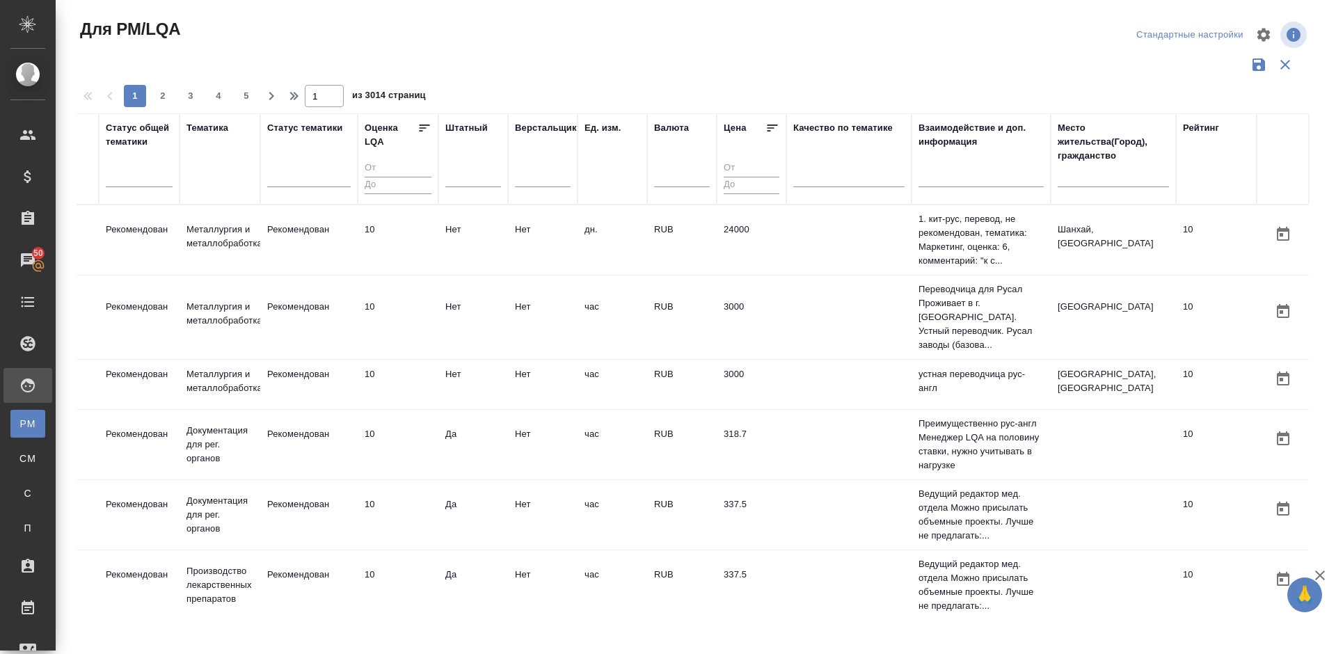
click at [1065, 182] on input "text" at bounding box center [1113, 178] width 111 height 17
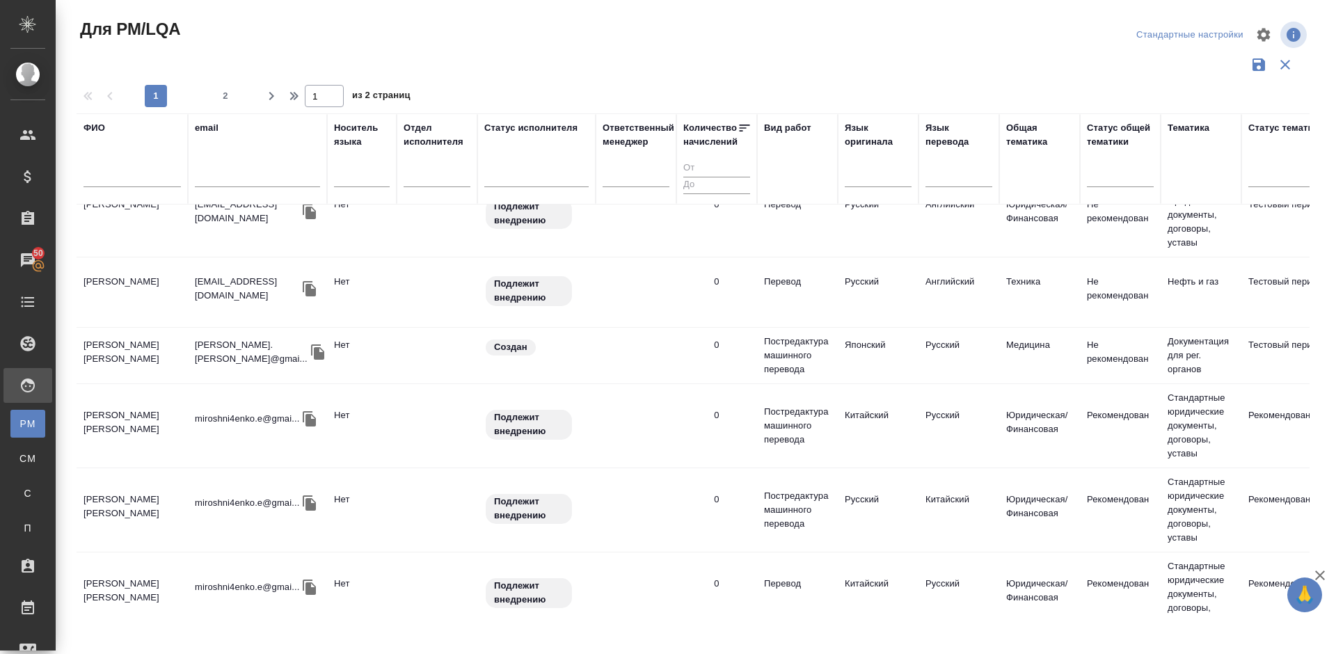
scroll to position [1025, 0]
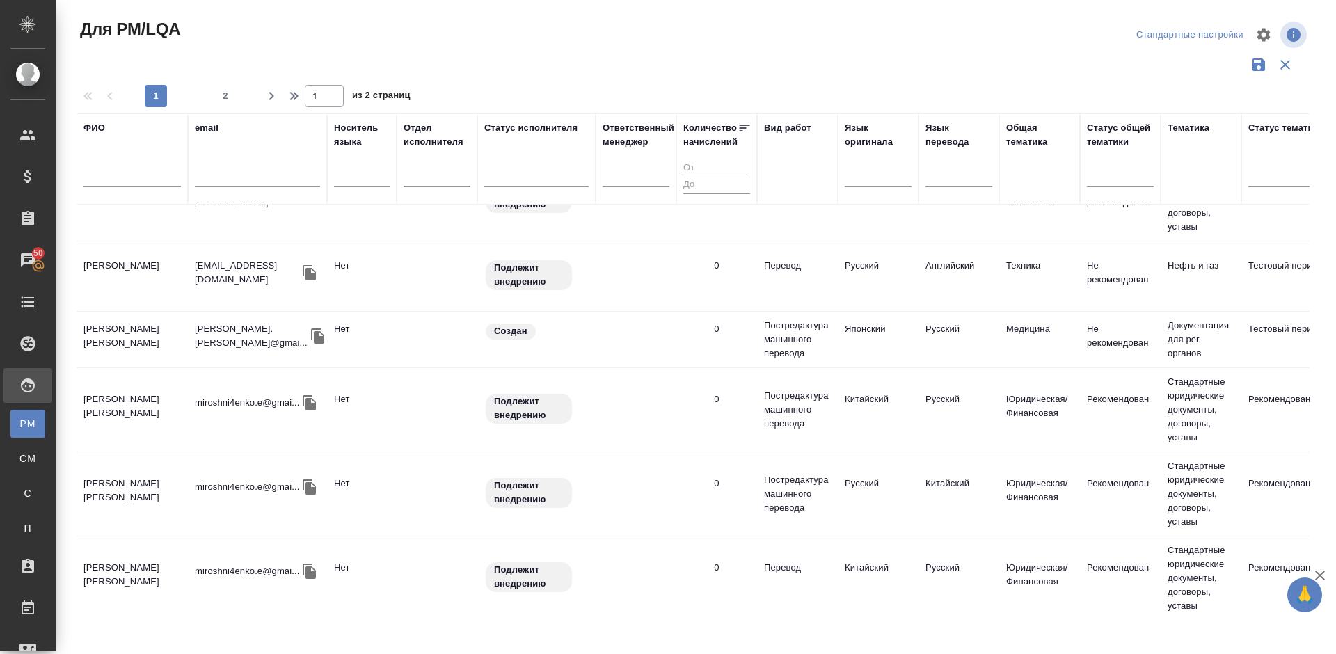
type input "Влади"
click at [161, 470] on td "[PERSON_NAME]" at bounding box center [132, 494] width 111 height 49
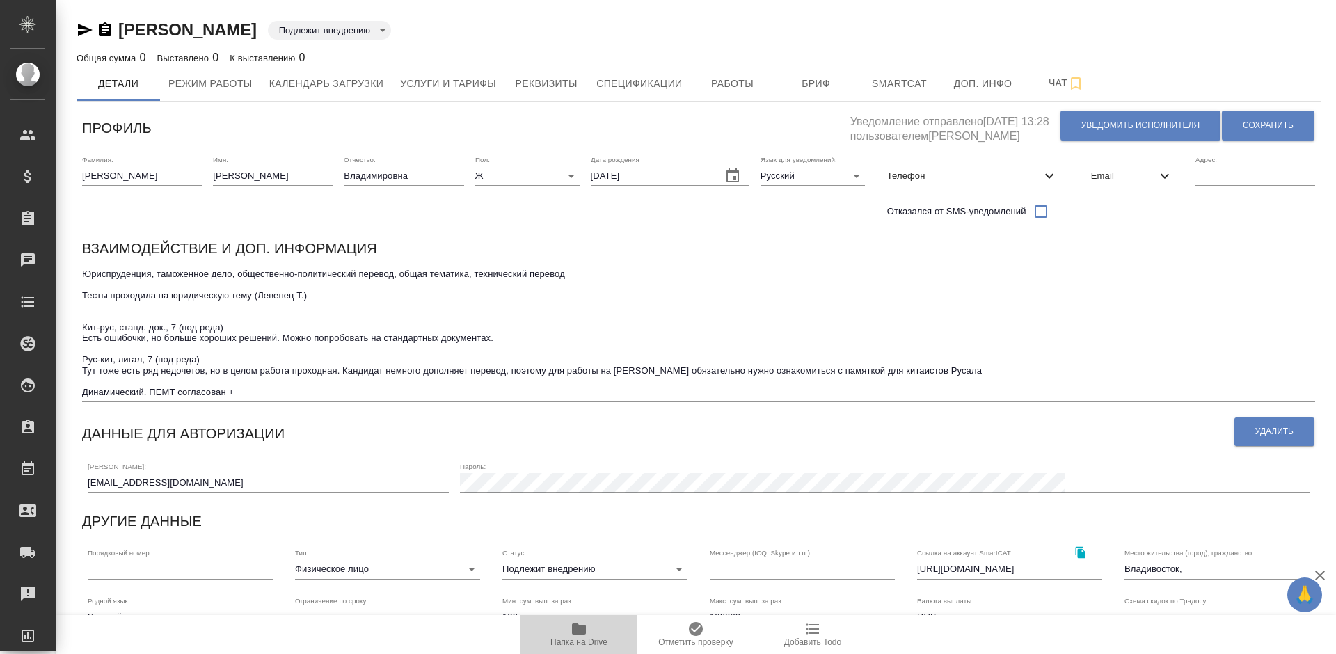
click at [583, 625] on icon "button" at bounding box center [579, 629] width 14 height 11
